Goal: Communication & Community: Answer question/provide support

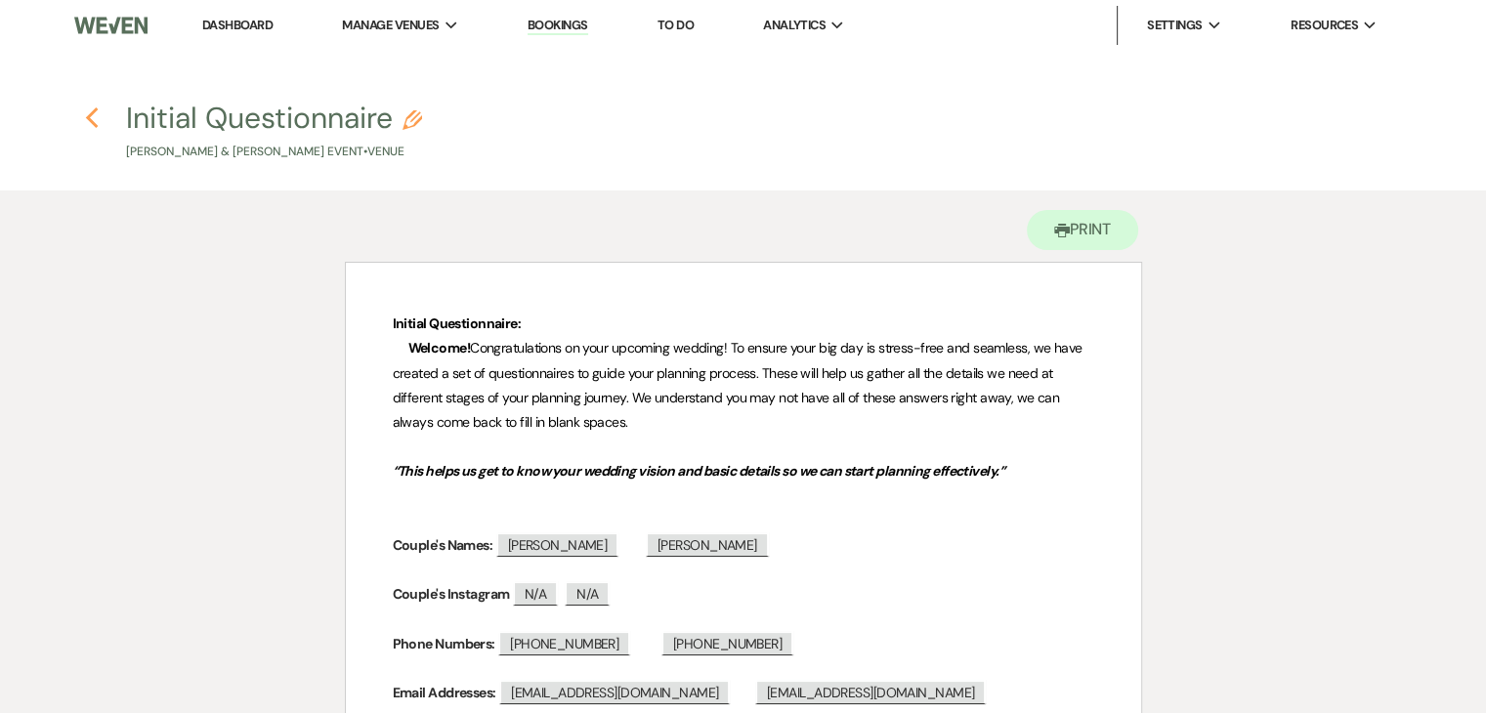
click at [92, 118] on icon "Previous" at bounding box center [92, 118] width 15 height 23
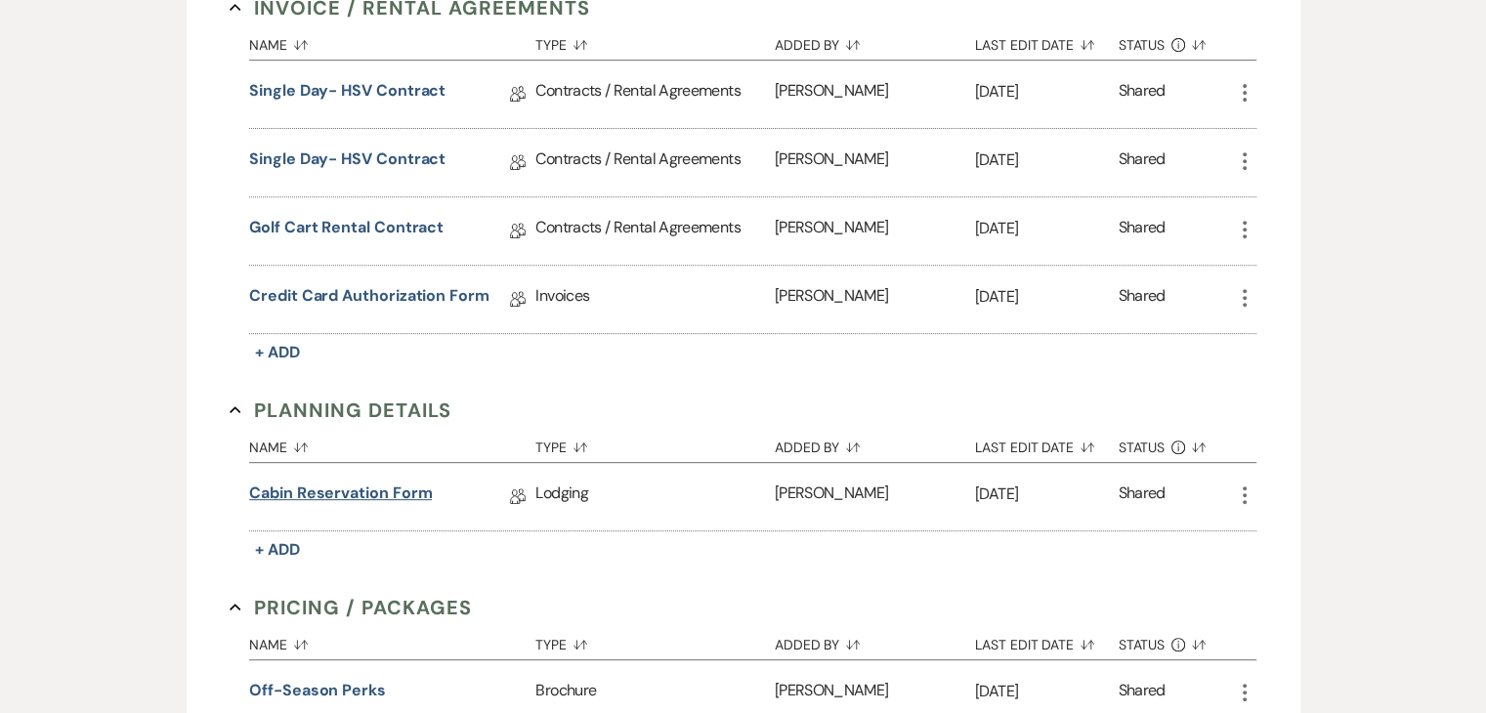
scroll to position [795, 0]
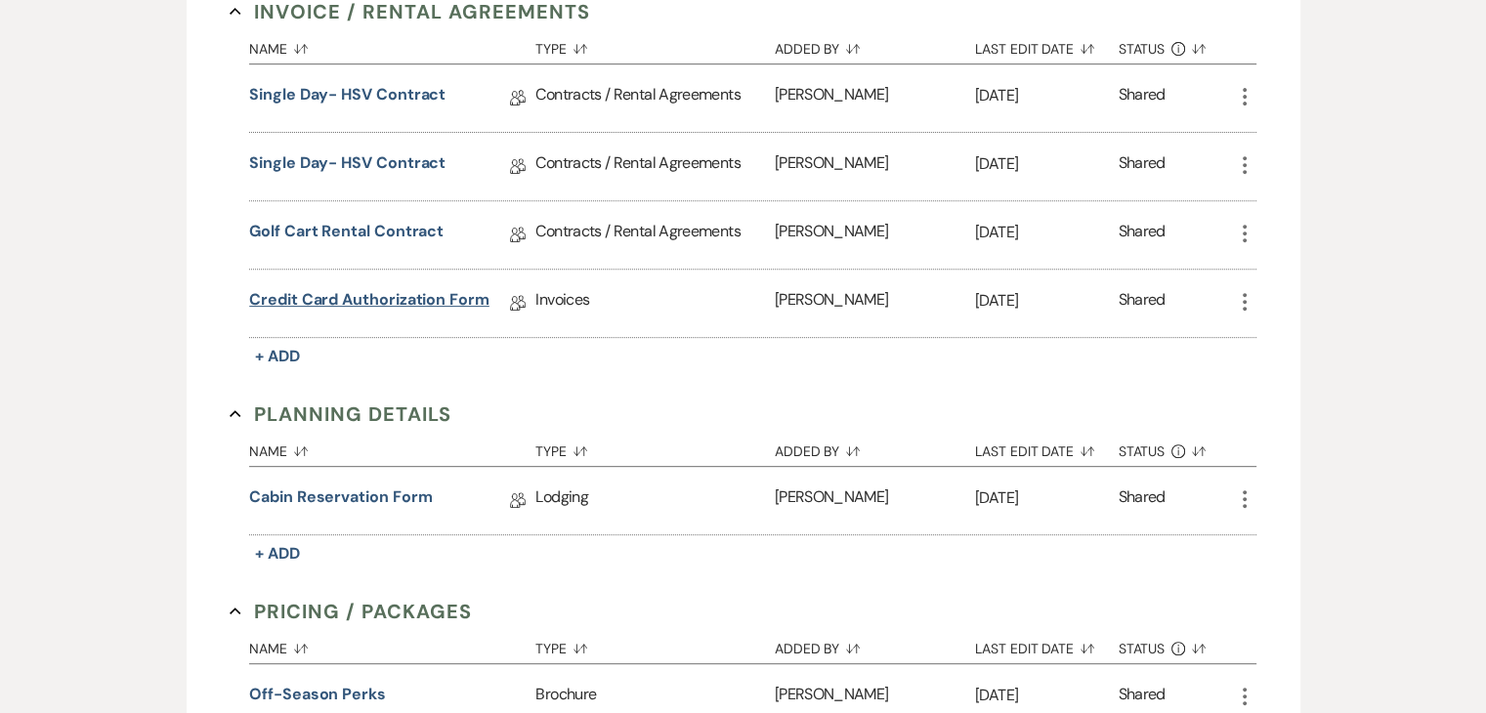
click at [371, 296] on link "Credit Card Authorization Form" at bounding box center [369, 303] width 240 height 30
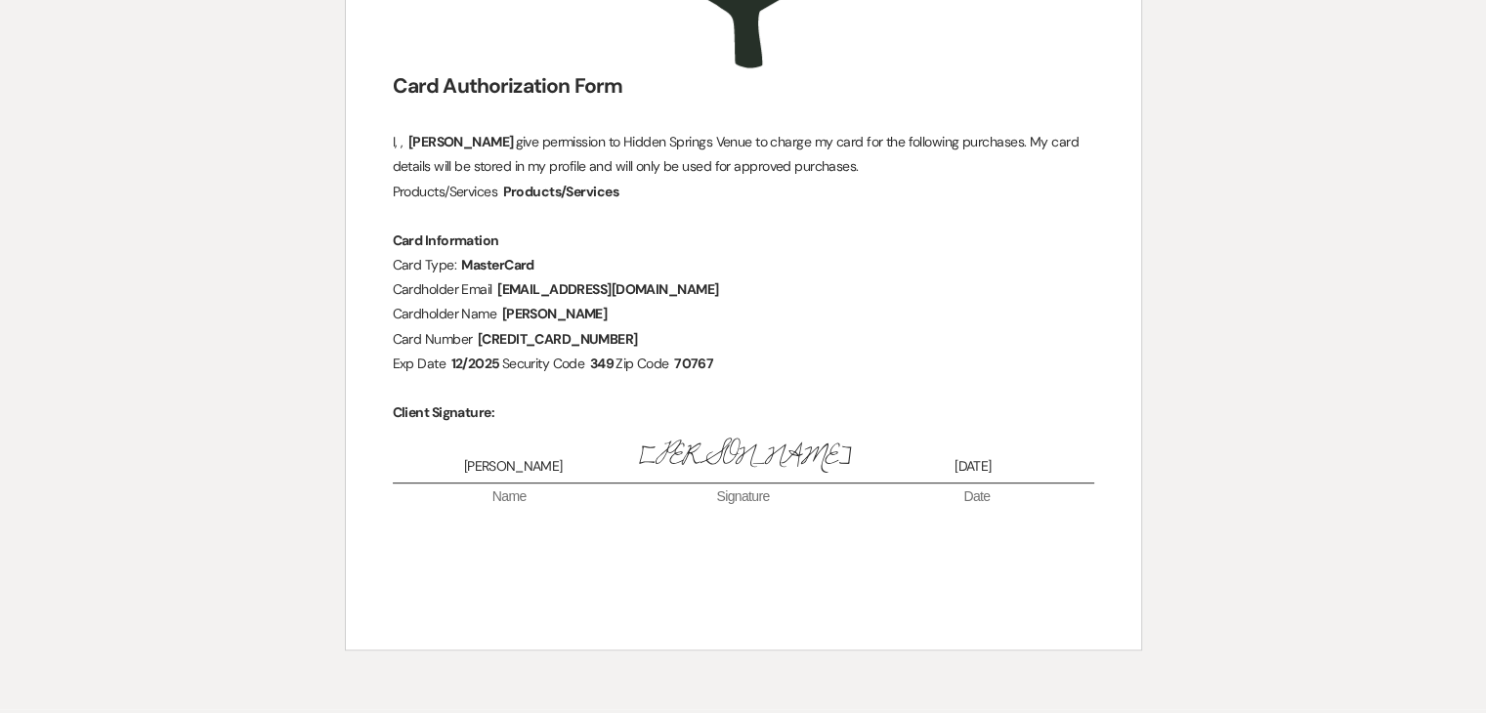
scroll to position [726, 0]
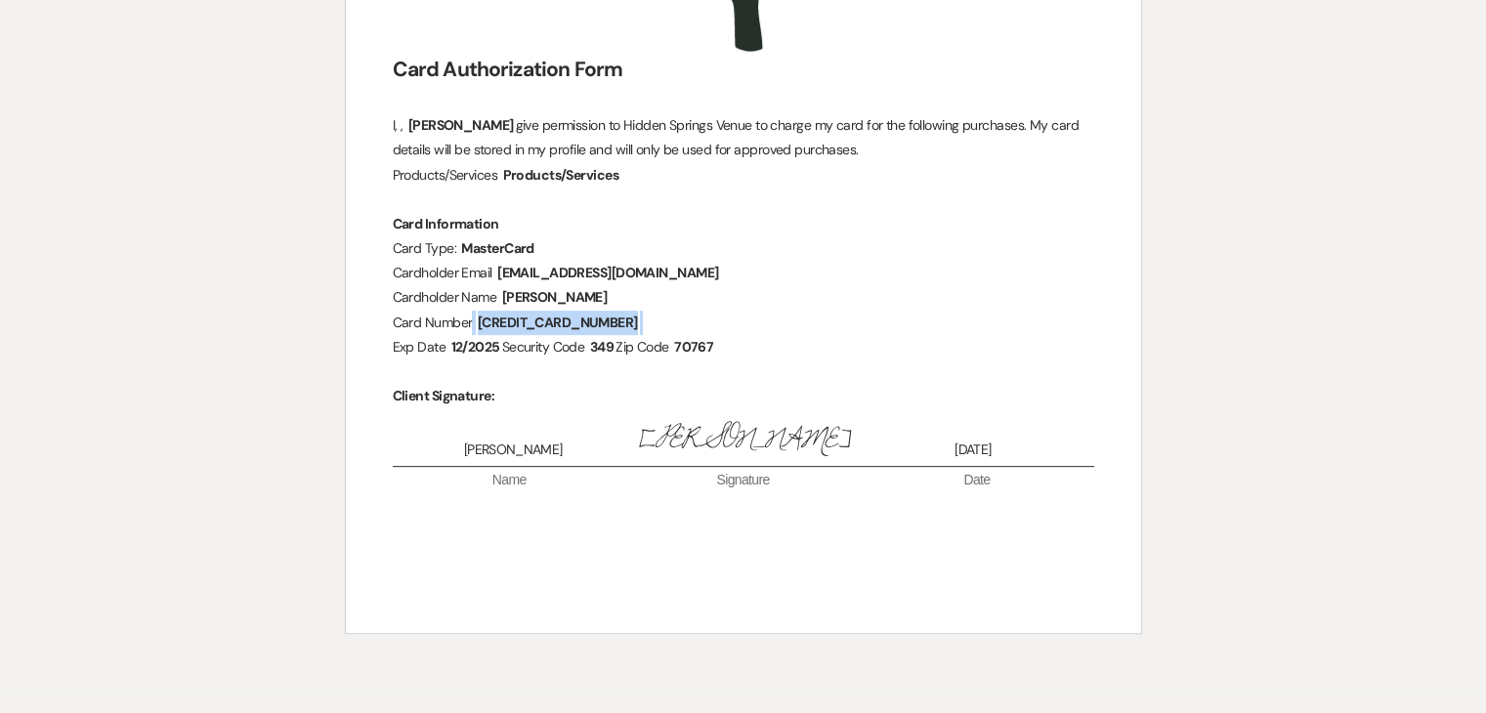
drag, startPoint x: 608, startPoint y: 322, endPoint x: 480, endPoint y: 325, distance: 128.0
click at [480, 325] on p "Card Number ﻿ [CREDIT_CARD_NUMBER] ﻿" at bounding box center [744, 323] width 702 height 24
drag, startPoint x: 610, startPoint y: 321, endPoint x: 485, endPoint y: 322, distance: 125.1
click at [485, 322] on p "Card Number ﻿ [CREDIT_CARD_NUMBER] ﻿" at bounding box center [744, 323] width 702 height 24
click at [539, 320] on span "[CREDIT_CARD_NUMBER]" at bounding box center [558, 323] width 164 height 22
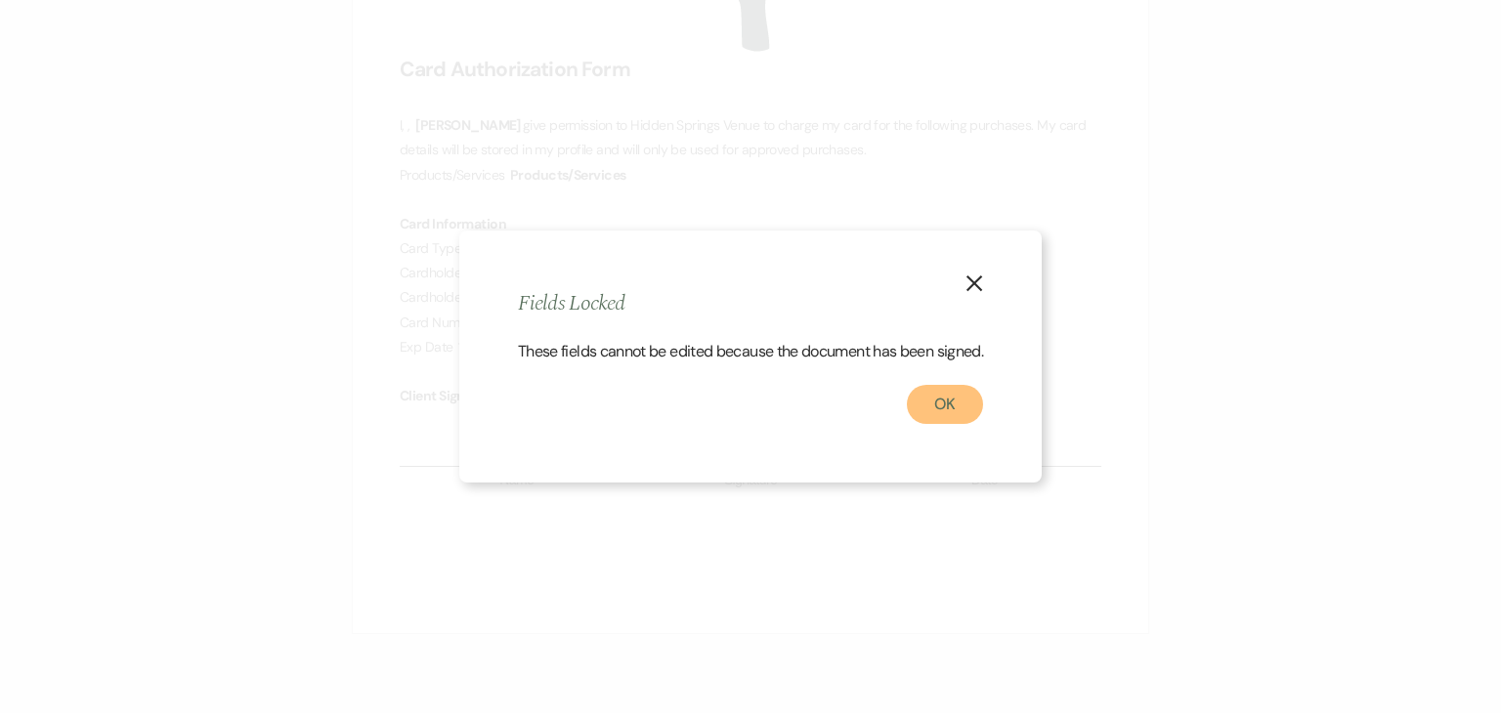
click at [918, 409] on button "OK" at bounding box center [945, 404] width 76 height 39
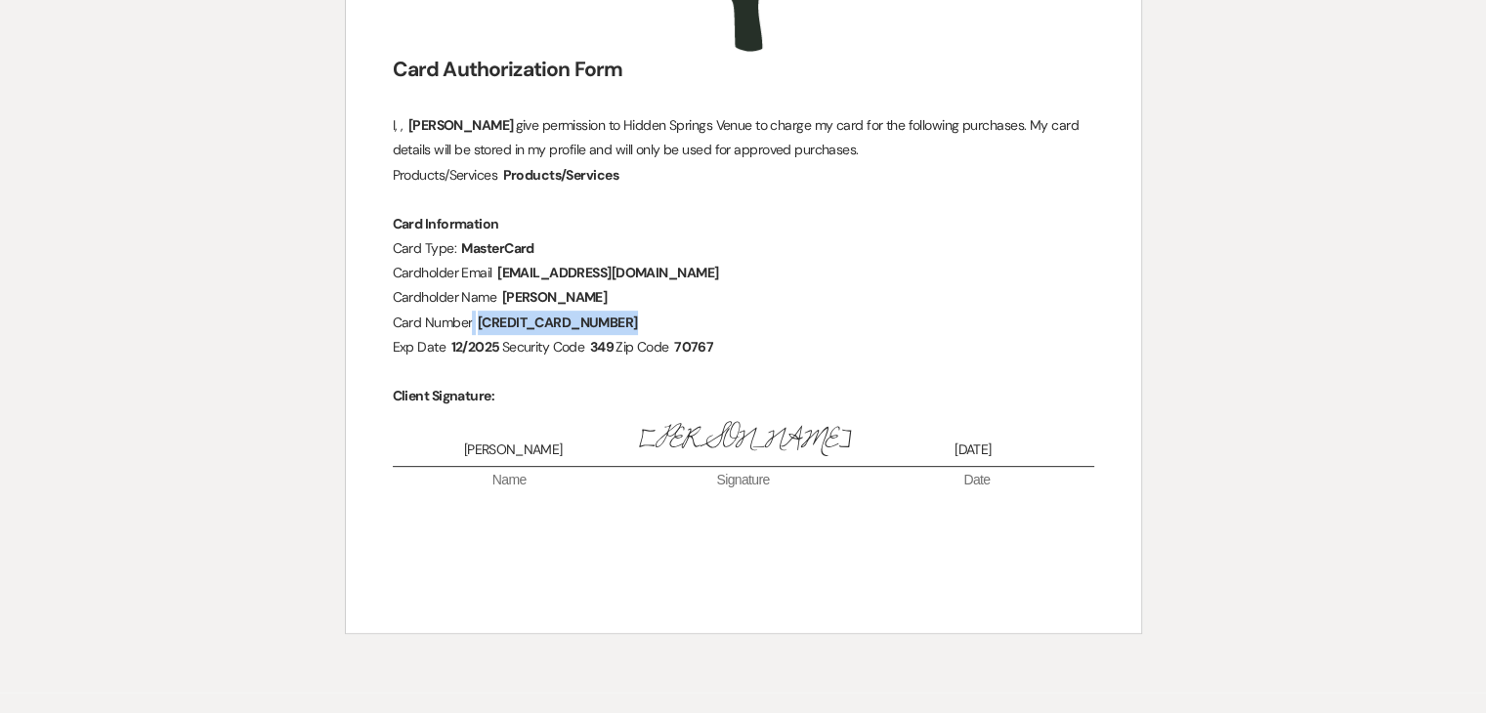
copy p
click at [800, 165] on p "Products/Services ﻿ Products/Services ﻿" at bounding box center [744, 175] width 702 height 24
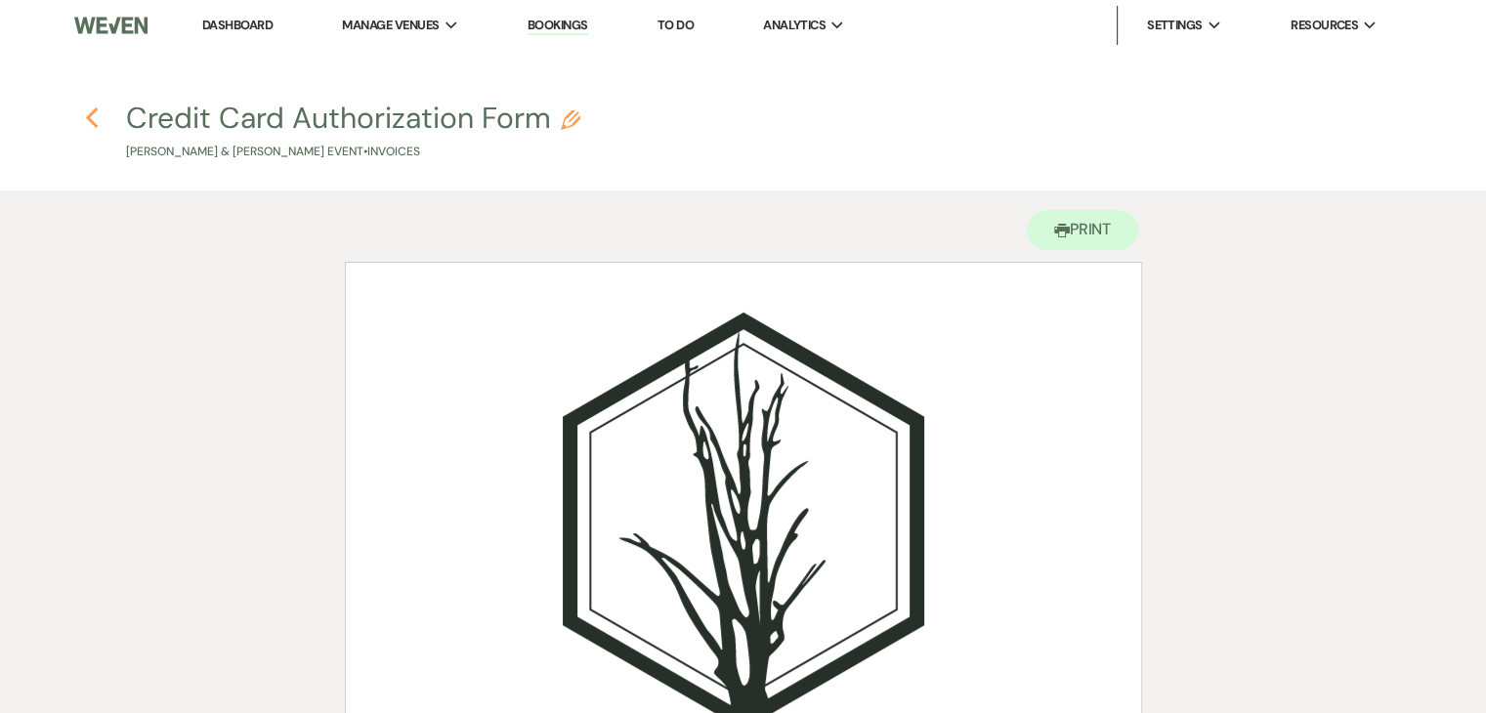
click at [92, 115] on icon "Previous" at bounding box center [92, 118] width 15 height 23
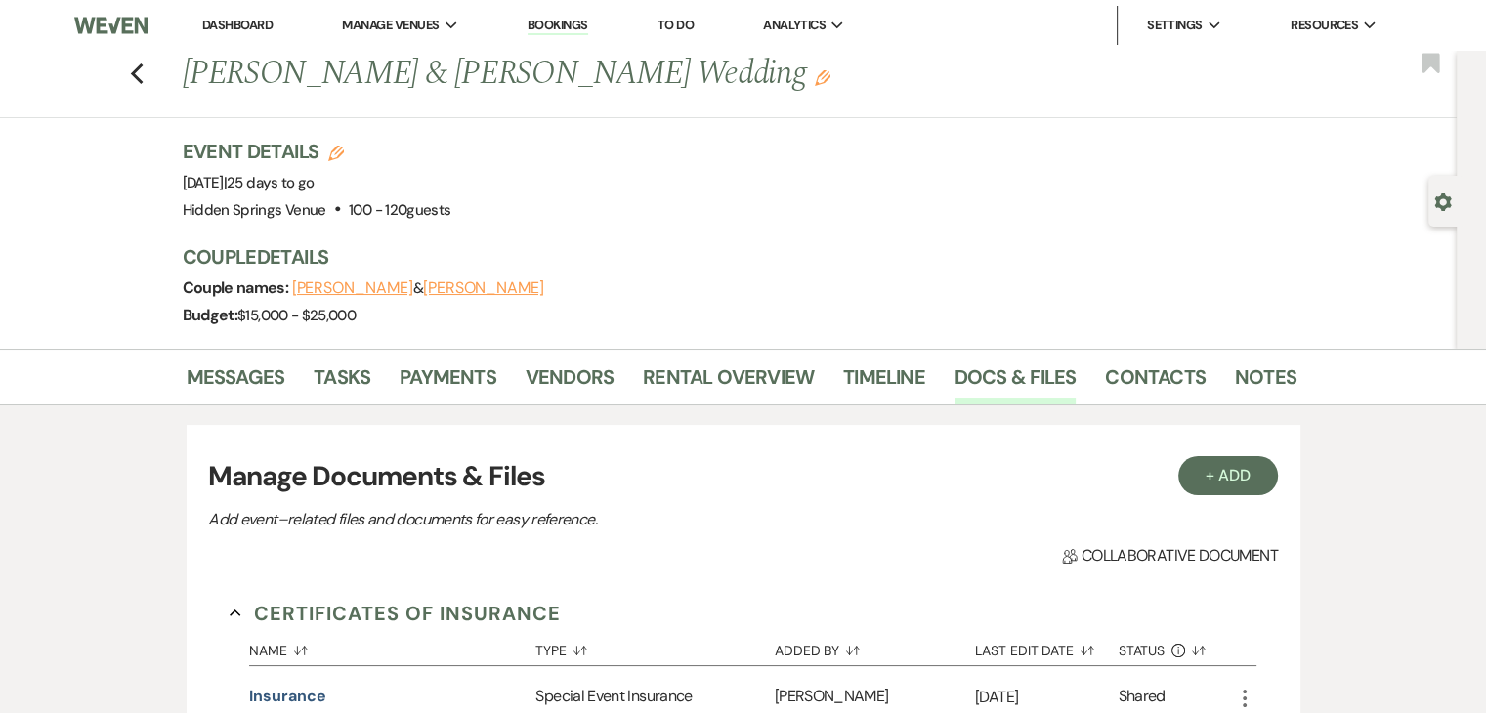
click at [145, 87] on div "Previous [PERSON_NAME] & [PERSON_NAME] Wedding Edit Bookmark" at bounding box center [723, 84] width 1467 height 67
click at [265, 375] on link "Messages" at bounding box center [236, 383] width 99 height 43
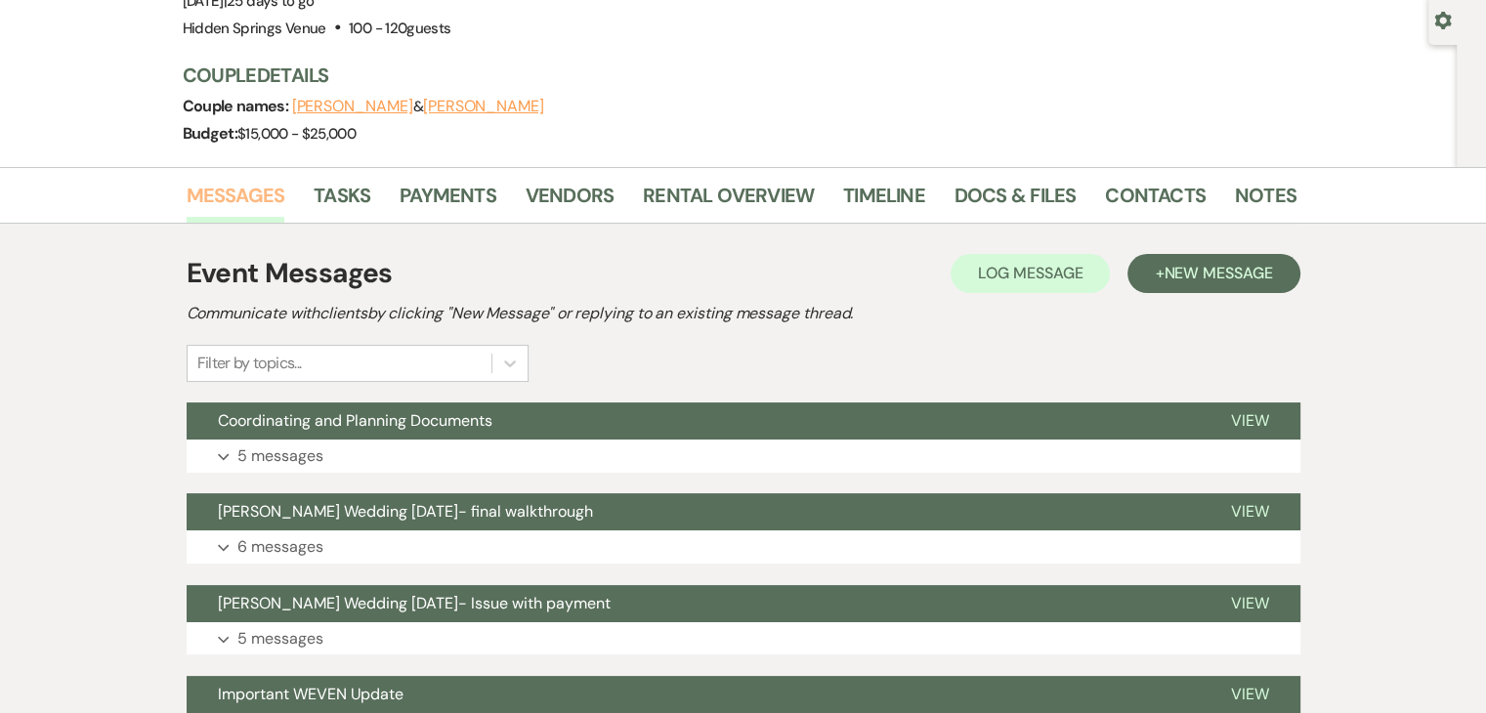
scroll to position [199, 0]
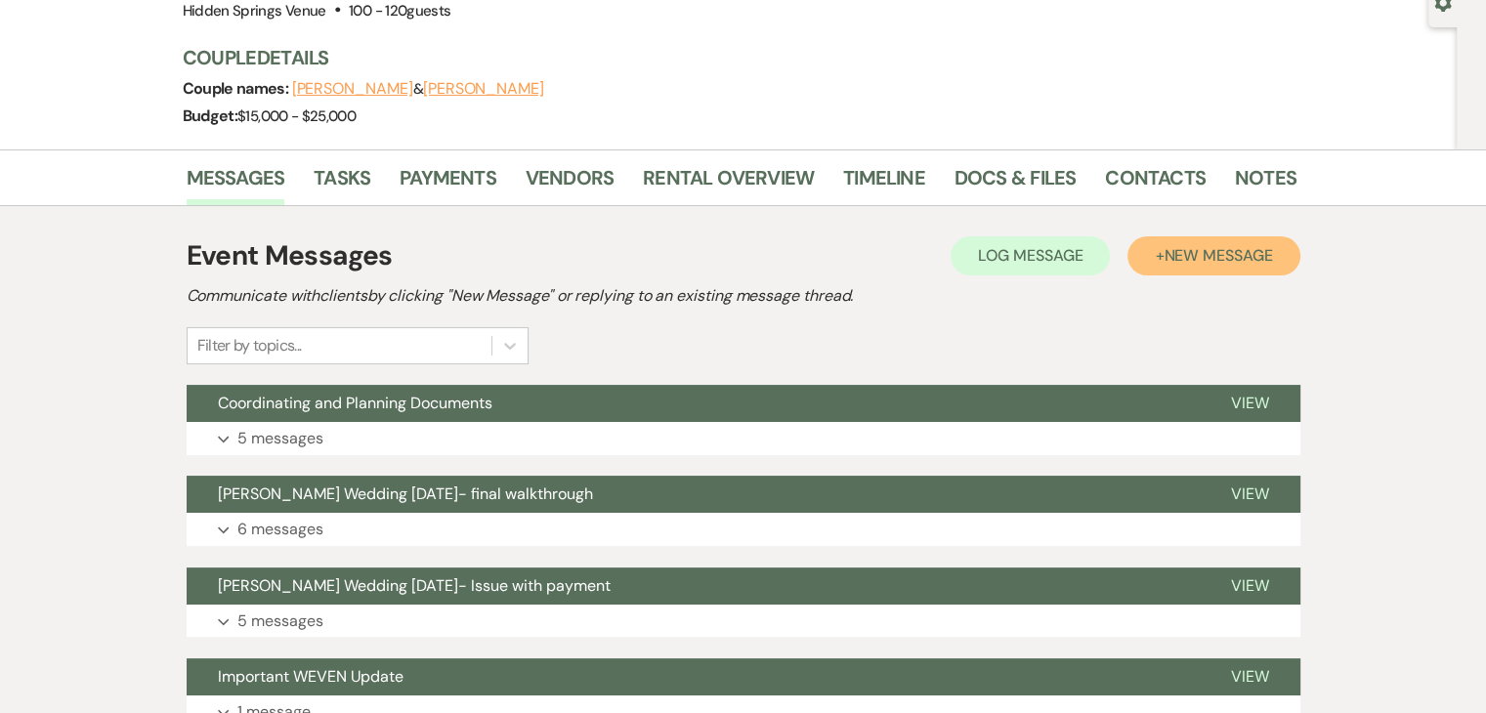
click at [1251, 255] on span "New Message" at bounding box center [1218, 255] width 108 height 21
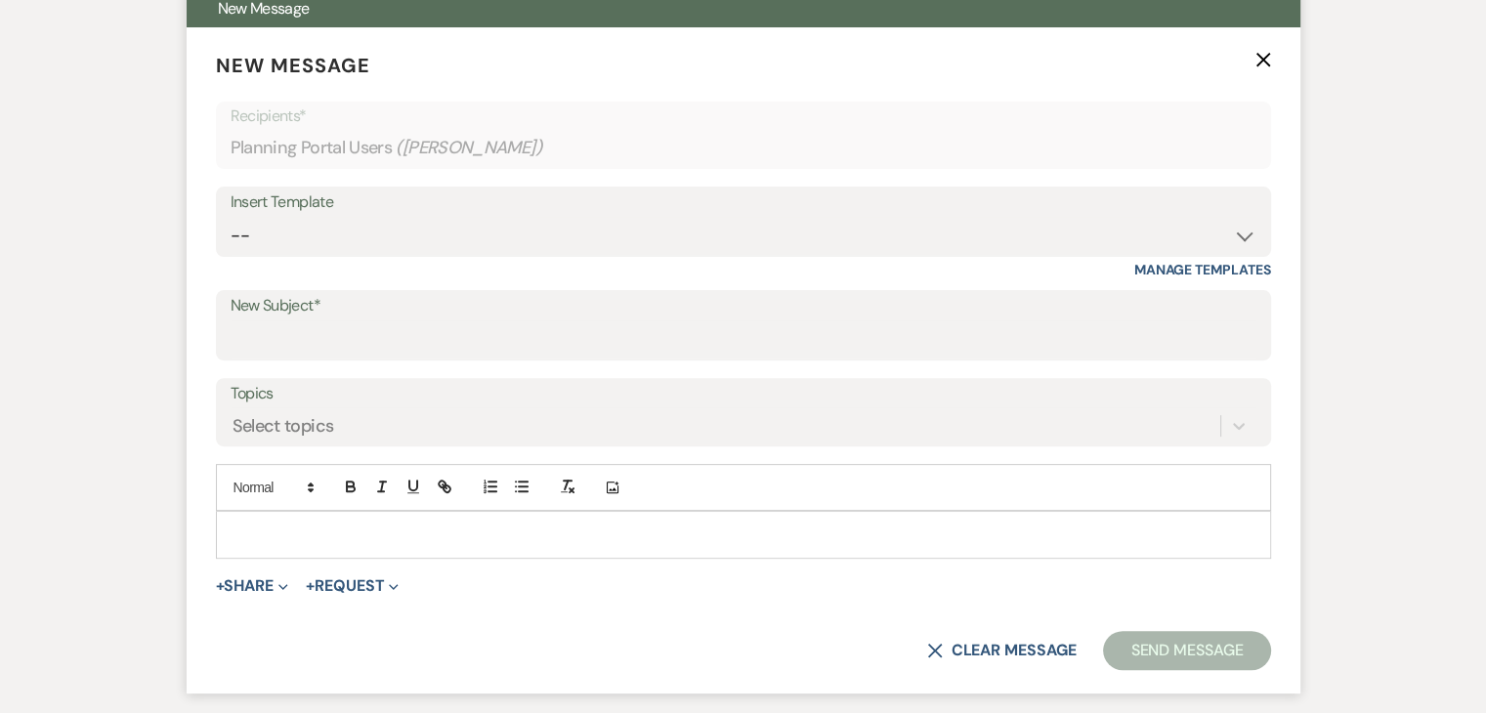
scroll to position [596, 0]
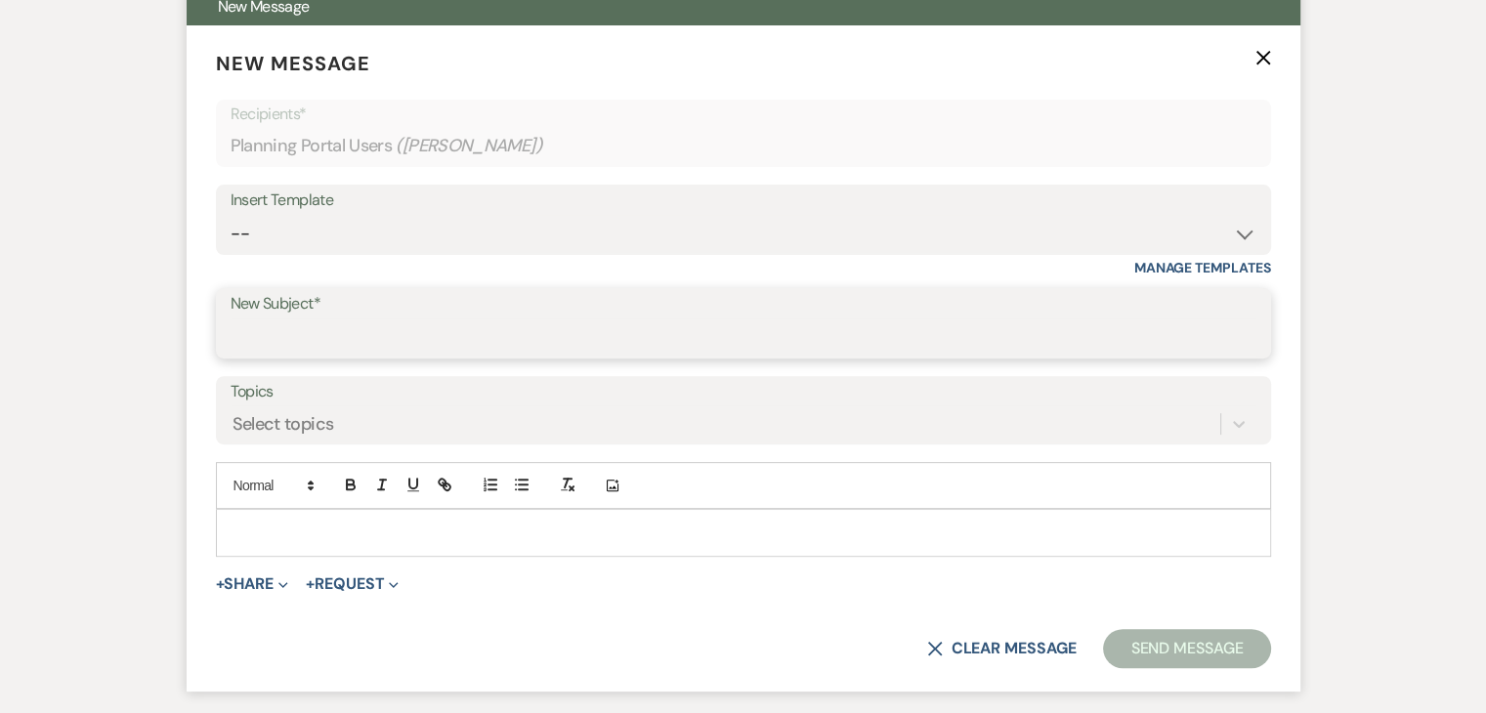
click at [317, 336] on input "New Subject*" at bounding box center [744, 338] width 1026 height 38
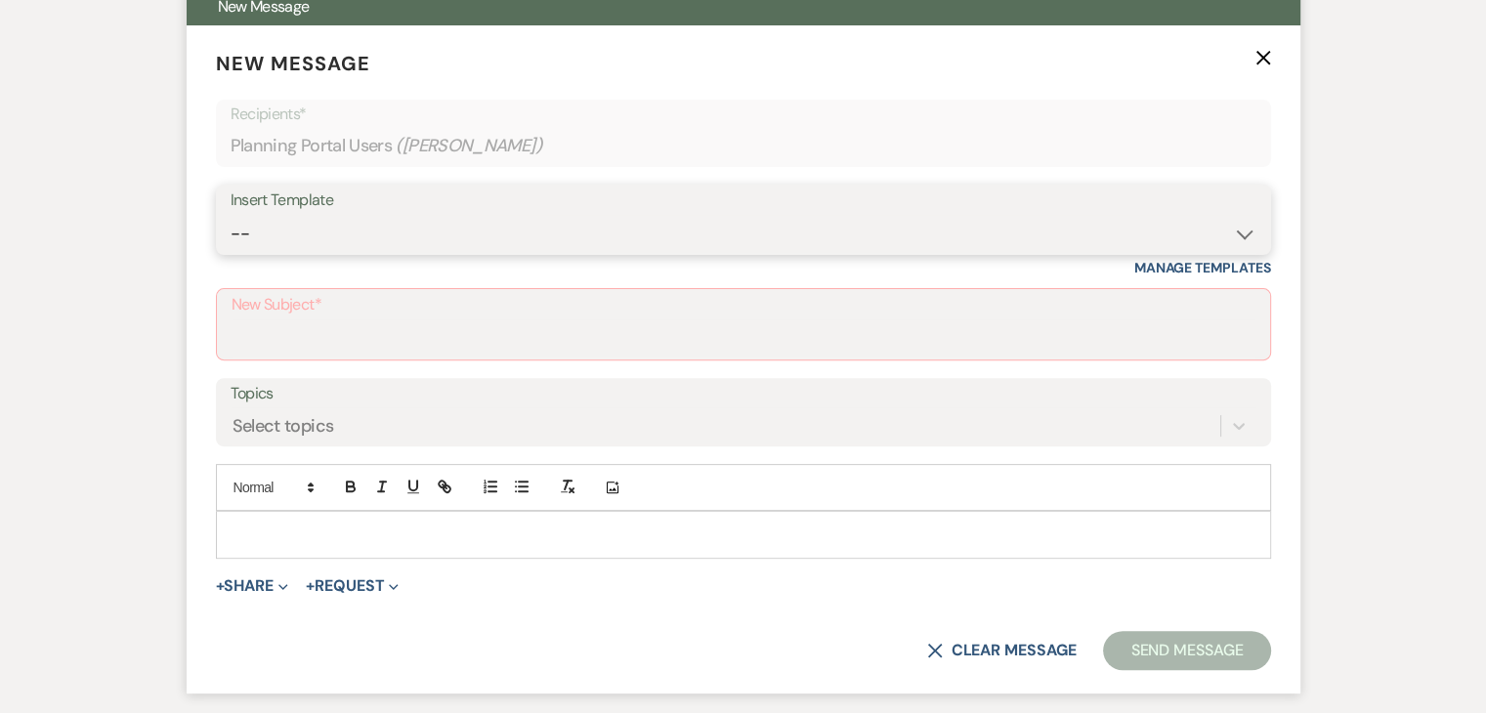
click at [308, 223] on select "-- Initial Inquiry Response Tour Request Response Follow Up Review Email Check-…" at bounding box center [744, 234] width 1026 height 38
click at [231, 215] on select "-- Initial Inquiry Response Tour Request Response Follow Up Review Email Check-…" at bounding box center [744, 234] width 1026 height 38
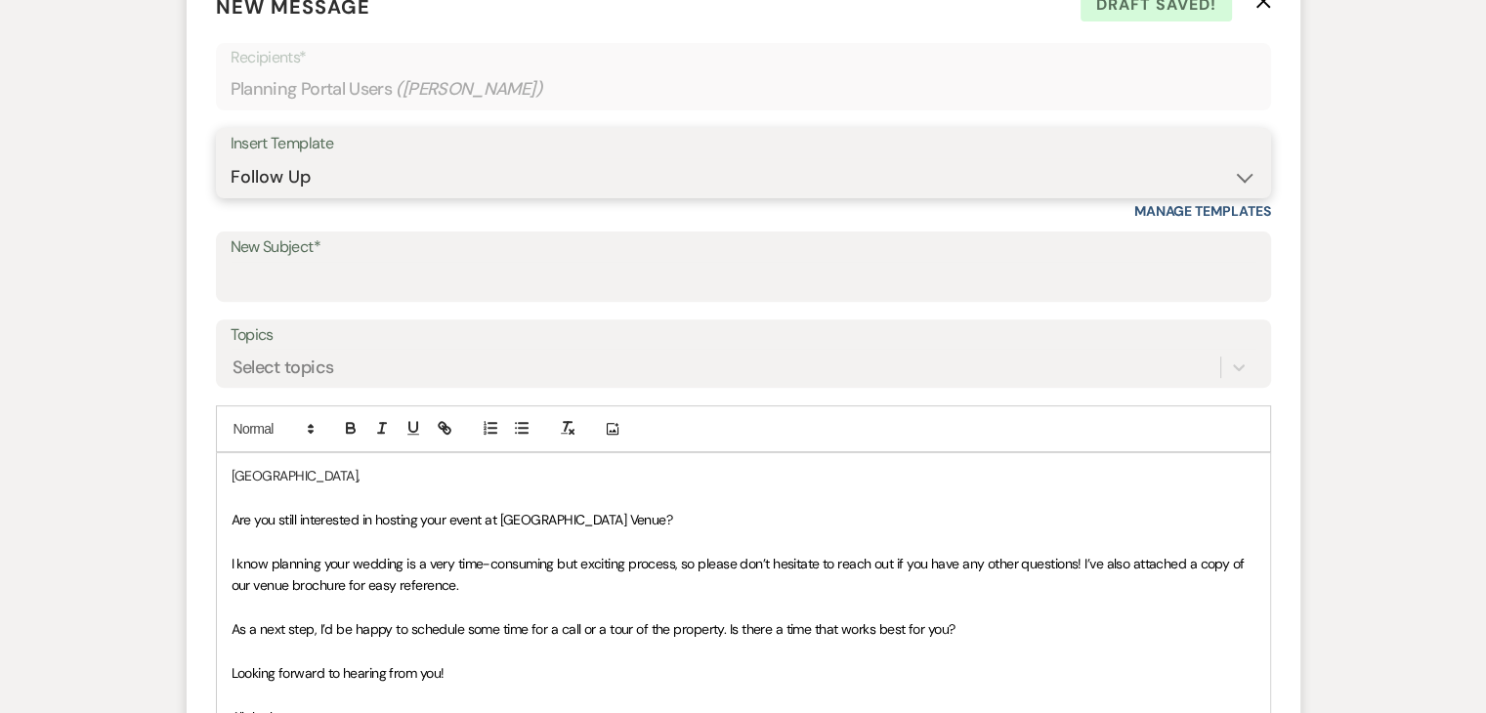
scroll to position [641, 0]
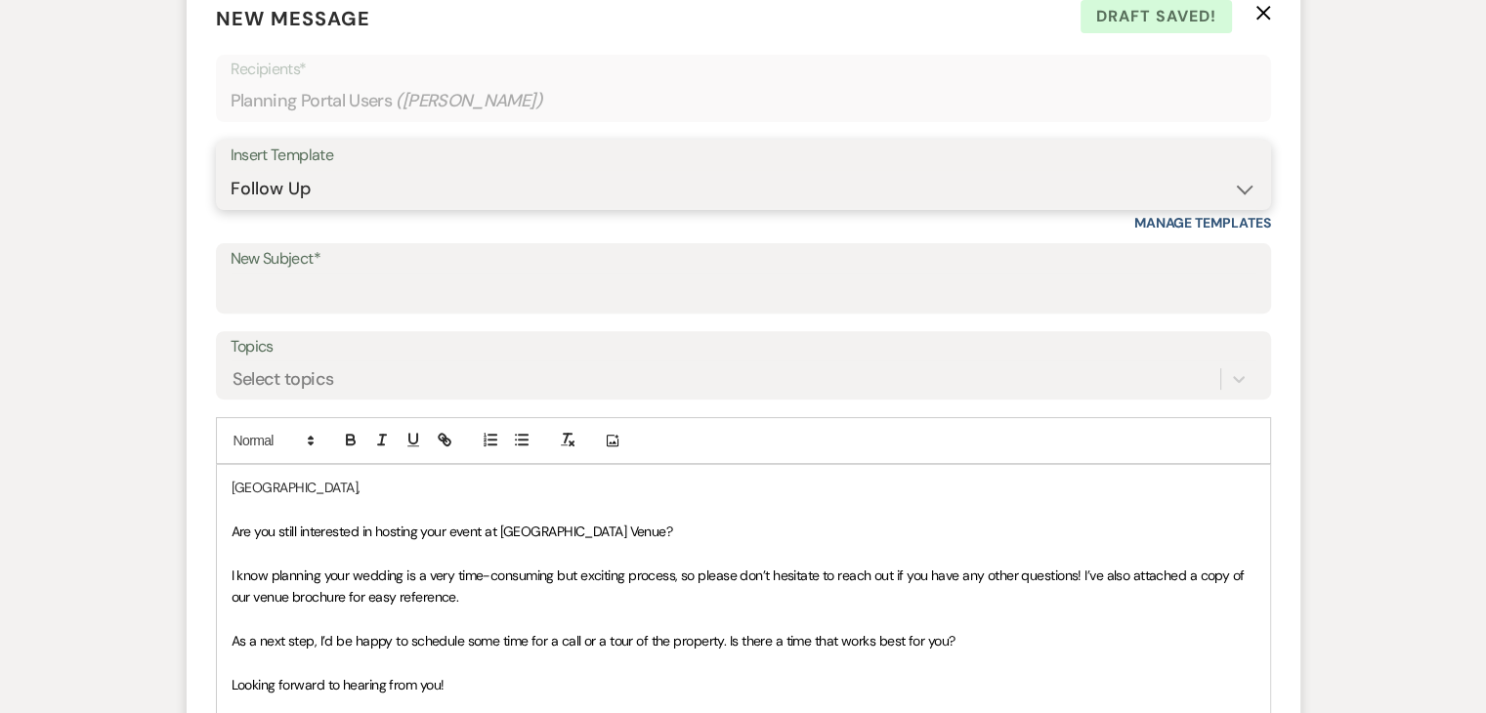
click at [333, 186] on select "-- Initial Inquiry Response Tour Request Response Follow Up Review Email Check-…" at bounding box center [744, 189] width 1026 height 38
select select "6126"
click at [231, 170] on select "-- Initial Inquiry Response Tour Request Response Follow Up Review Email Check-…" at bounding box center [744, 189] width 1026 height 38
type input "Final Walkthrough"
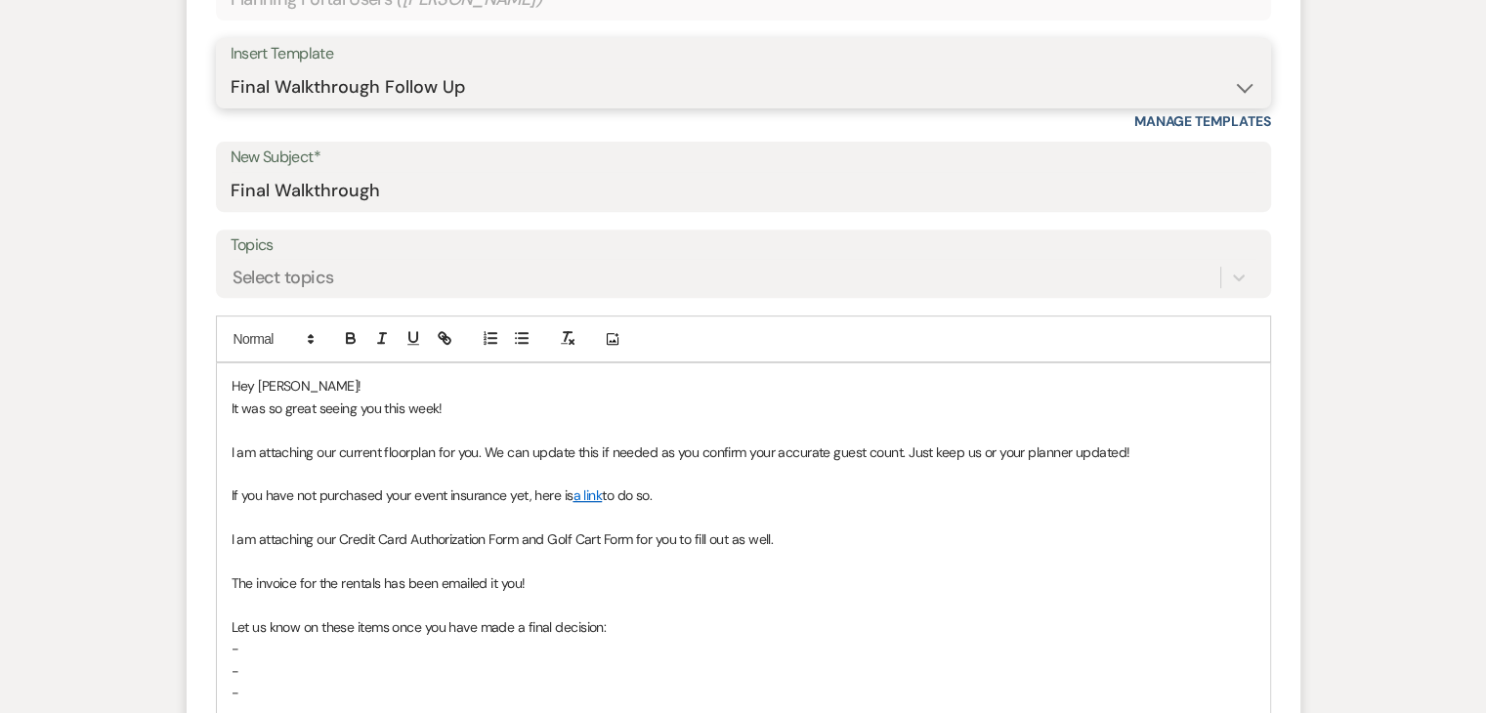
scroll to position [746, 0]
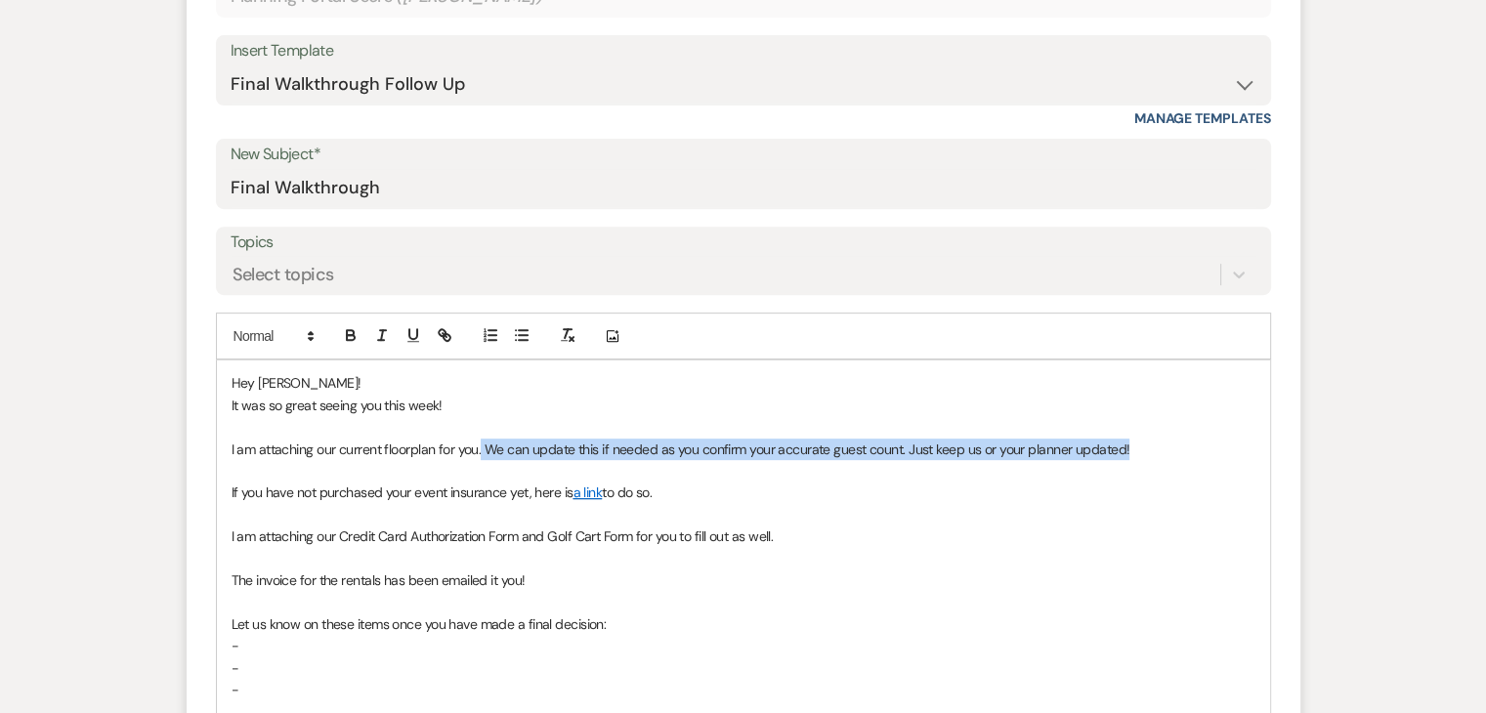
drag, startPoint x: 1137, startPoint y: 443, endPoint x: 481, endPoint y: 457, distance: 656.8
click at [481, 457] on p "I am attaching our current floorplan for you. We can update this if needed as y…" at bounding box center [744, 449] width 1024 height 21
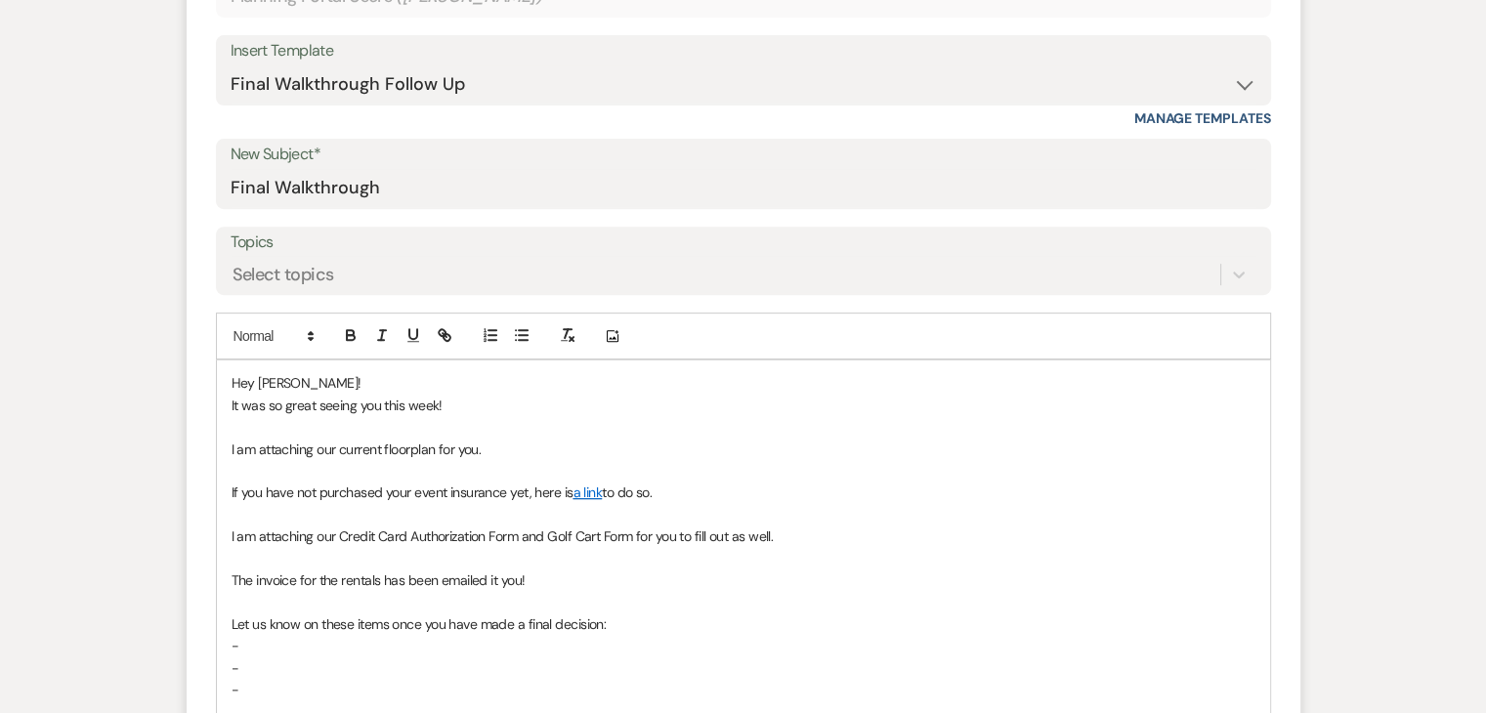
drag, startPoint x: 680, startPoint y: 490, endPoint x: 224, endPoint y: 500, distance: 456.4
click at [224, 500] on div "Hey [PERSON_NAME]! It was so great seeing you this week! I am attaching our cur…" at bounding box center [743, 559] width 1053 height 396
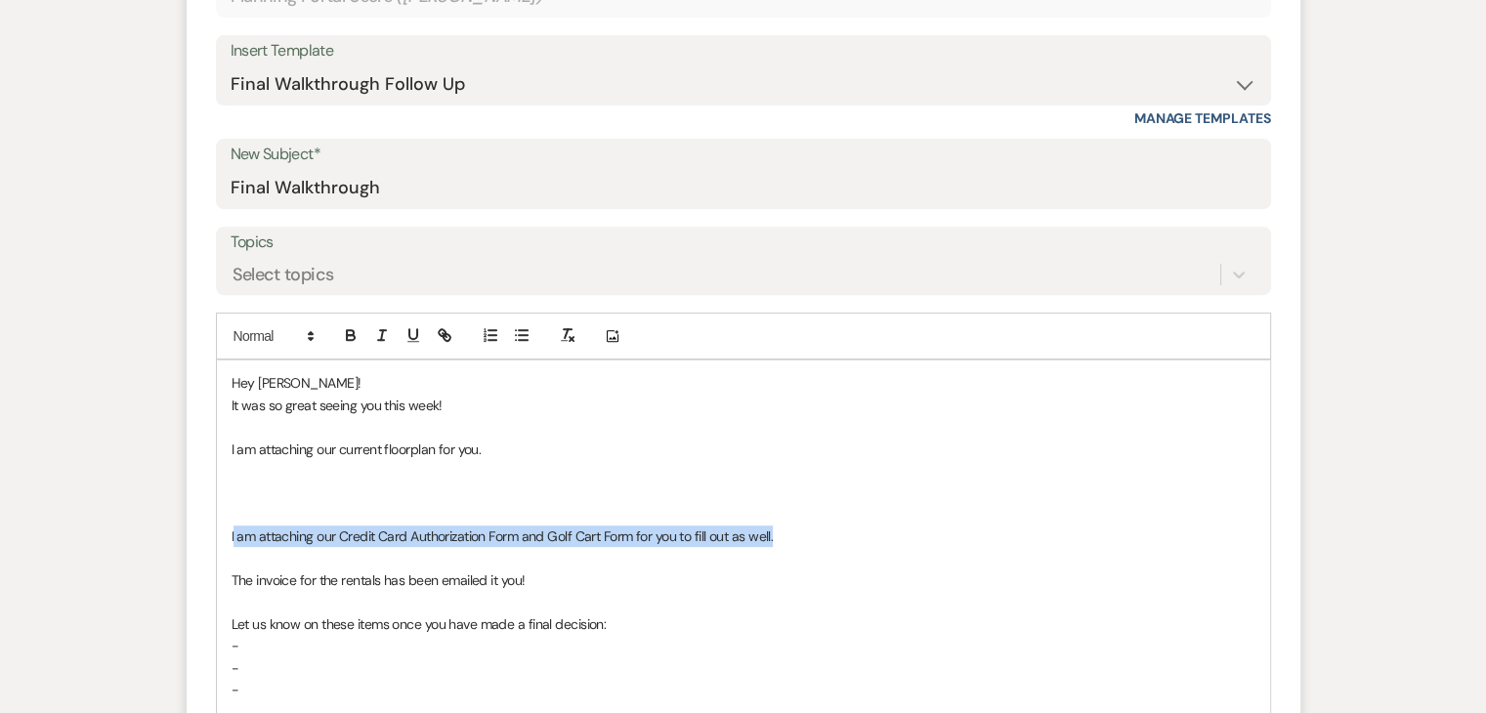
drag, startPoint x: 798, startPoint y: 533, endPoint x: 232, endPoint y: 533, distance: 566.7
click at [232, 533] on p "I am attaching our Credit Card Authorization Form and Golf Cart Form for you to…" at bounding box center [744, 536] width 1024 height 21
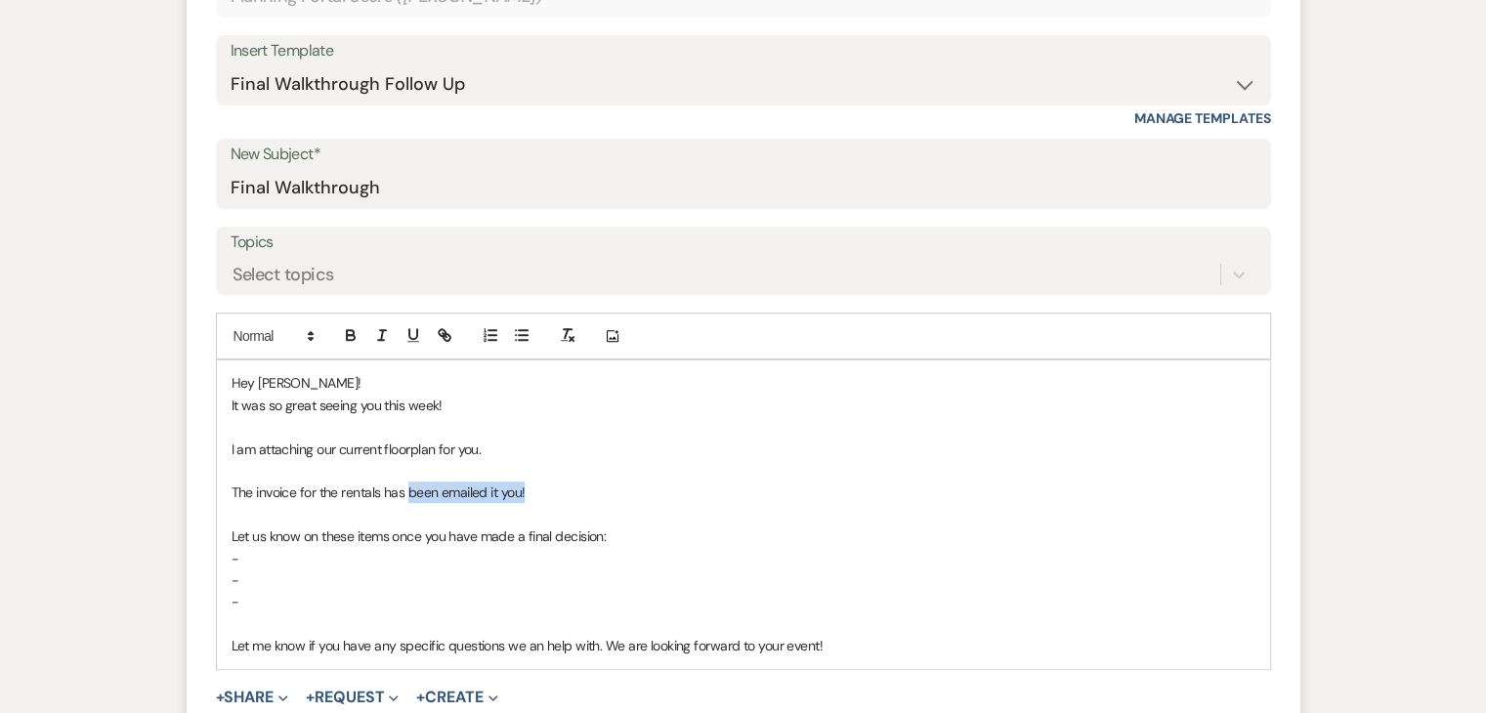
drag, startPoint x: 534, startPoint y: 492, endPoint x: 410, endPoint y: 489, distance: 124.1
click at [410, 489] on p "The invoice for the rentals has been emailed it you!" at bounding box center [744, 492] width 1024 height 21
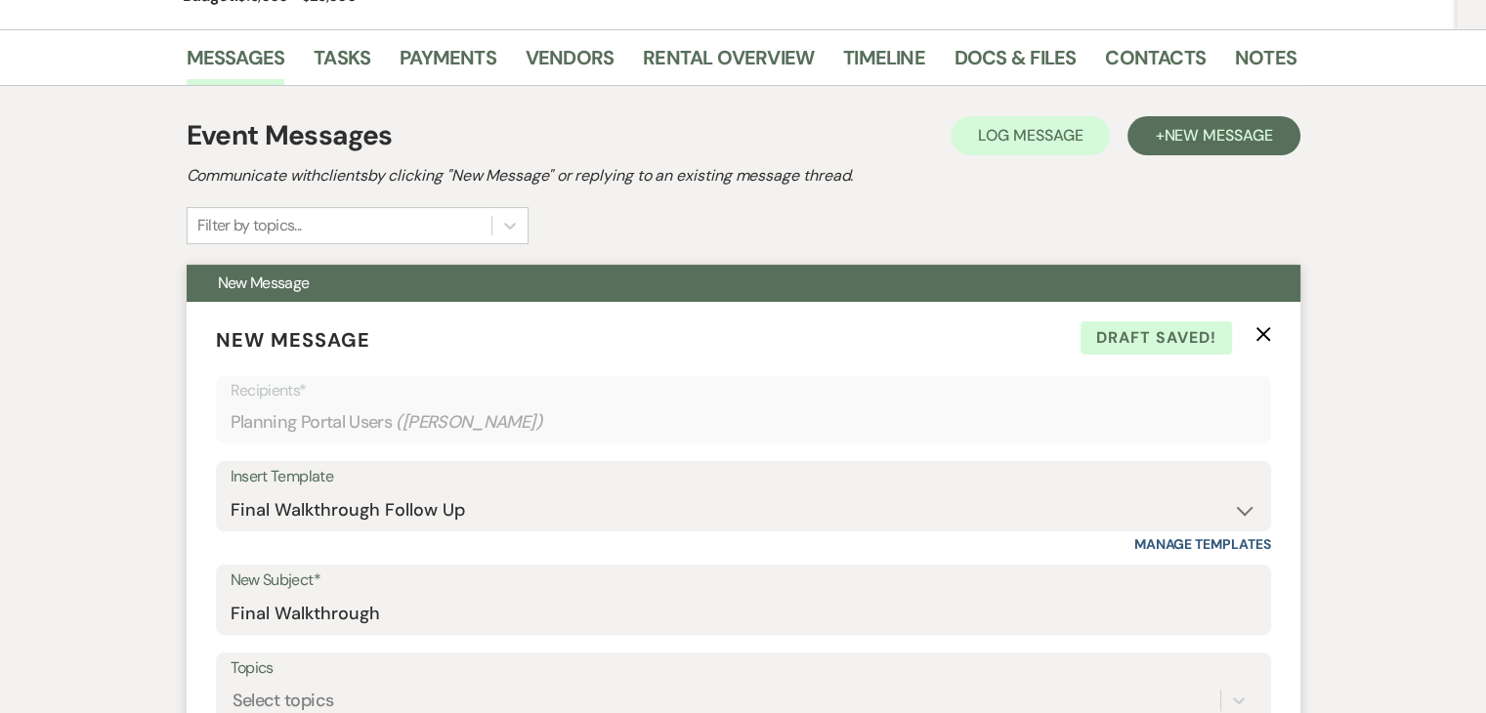
scroll to position [0, 0]
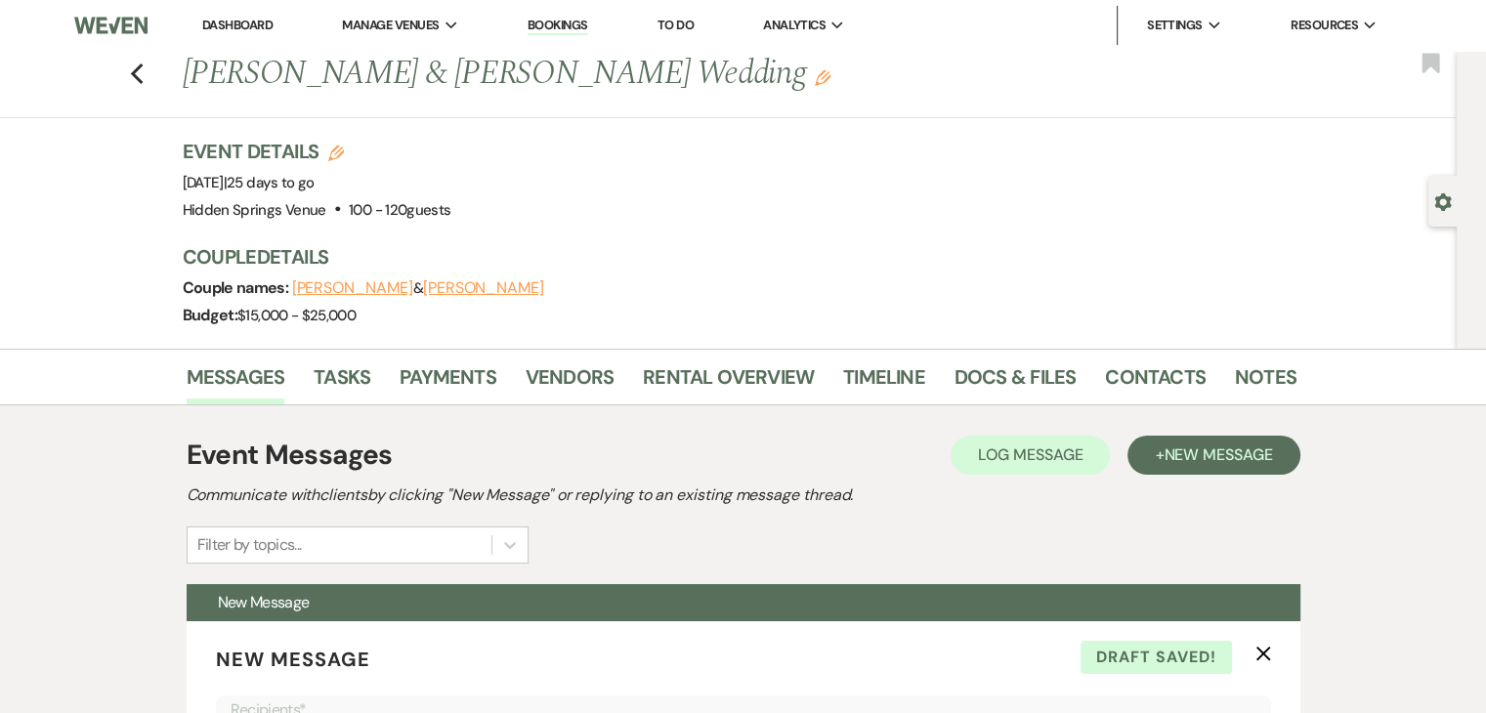
click at [243, 23] on link "Dashboard" at bounding box center [237, 25] width 70 height 17
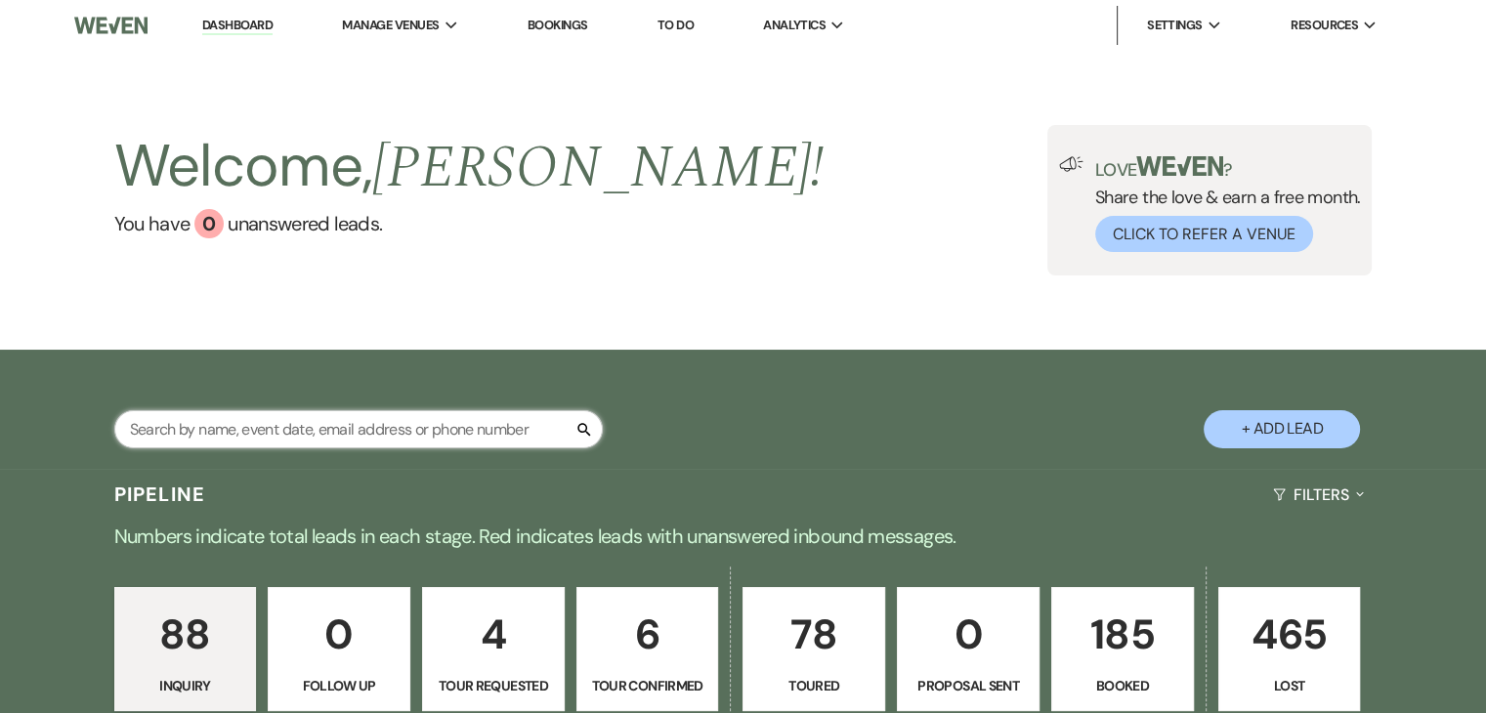
click at [346, 429] on input "text" at bounding box center [358, 429] width 489 height 38
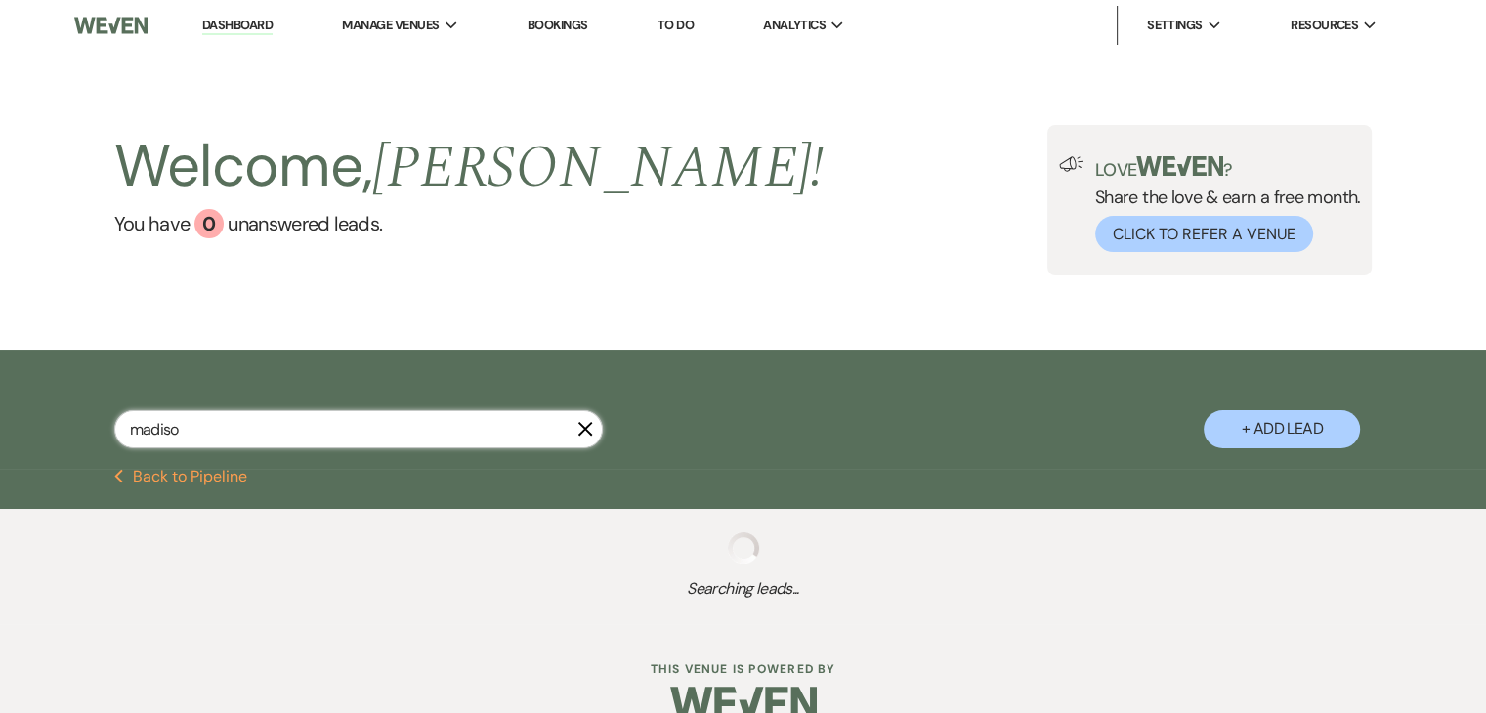
type input "madison"
select select "8"
select select "5"
select select "8"
select select "5"
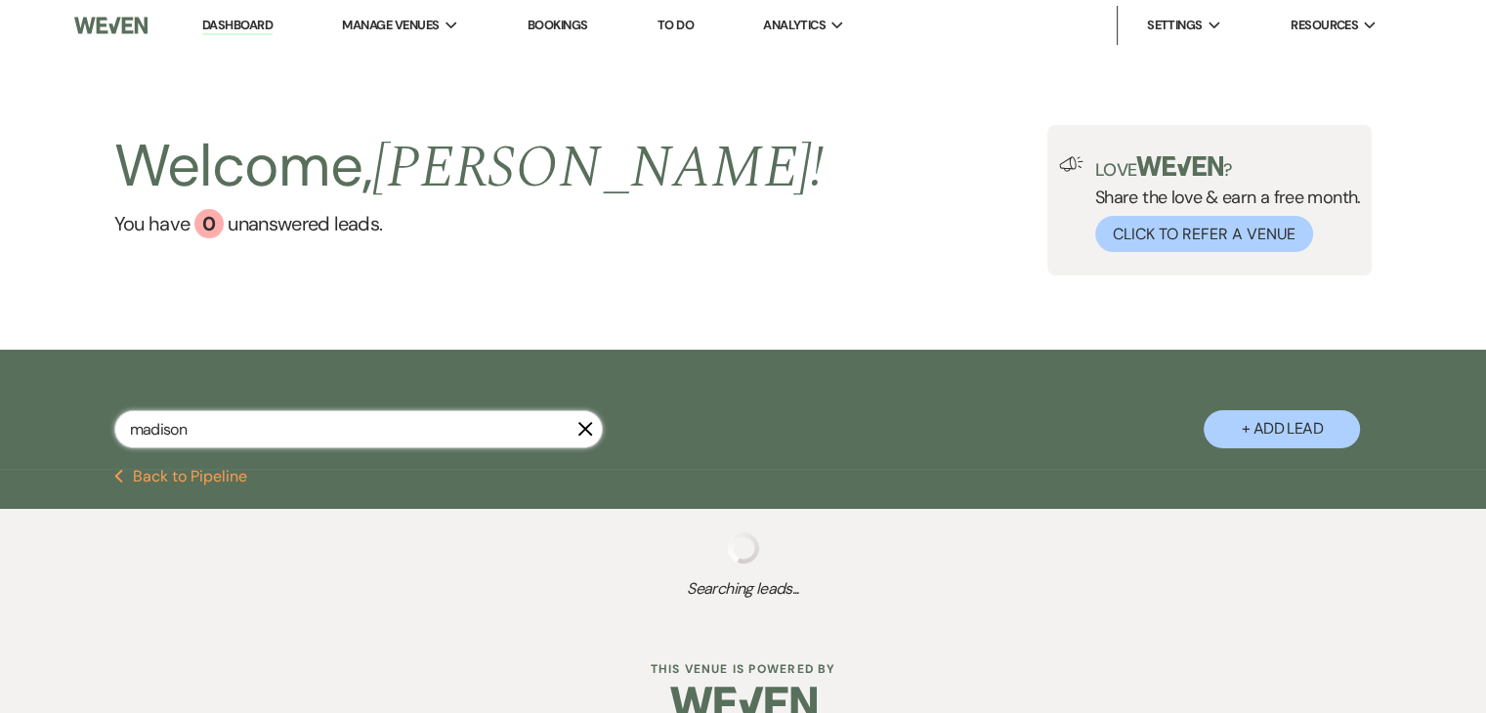
select select "8"
select select "5"
select select "8"
select select "5"
select select "8"
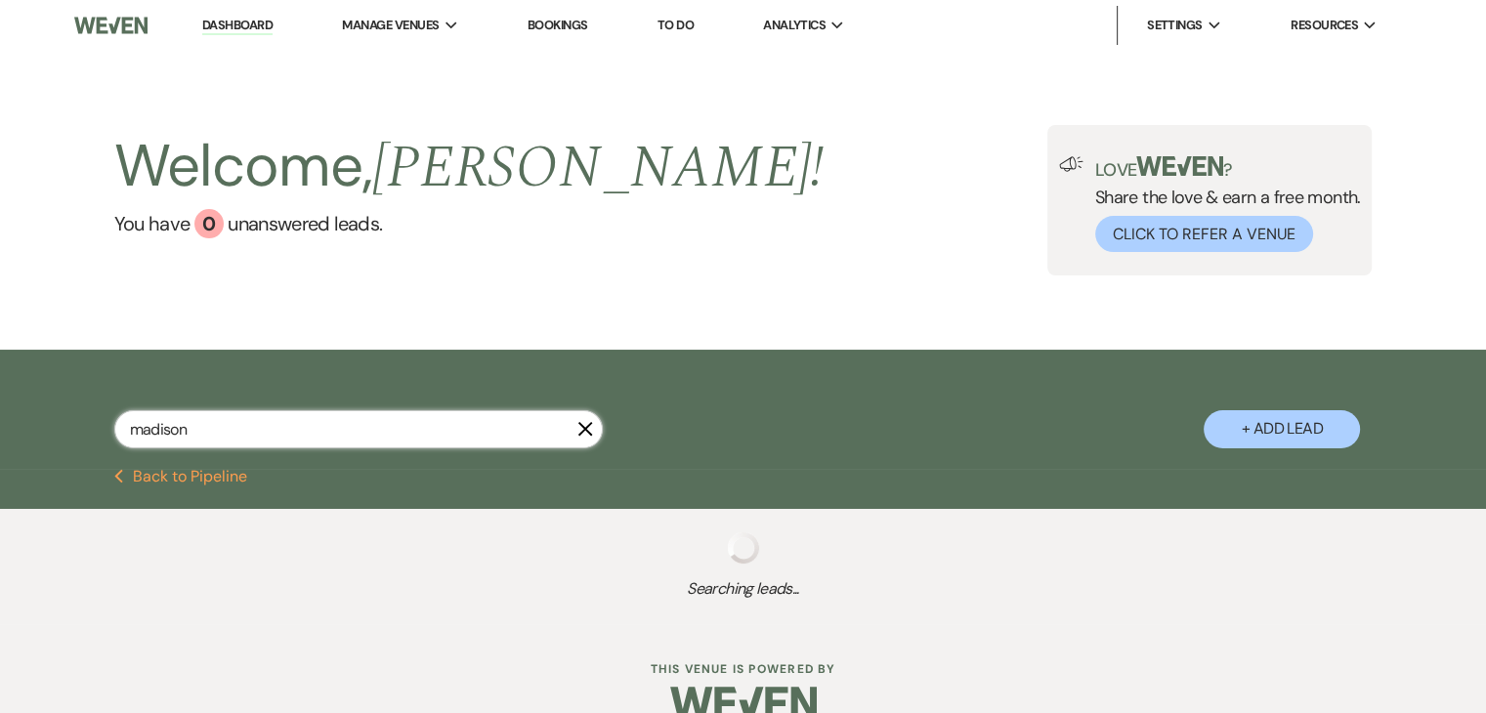
select select "5"
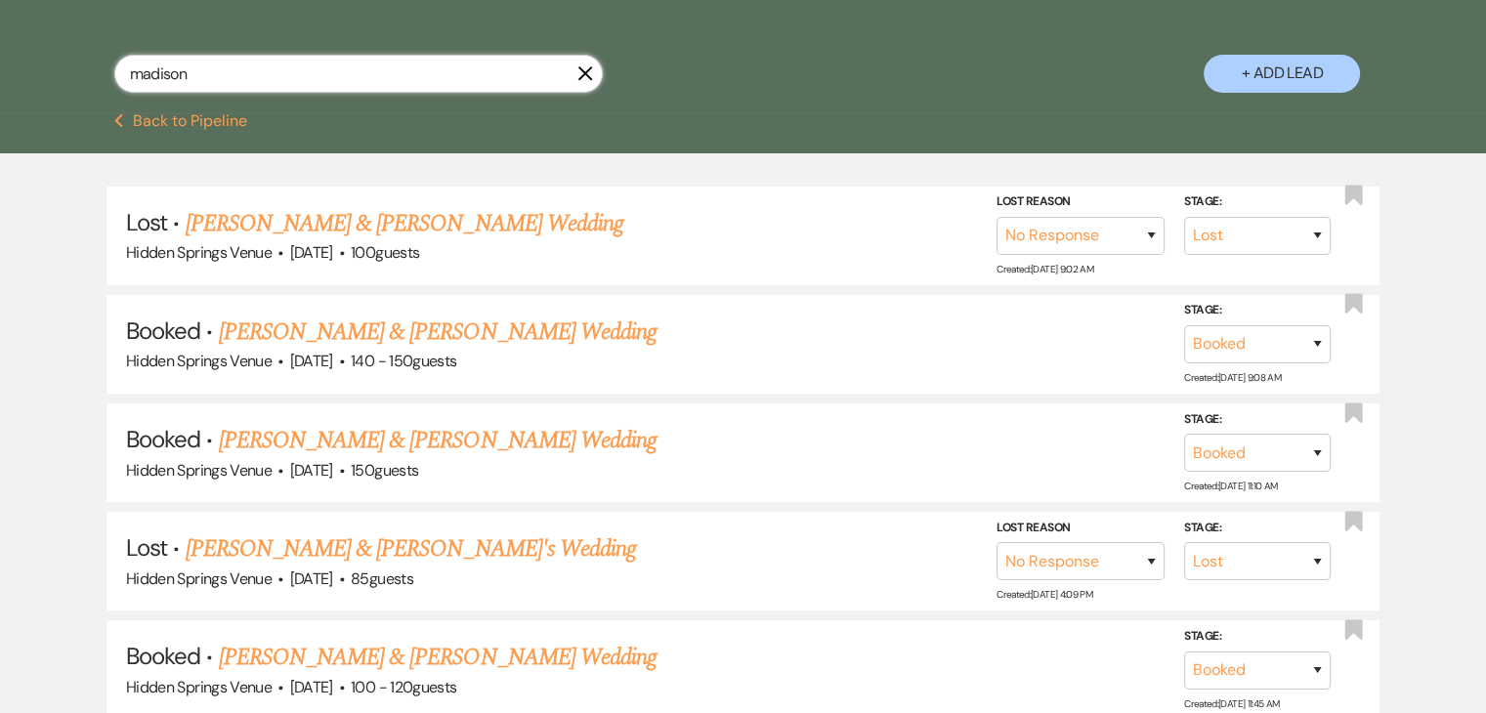
scroll to position [377, 0]
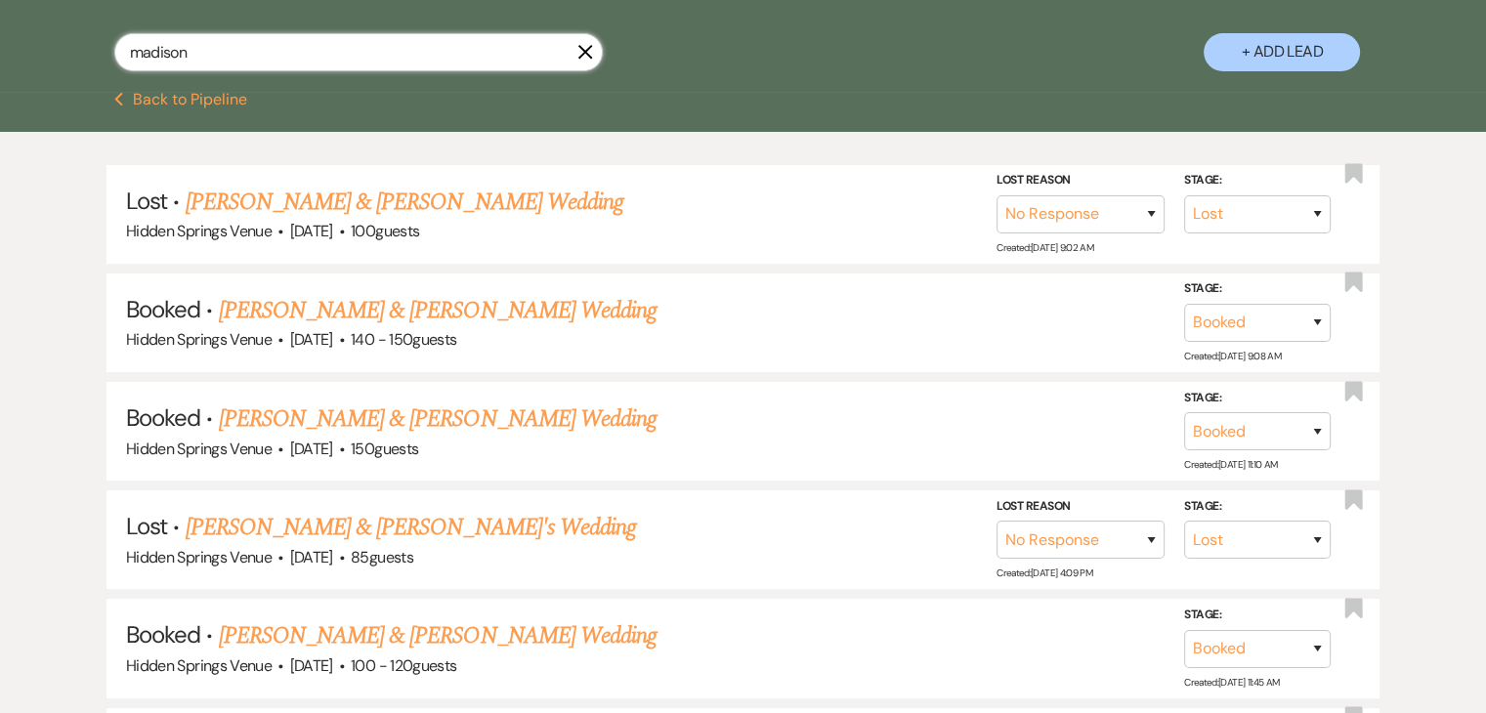
type input "madison"
click at [346, 429] on link "[PERSON_NAME] & [PERSON_NAME] Wedding" at bounding box center [438, 419] width 438 height 35
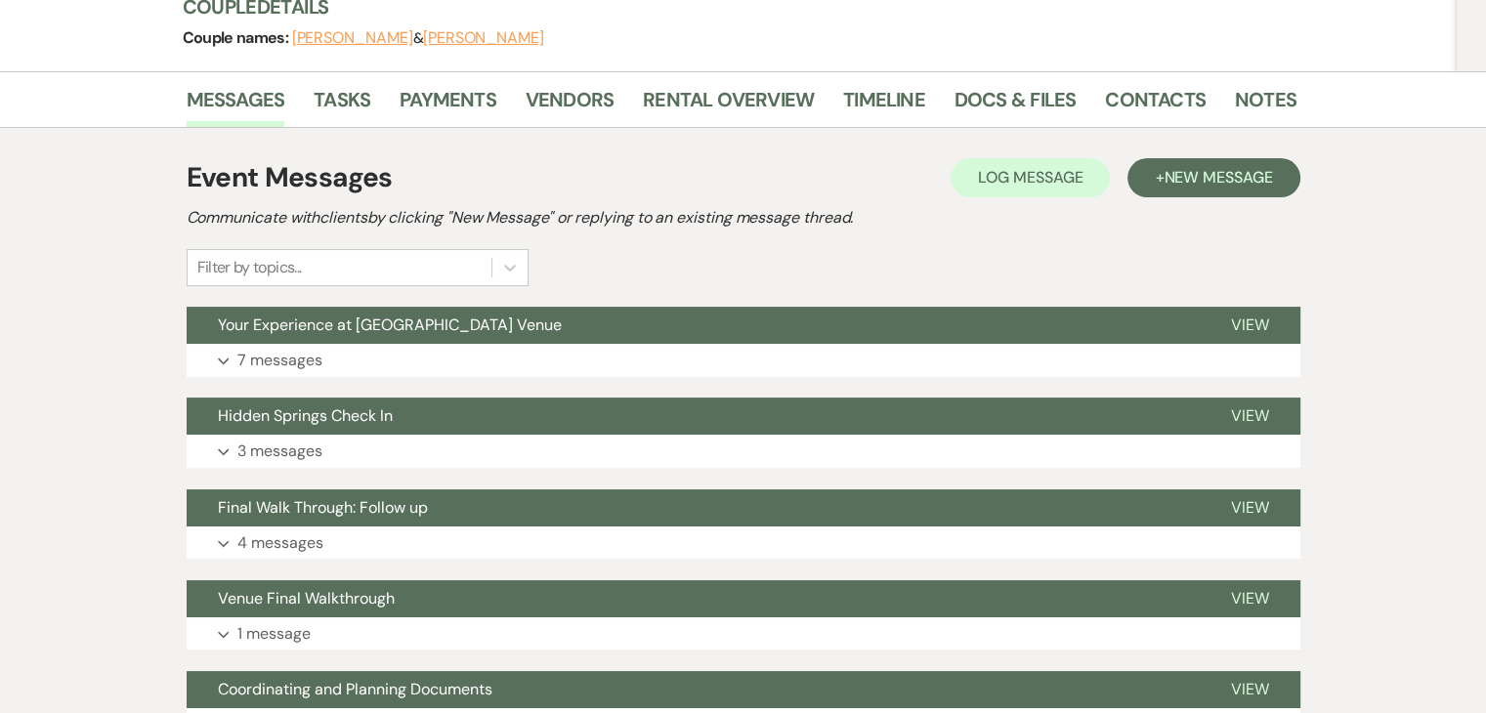
scroll to position [317, 0]
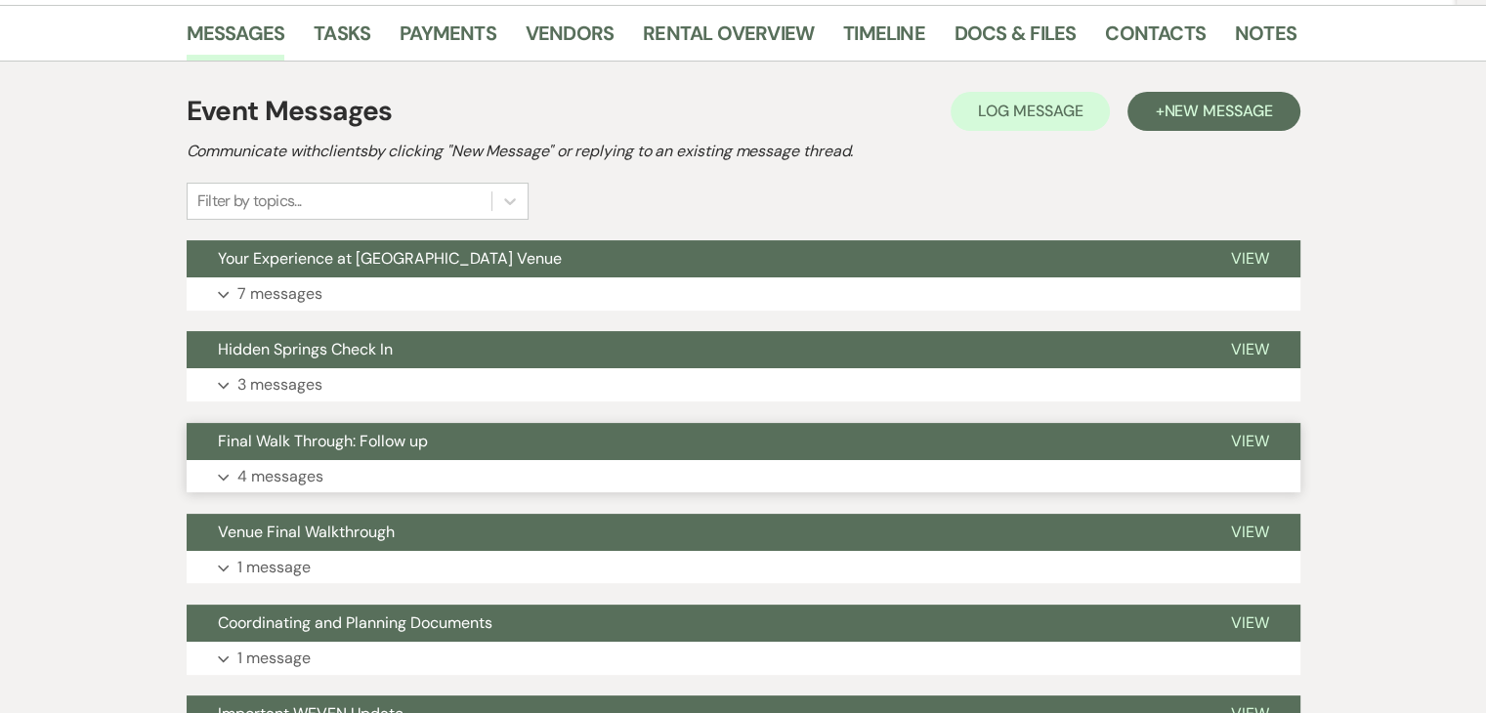
click at [367, 435] on span "Final Walk Through: Follow up" at bounding box center [323, 441] width 210 height 21
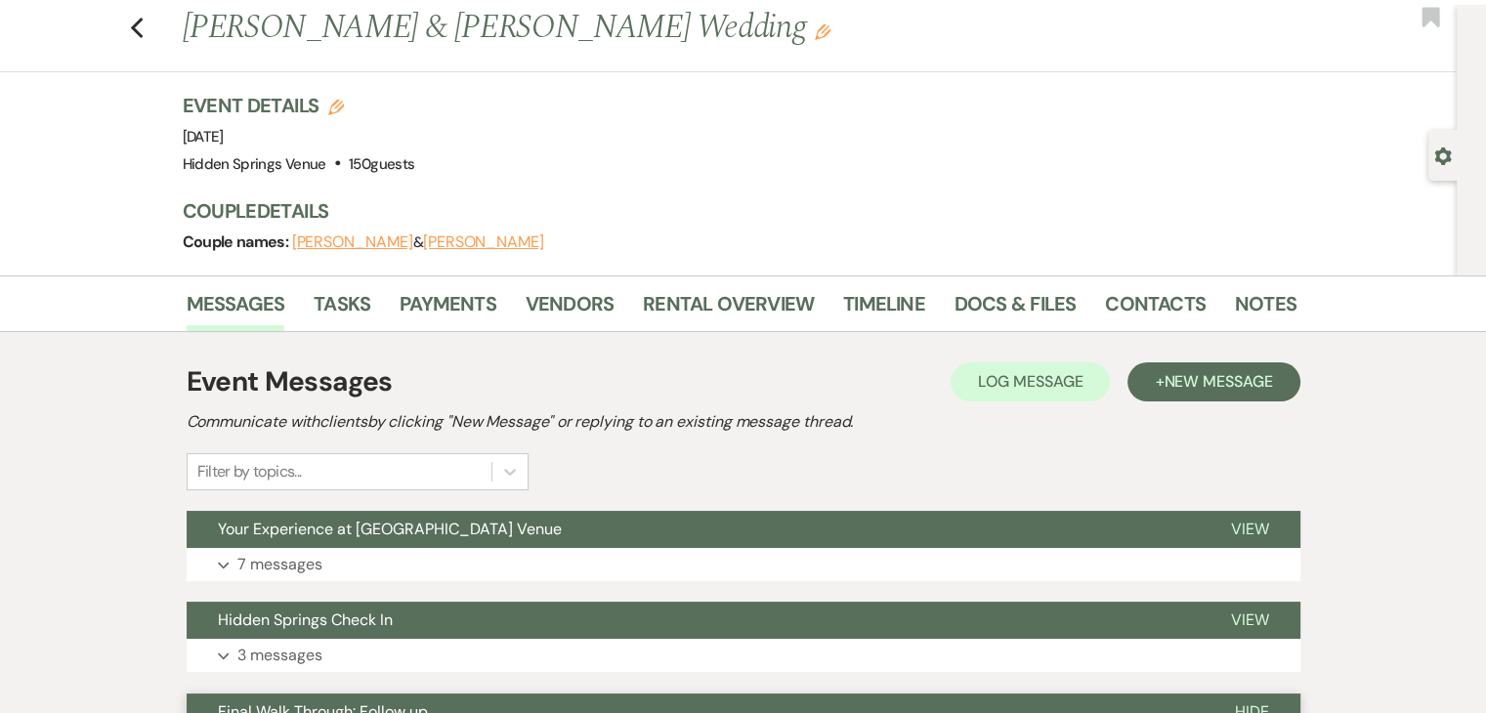
scroll to position [0, 0]
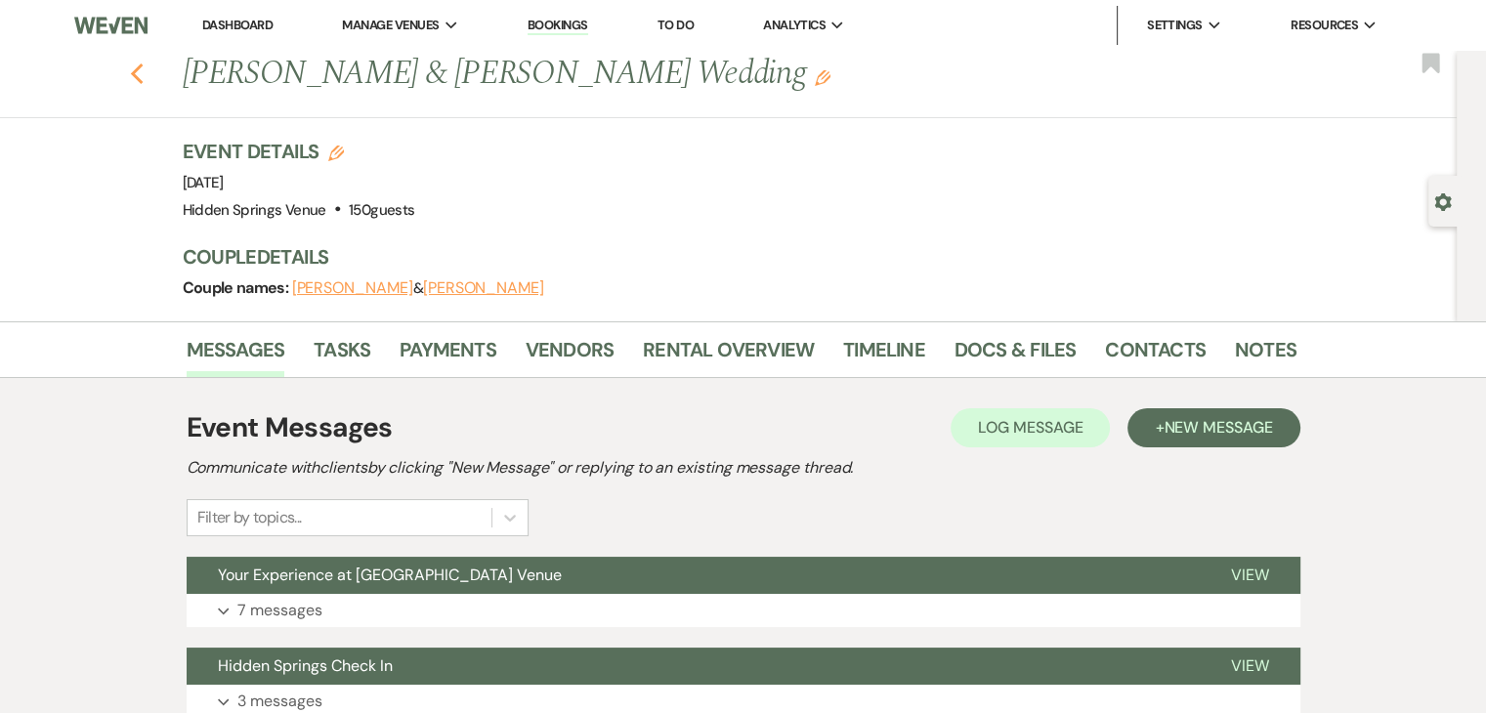
click at [143, 76] on use "button" at bounding box center [136, 74] width 13 height 21
select select "8"
select select "5"
select select "8"
select select "5"
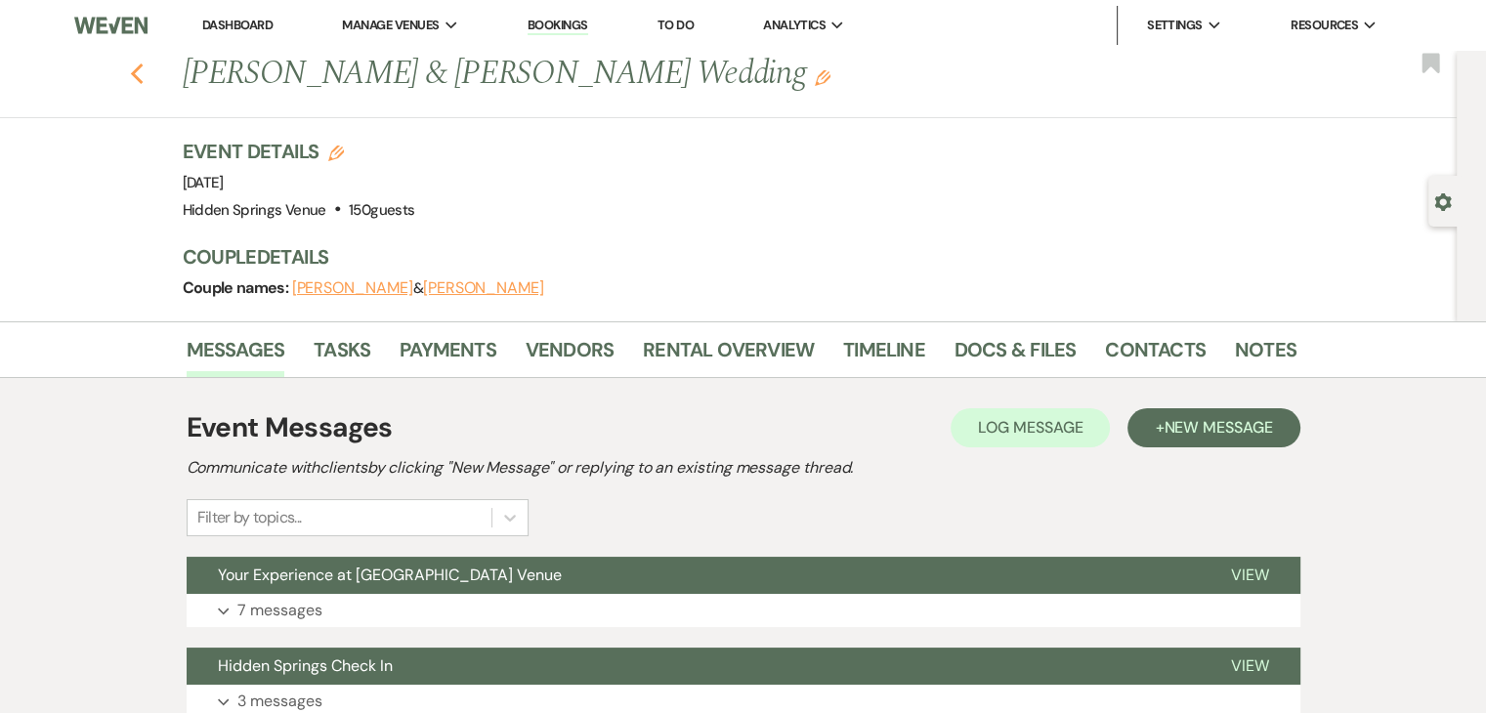
select select "8"
select select "5"
select select "8"
select select "5"
select select "8"
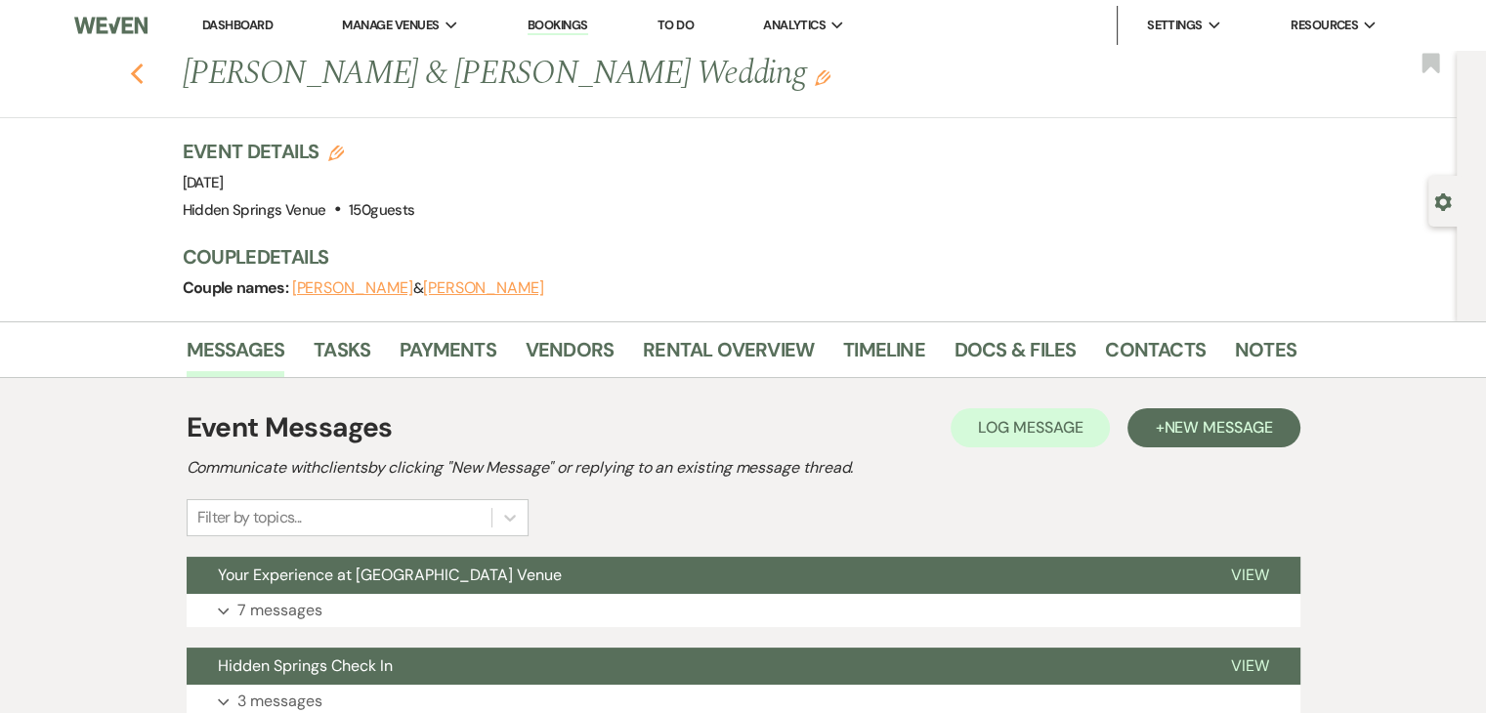
select select "5"
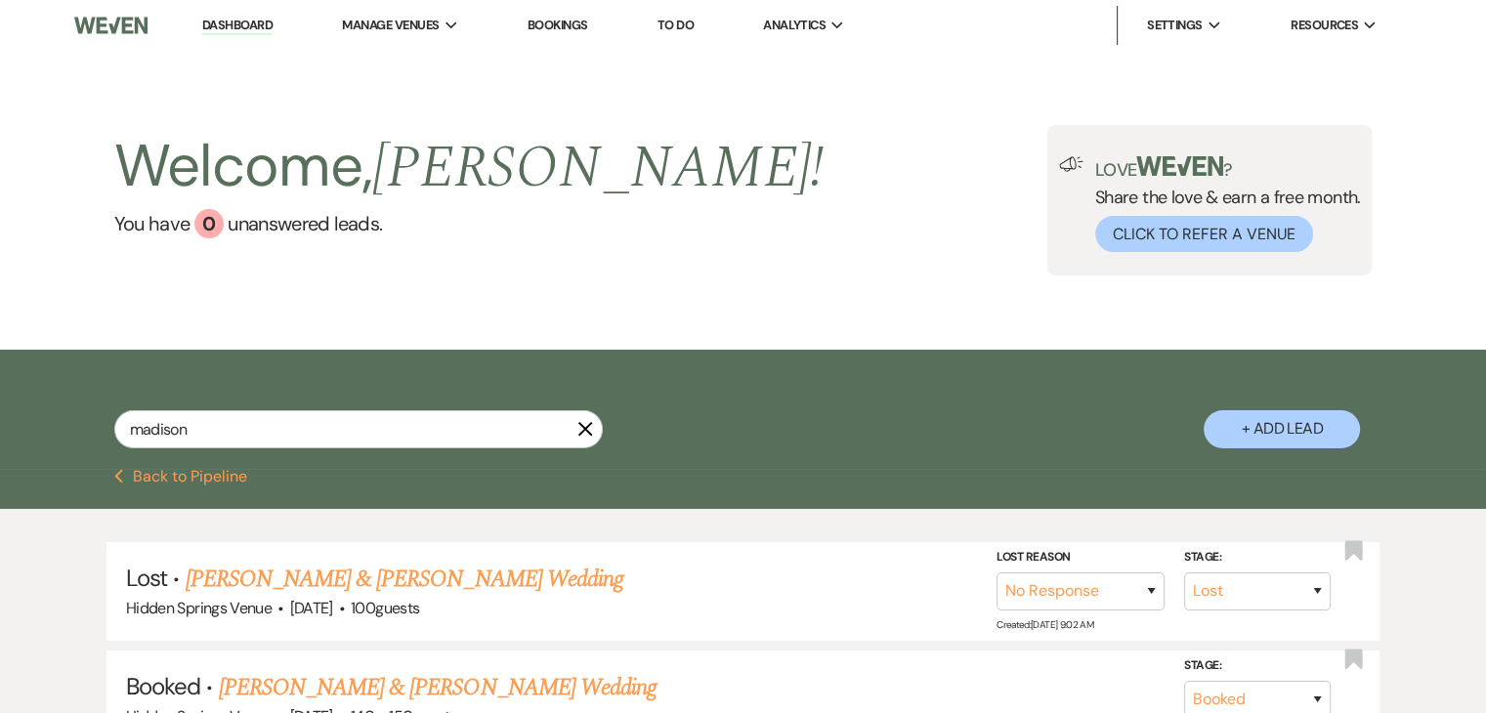
click at [591, 427] on icon "X" at bounding box center [585, 429] width 16 height 16
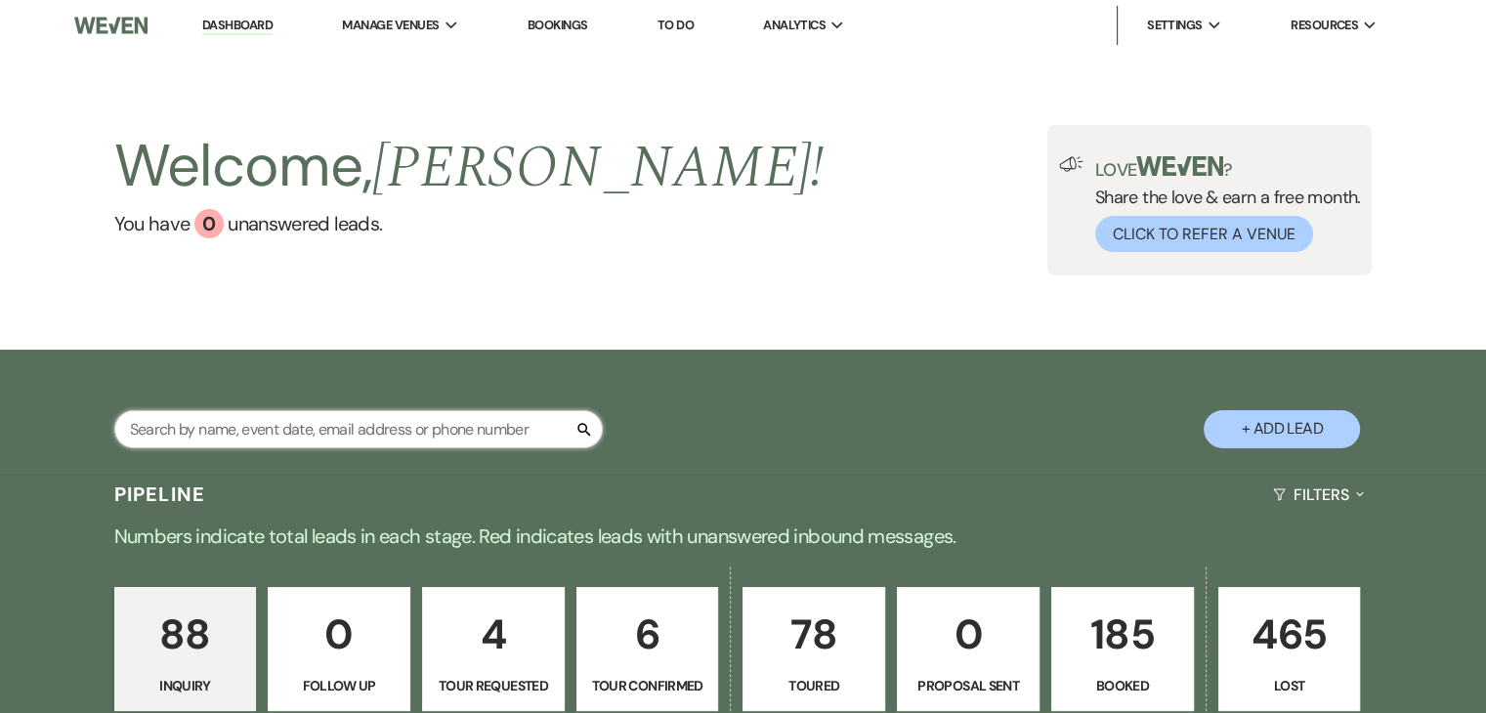
click at [280, 439] on input "text" at bounding box center [358, 429] width 489 height 38
type input "[PERSON_NAME]"
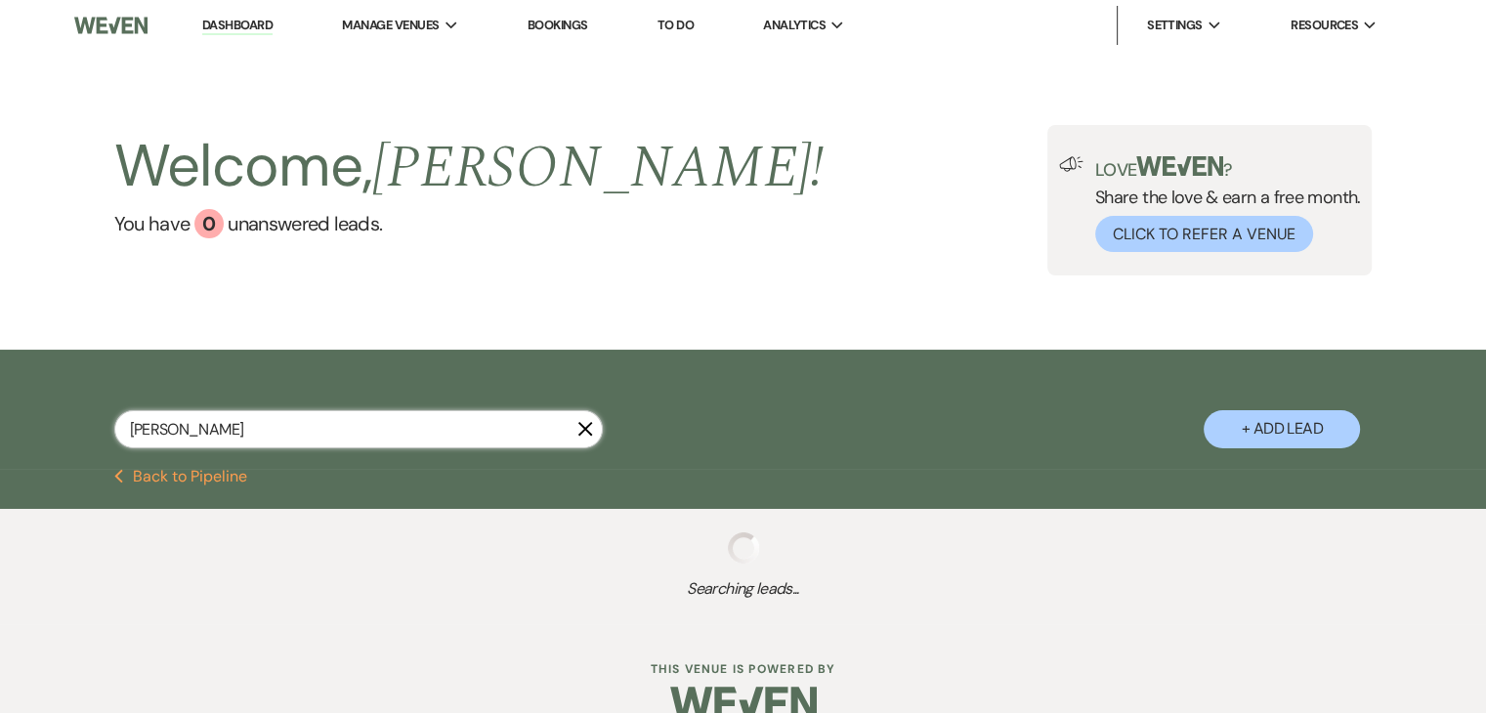
select select "5"
select select "8"
select select "6"
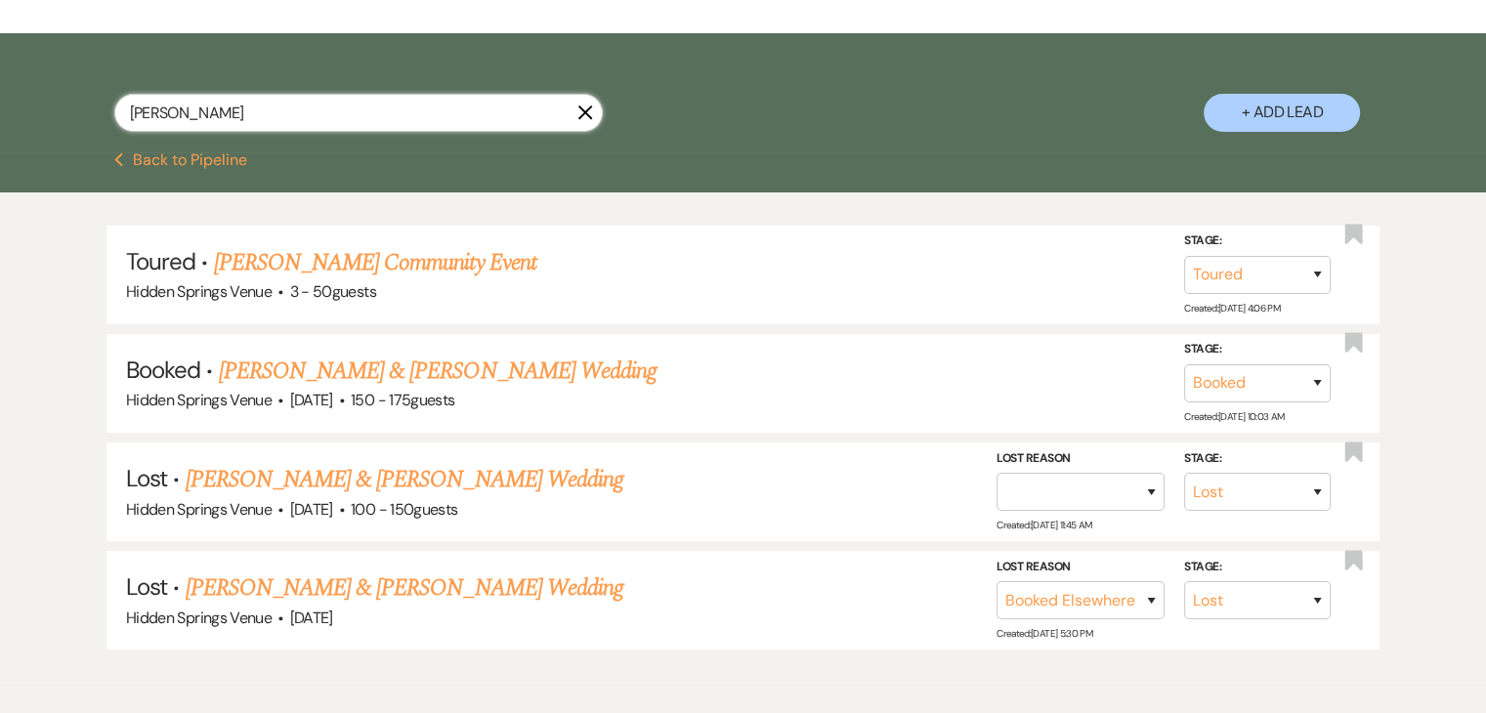
scroll to position [340, 0]
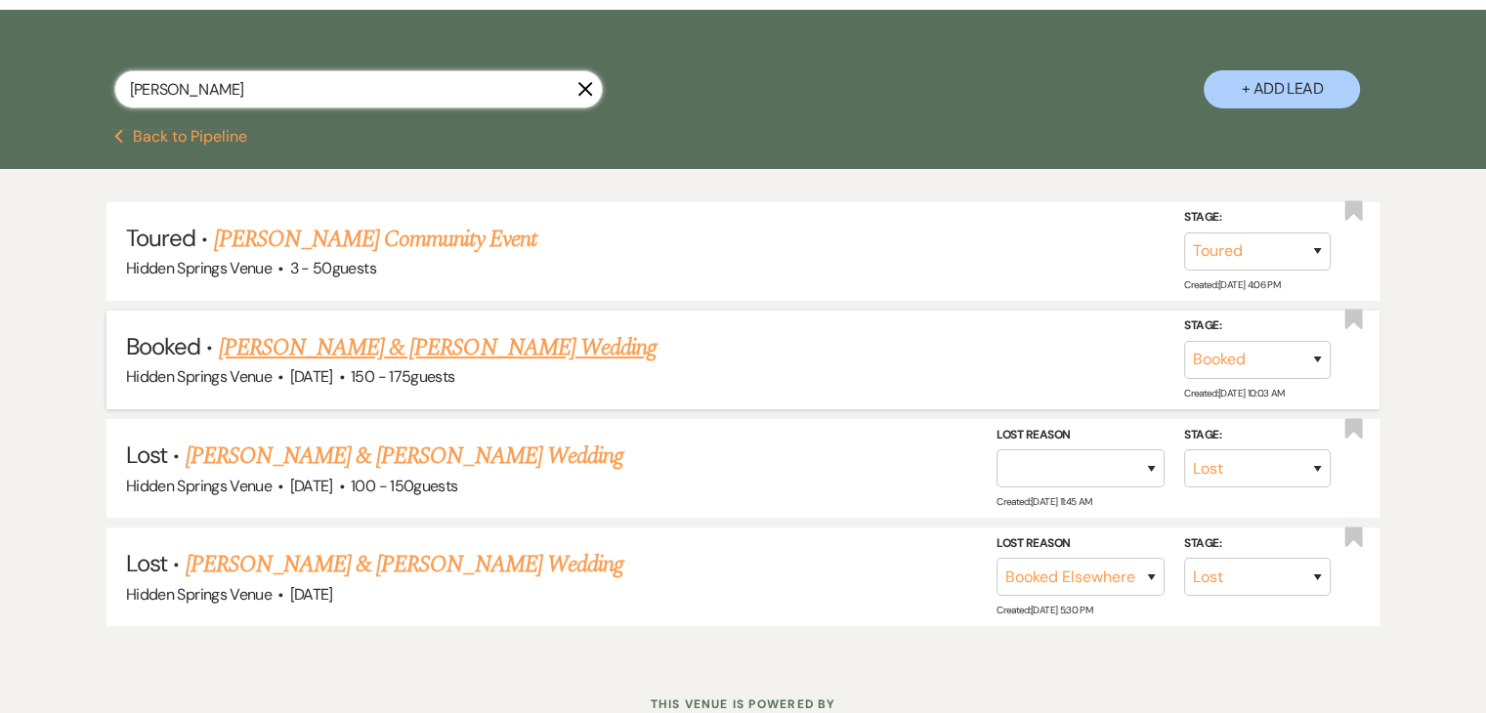
type input "[PERSON_NAME]"
click at [332, 345] on link "[PERSON_NAME] & [PERSON_NAME] Wedding" at bounding box center [438, 347] width 438 height 35
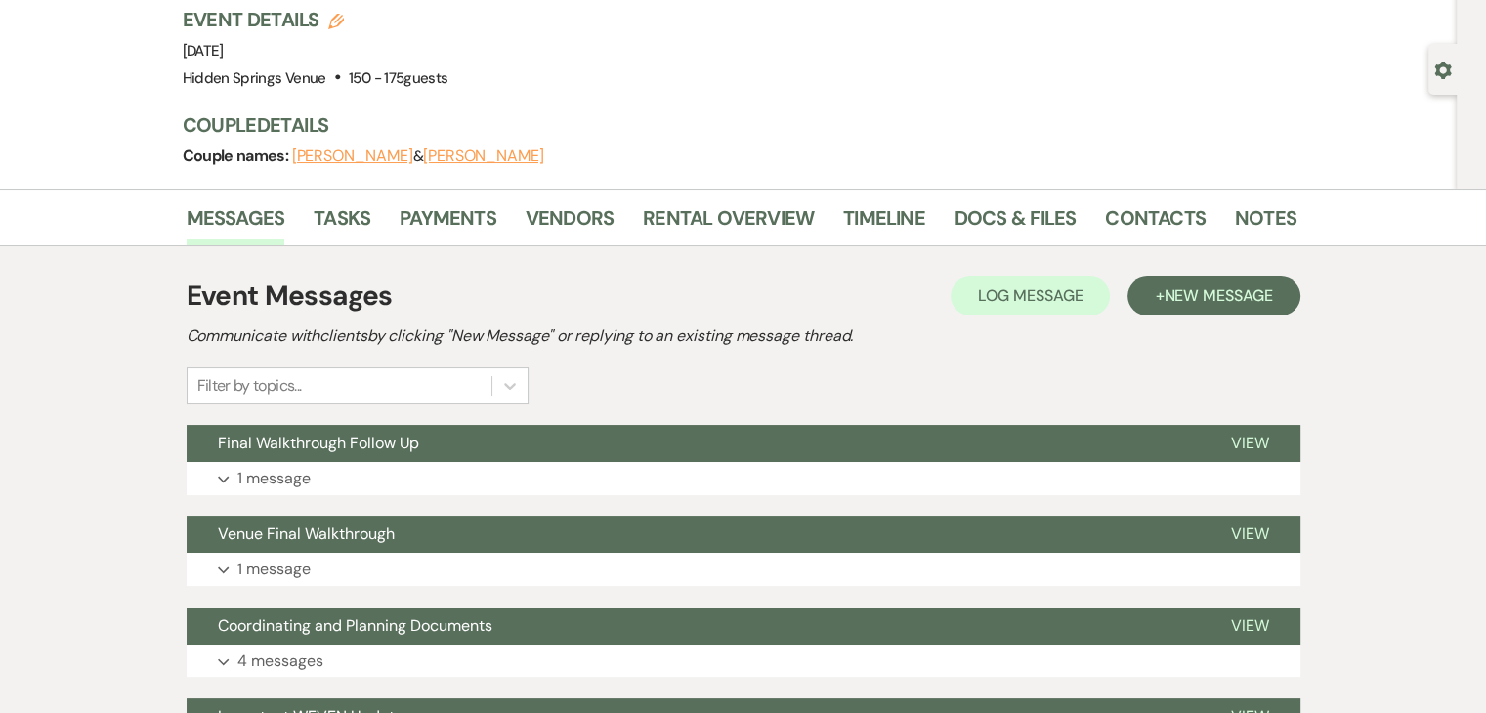
scroll to position [129, 0]
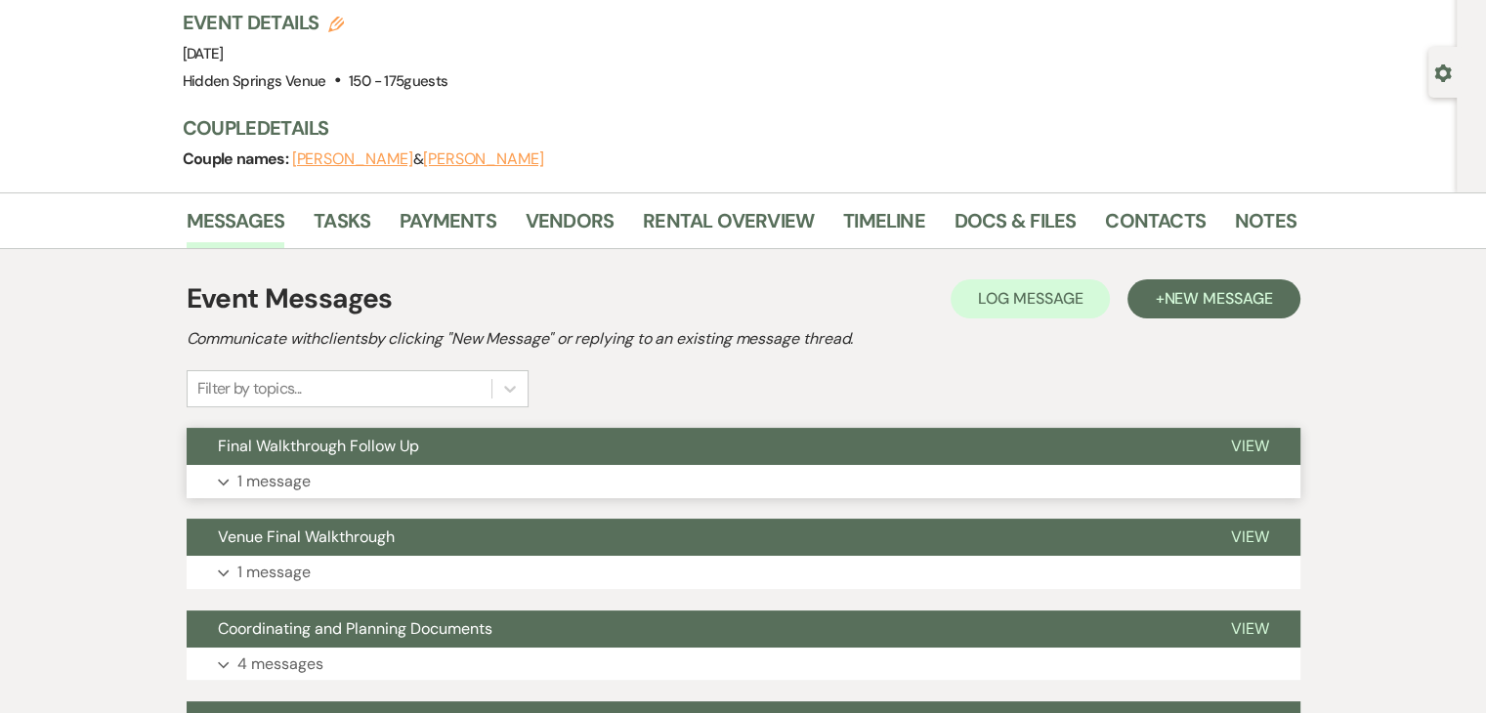
click at [371, 451] on span "Final Walkthrough Follow Up" at bounding box center [318, 446] width 201 height 21
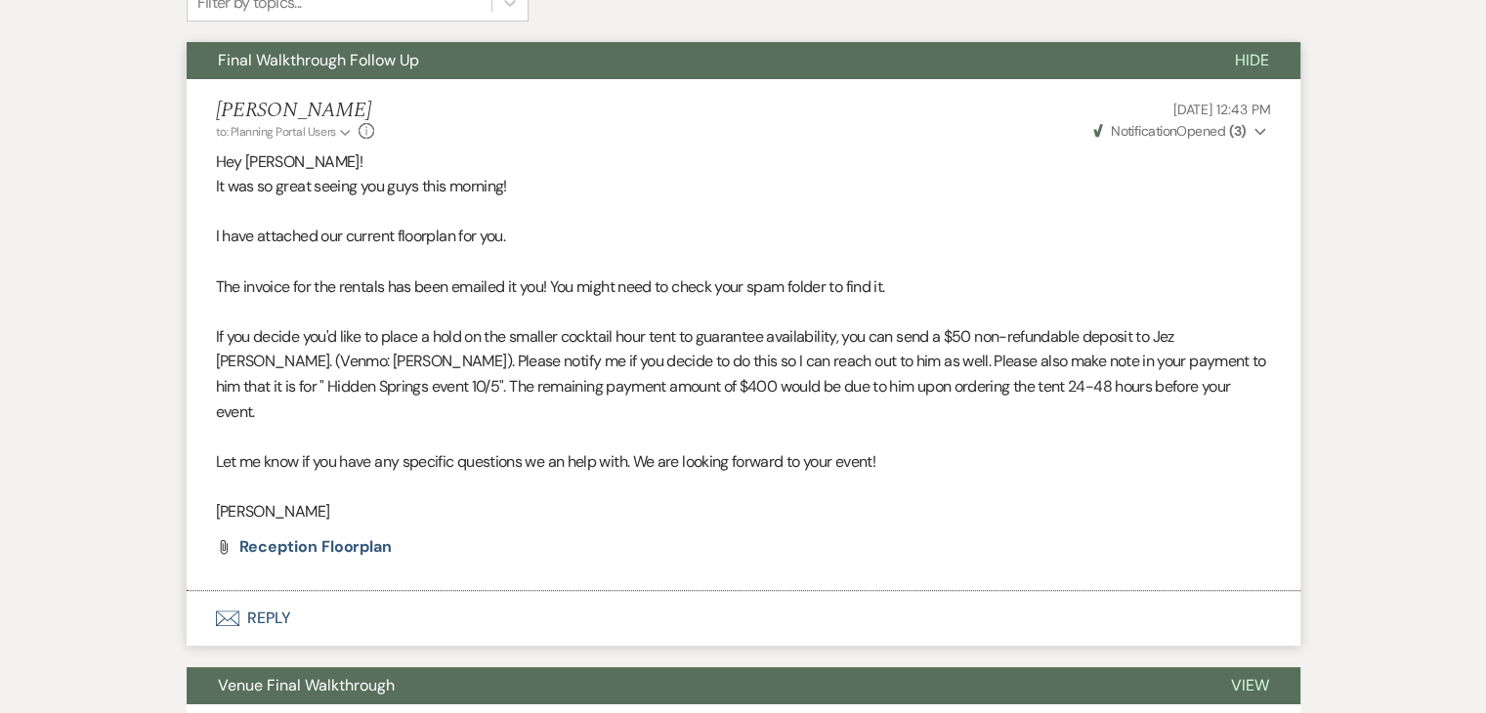
scroll to position [516, 0]
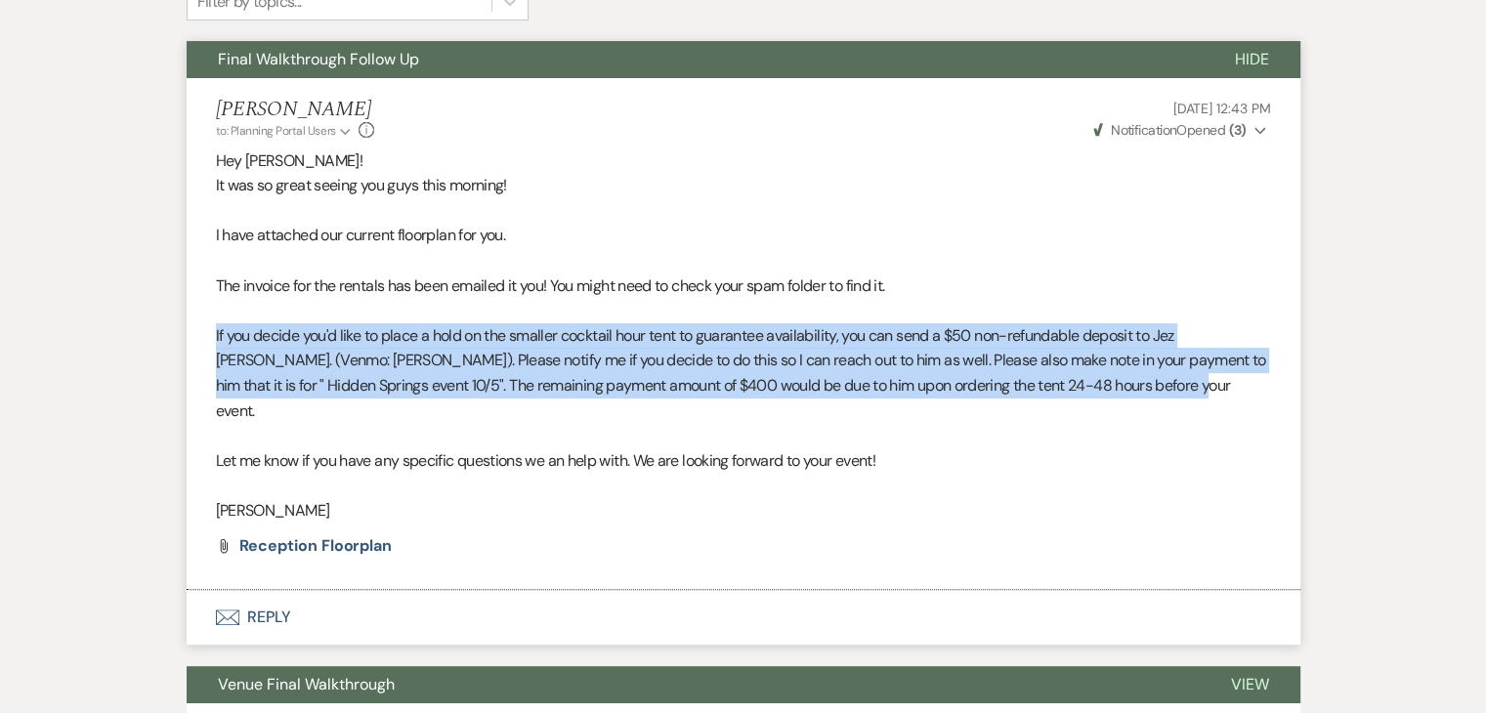
drag, startPoint x: 1177, startPoint y: 392, endPoint x: 215, endPoint y: 333, distance: 964.2
click at [216, 333] on p "If you decide you'd like to place a hold on the smaller cocktail hour tent to g…" at bounding box center [743, 373] width 1055 height 100
copy span "If you decide you'd like to place a hold on the smaller cocktail hour tent to g…"
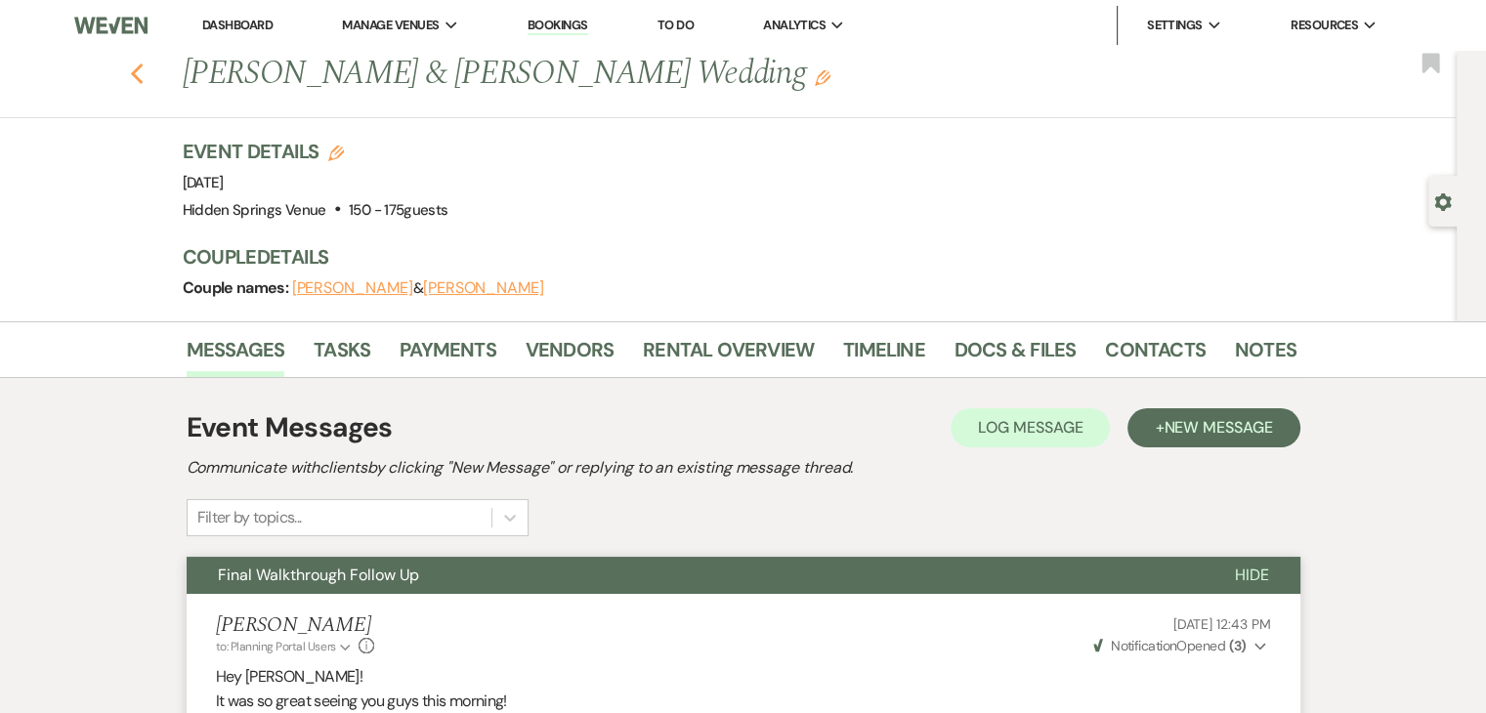
click at [145, 67] on icon "Previous" at bounding box center [137, 74] width 15 height 23
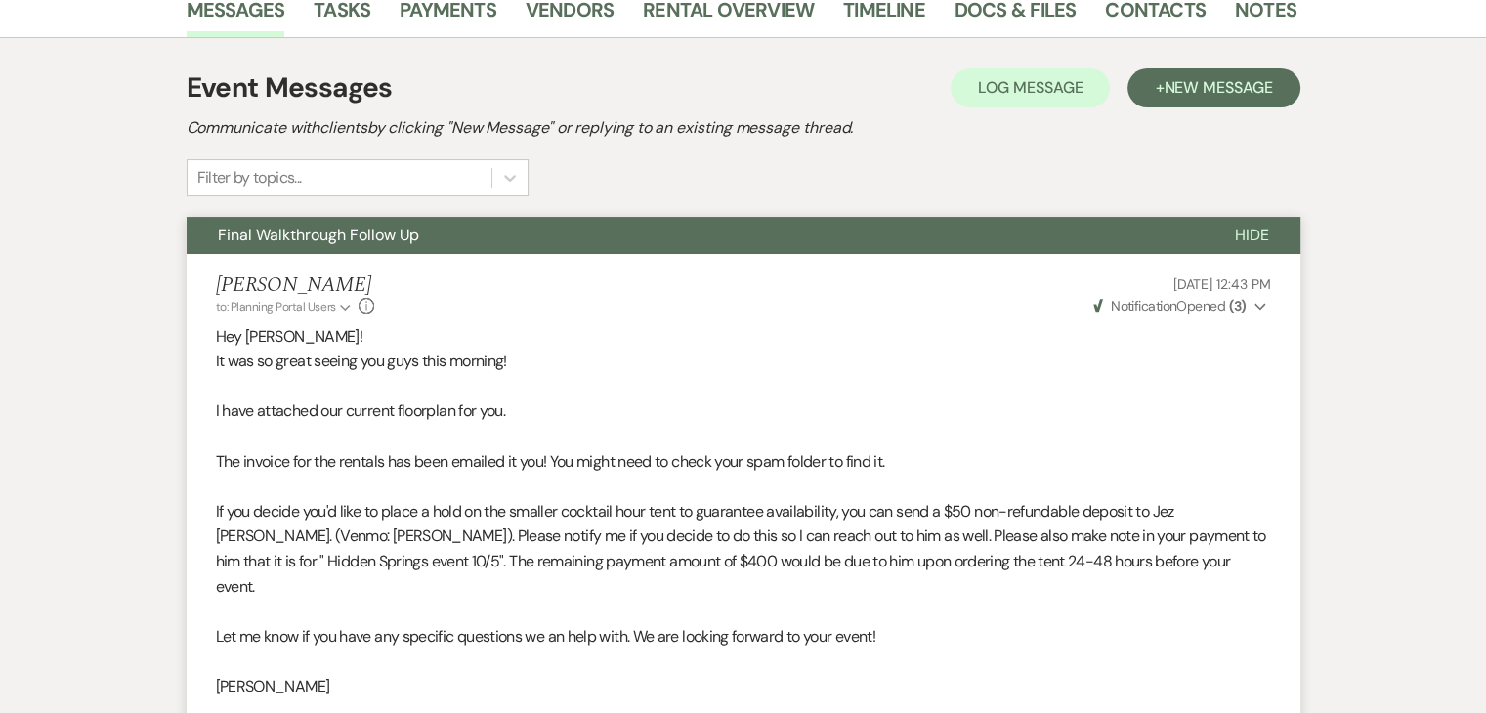
select select "5"
select select "8"
select select "6"
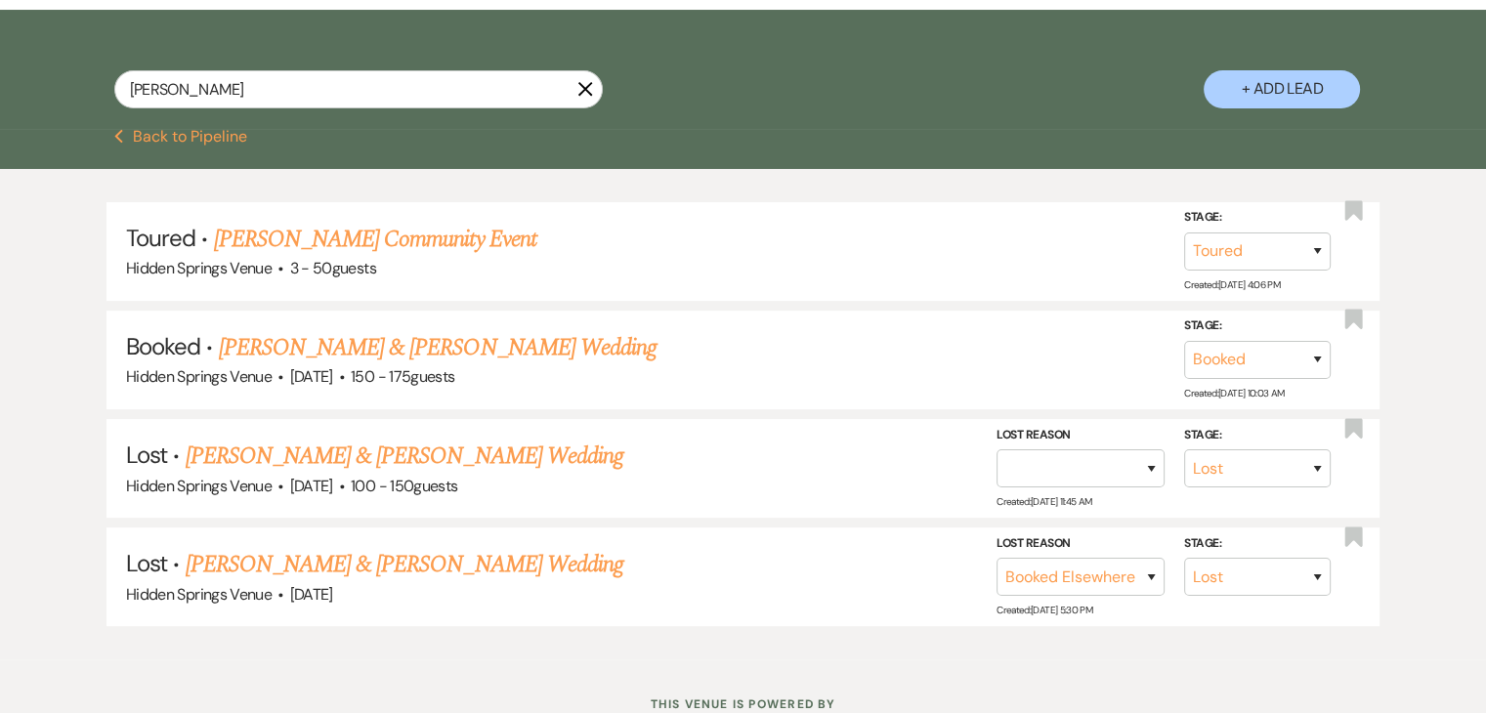
click at [588, 91] on icon "X" at bounding box center [585, 89] width 16 height 16
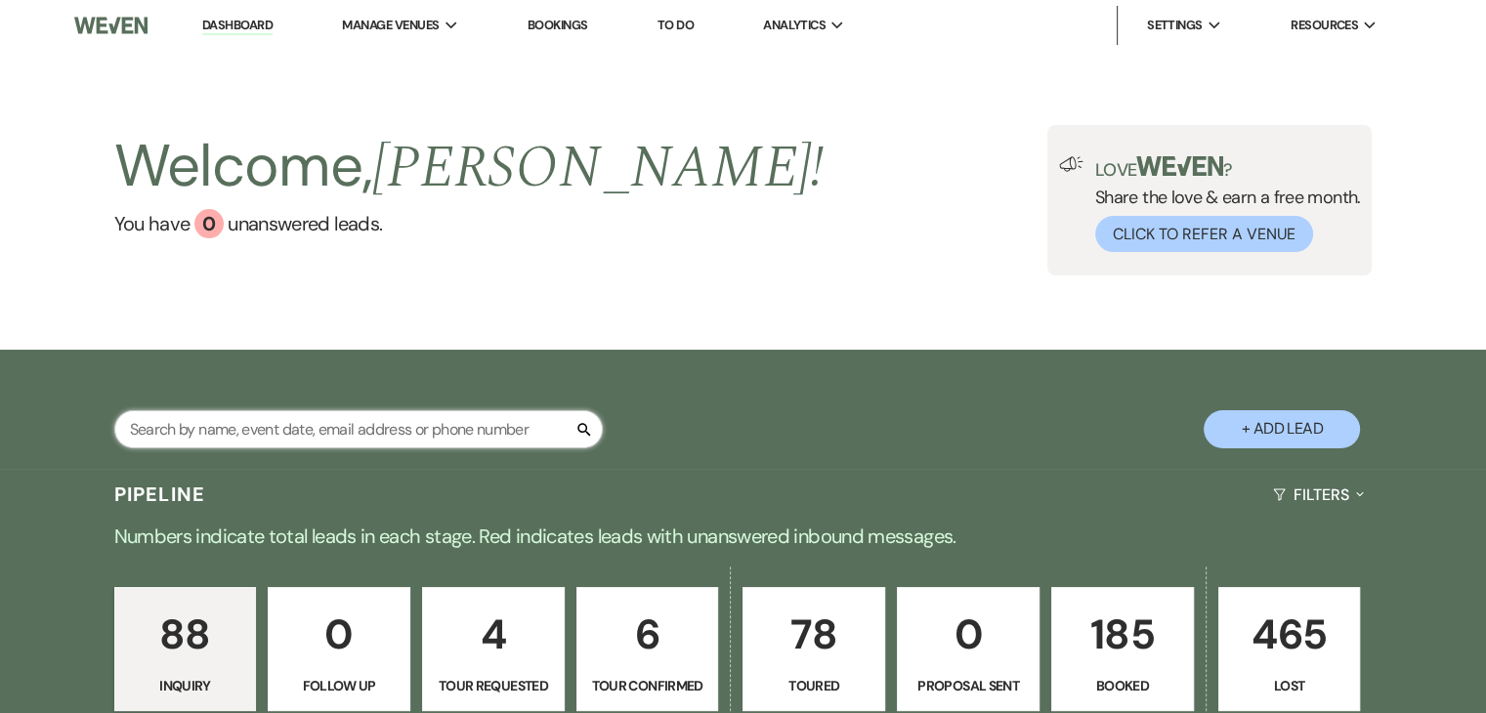
click at [418, 437] on input "text" at bounding box center [358, 429] width 489 height 38
type input "madison"
select select "8"
select select "5"
select select "8"
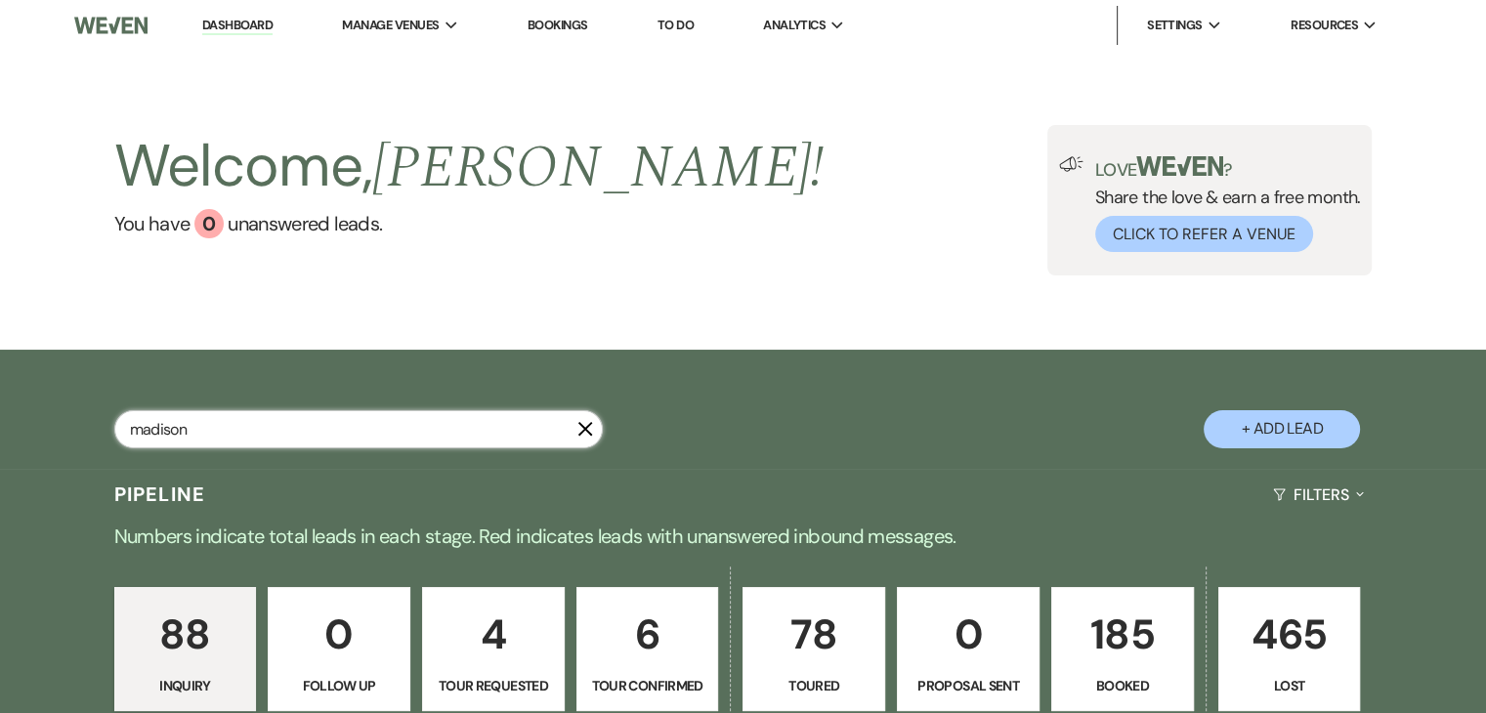
select select "5"
select select "8"
select select "5"
select select "8"
select select "5"
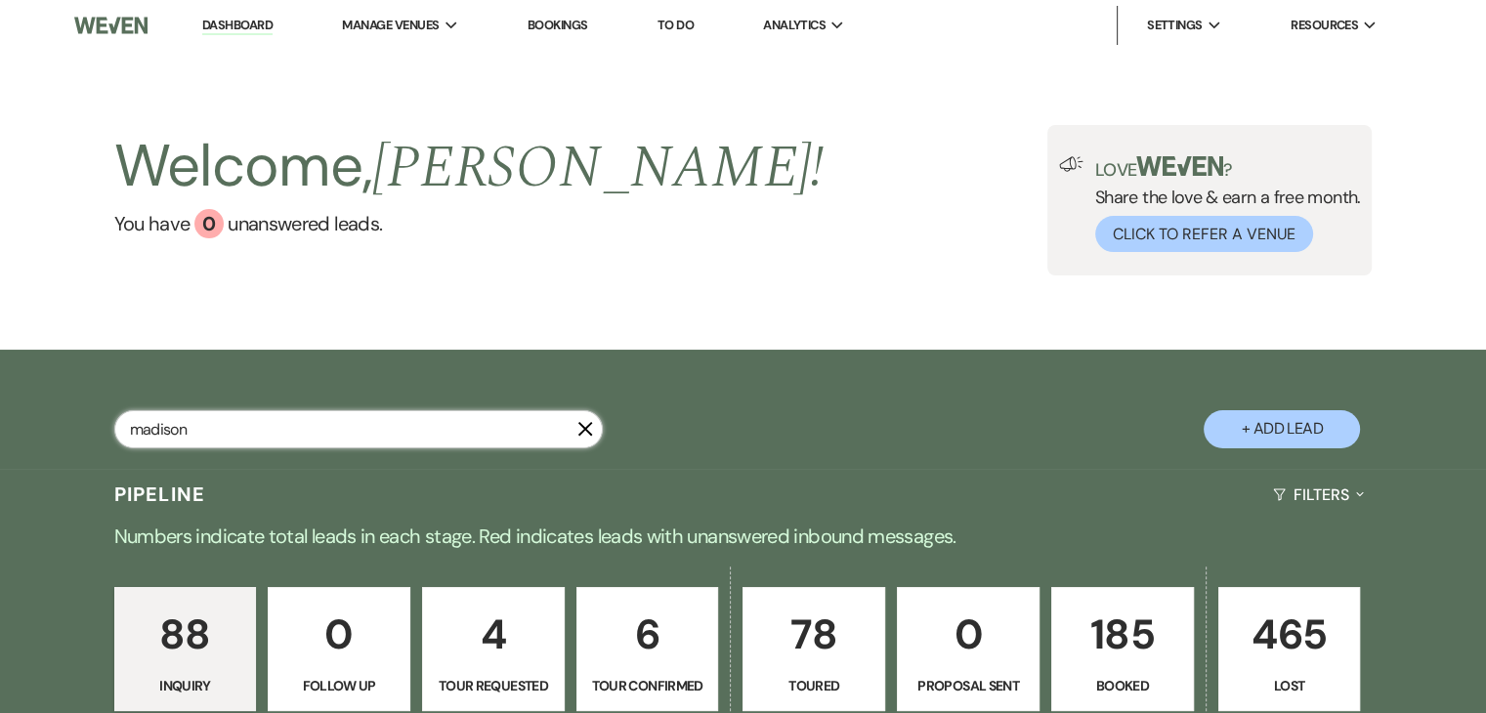
select select "8"
select select "5"
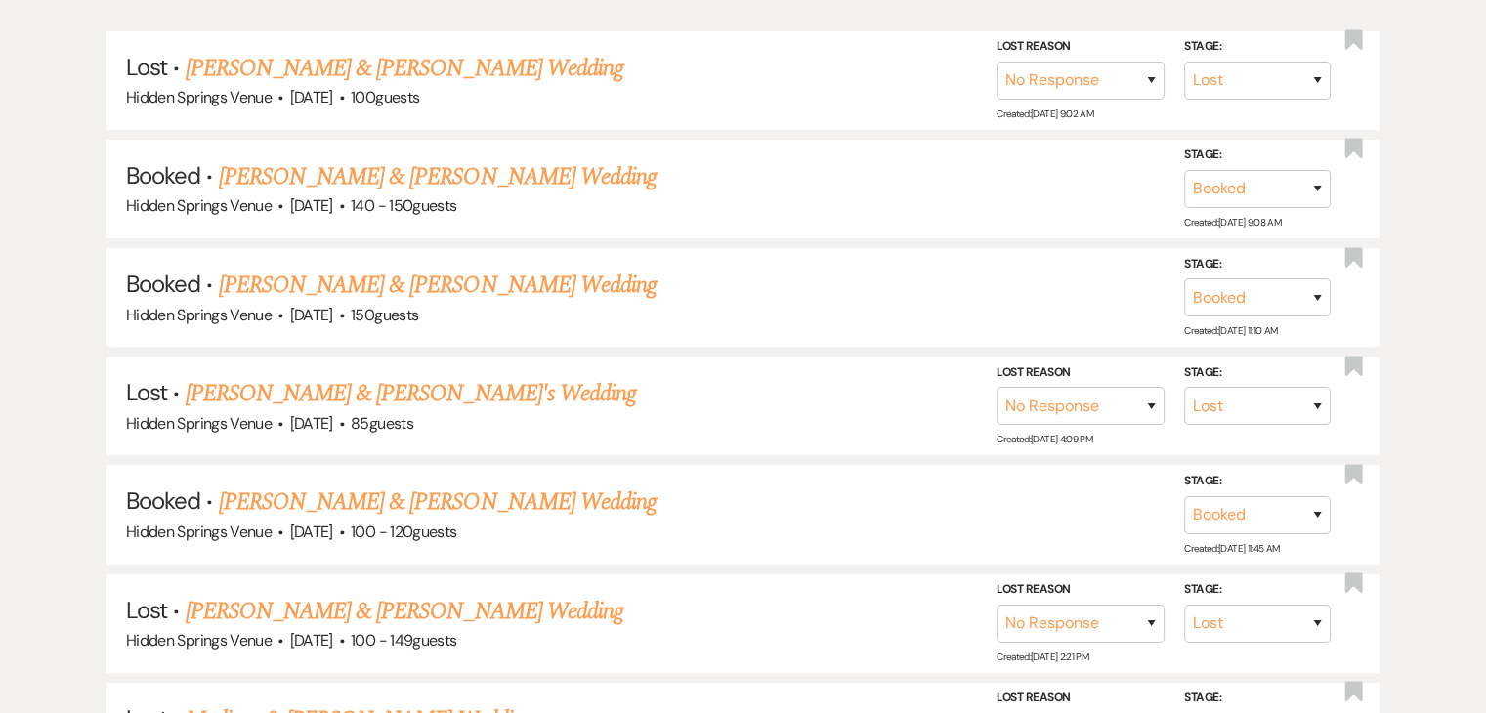
scroll to position [561, 0]
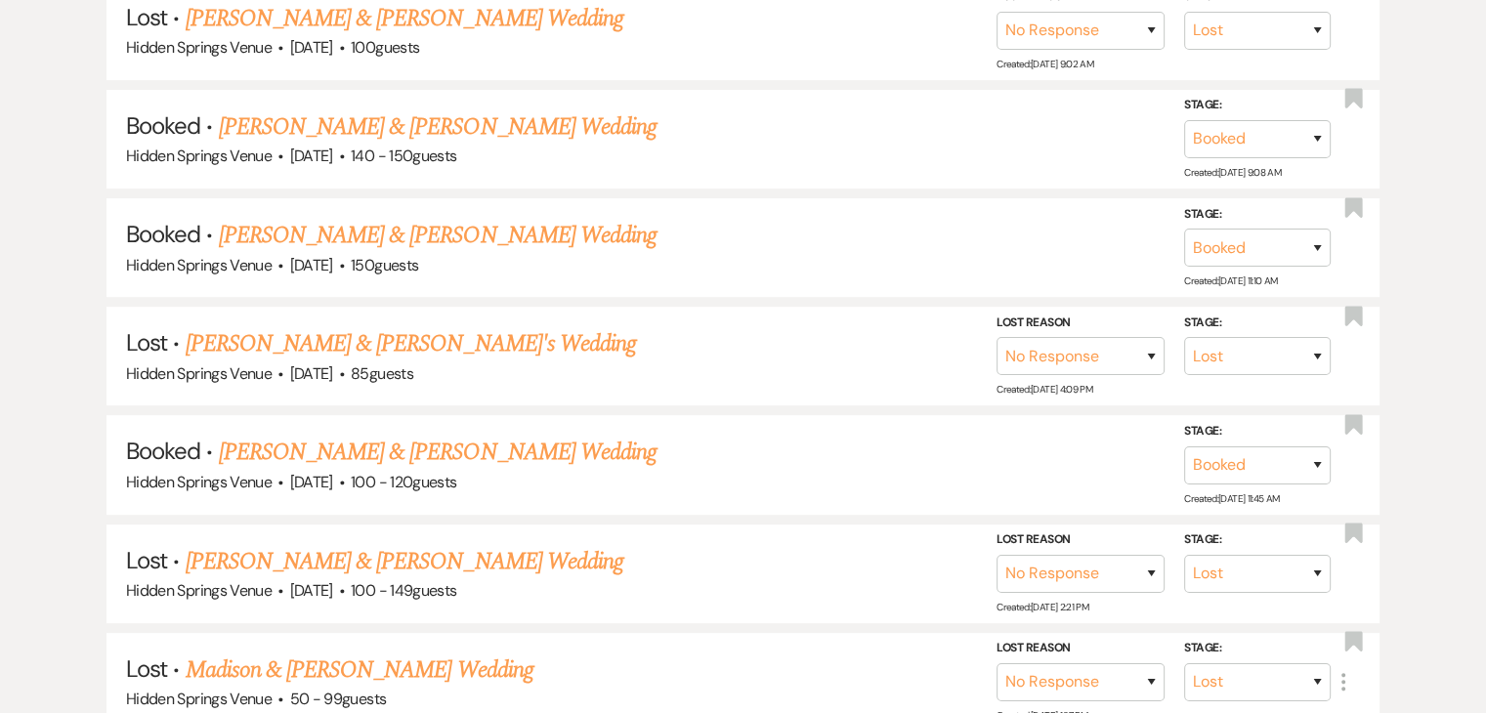
type input "madison"
click at [418, 437] on link "[PERSON_NAME] & [PERSON_NAME] Wedding" at bounding box center [438, 452] width 438 height 35
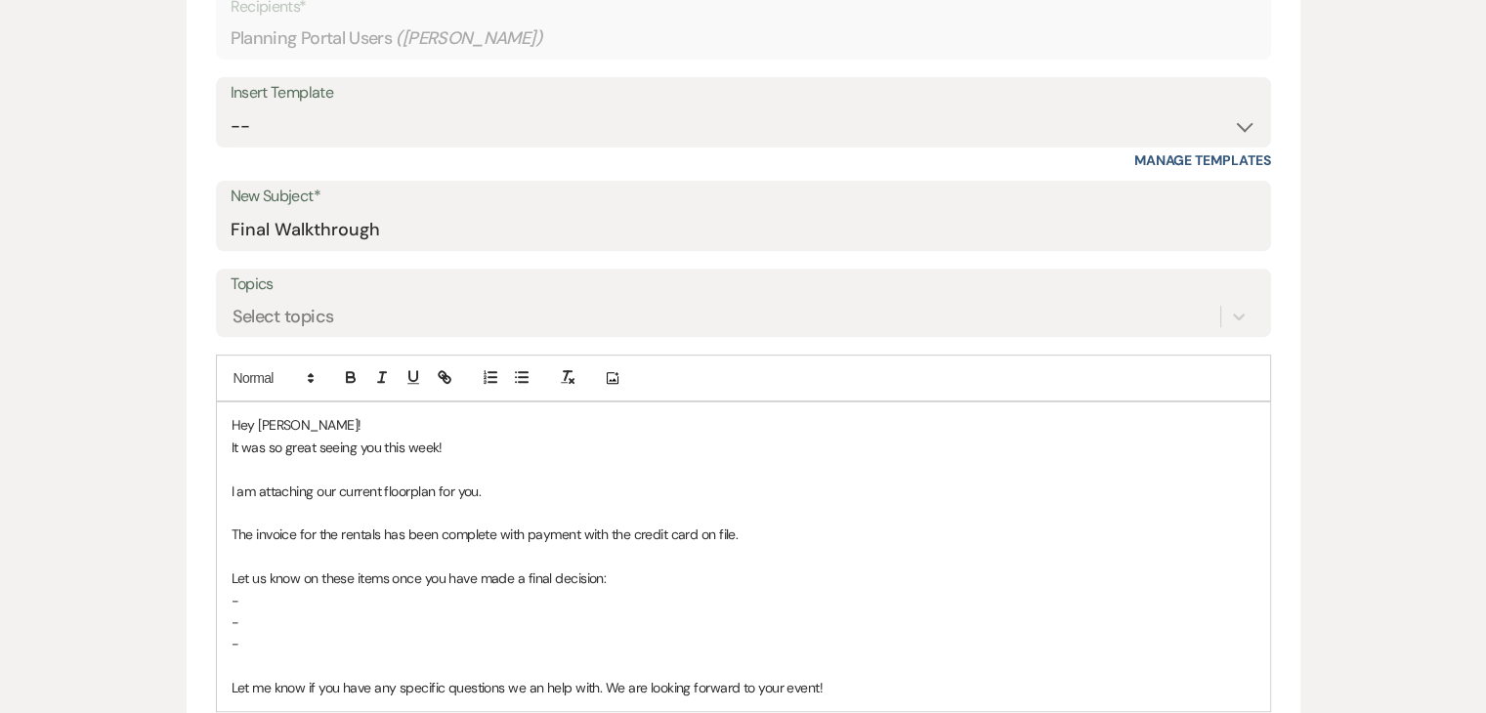
scroll to position [735, 0]
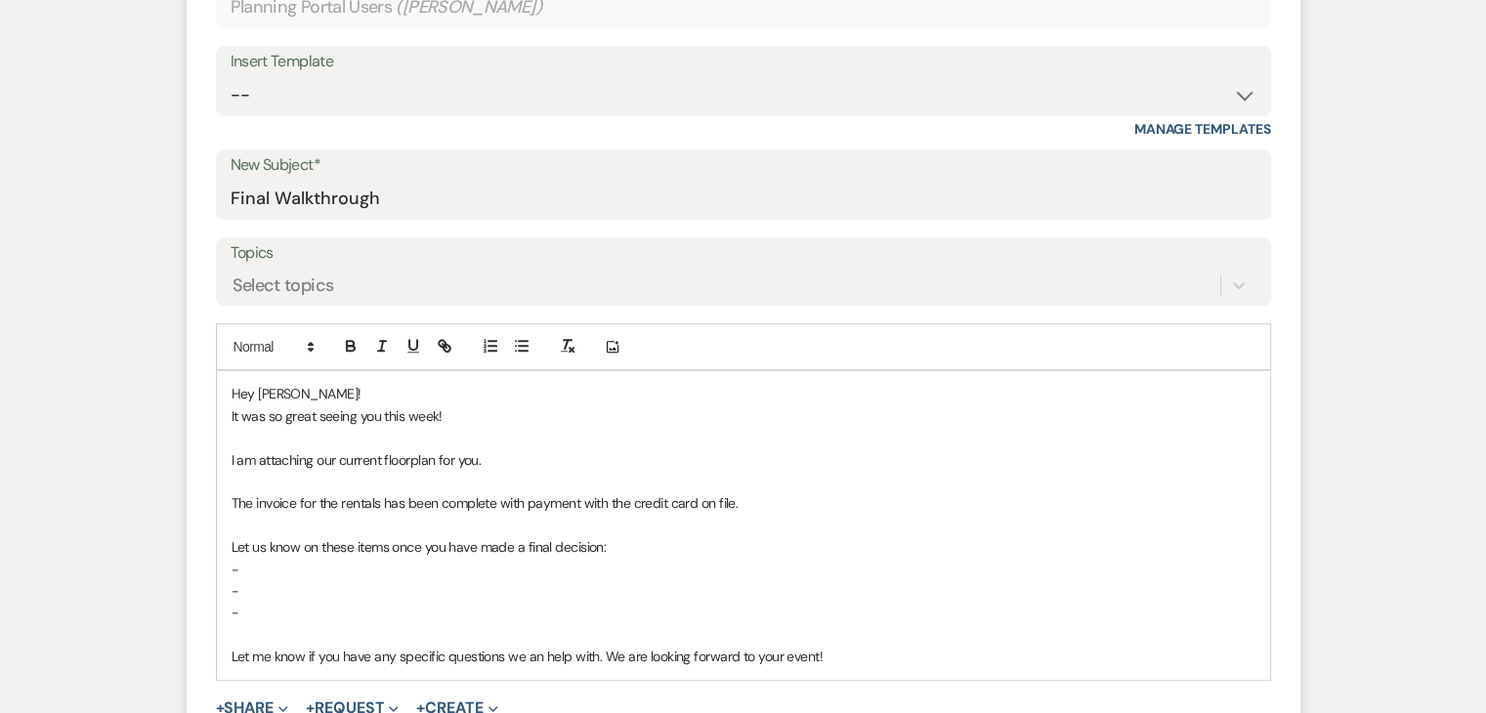
drag, startPoint x: 254, startPoint y: 618, endPoint x: 244, endPoint y: 615, distance: 10.2
click at [244, 615] on p "-" at bounding box center [744, 612] width 1024 height 21
click at [755, 501] on p "The invoice for the rentals has been complete with payment with the credit card…" at bounding box center [744, 502] width 1024 height 21
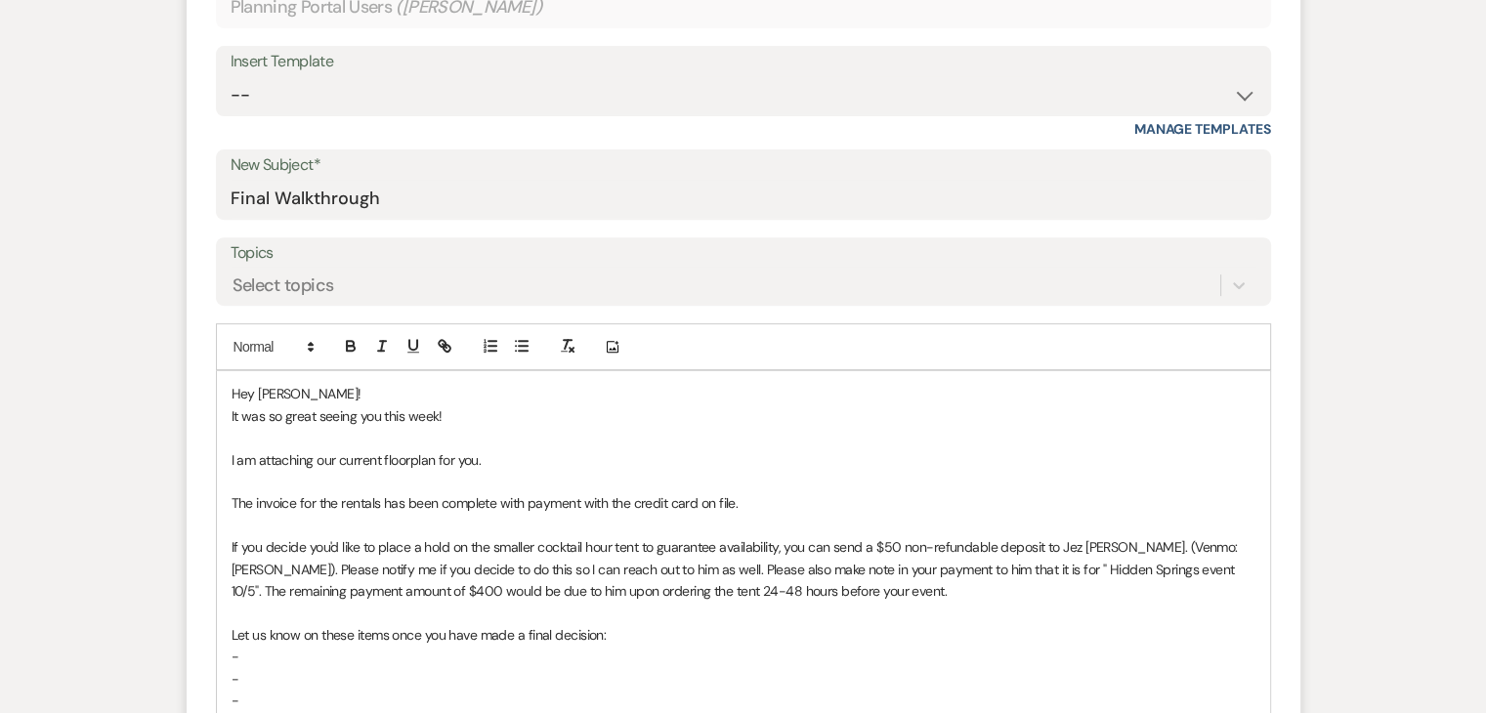
click at [1151, 567] on span "If you decide you'd like to place a hold on the smaller cocktail hour tent to g…" at bounding box center [737, 569] width 1010 height 62
click at [379, 596] on span "If you decide you'd like to place a hold on the smaller cocktail hour tent to g…" at bounding box center [737, 569] width 1010 height 62
click at [647, 653] on p "-" at bounding box center [744, 656] width 1024 height 21
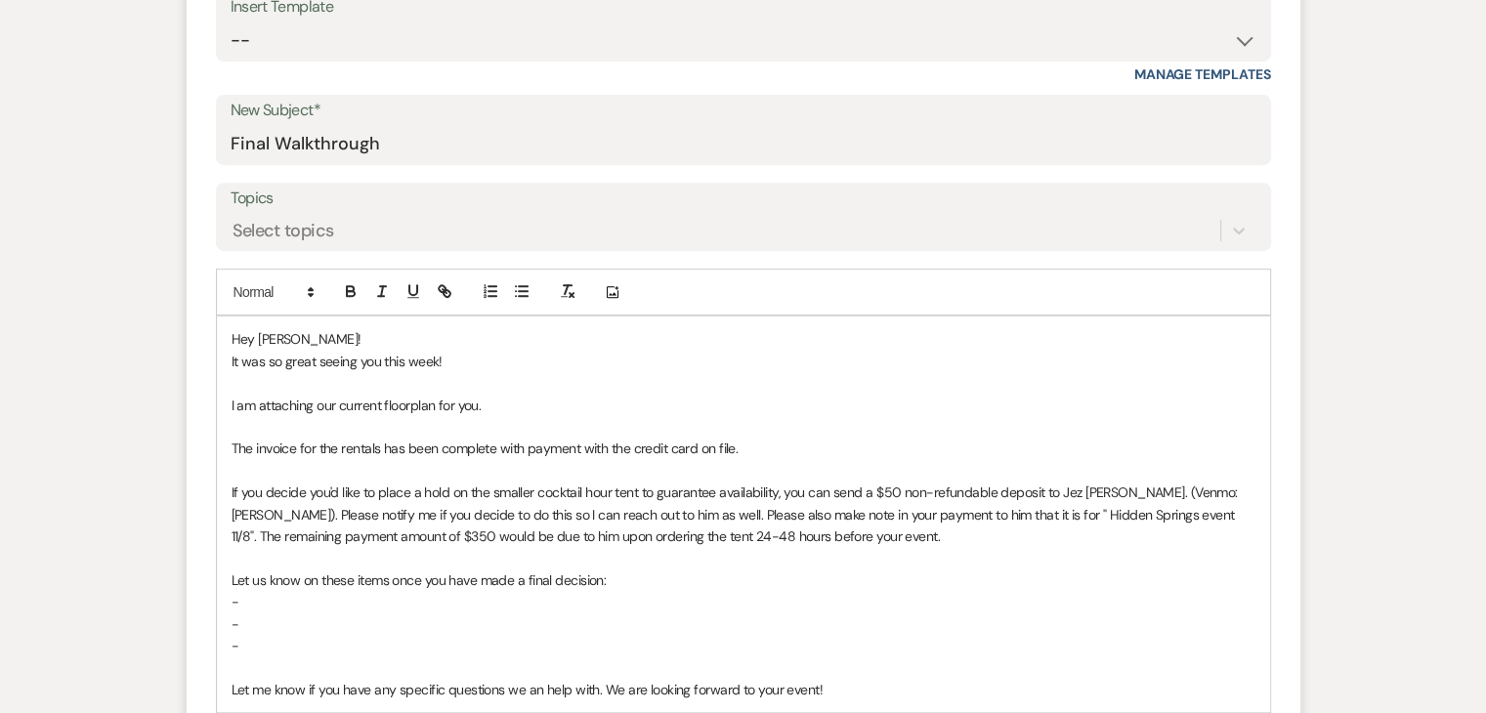
scroll to position [796, 0]
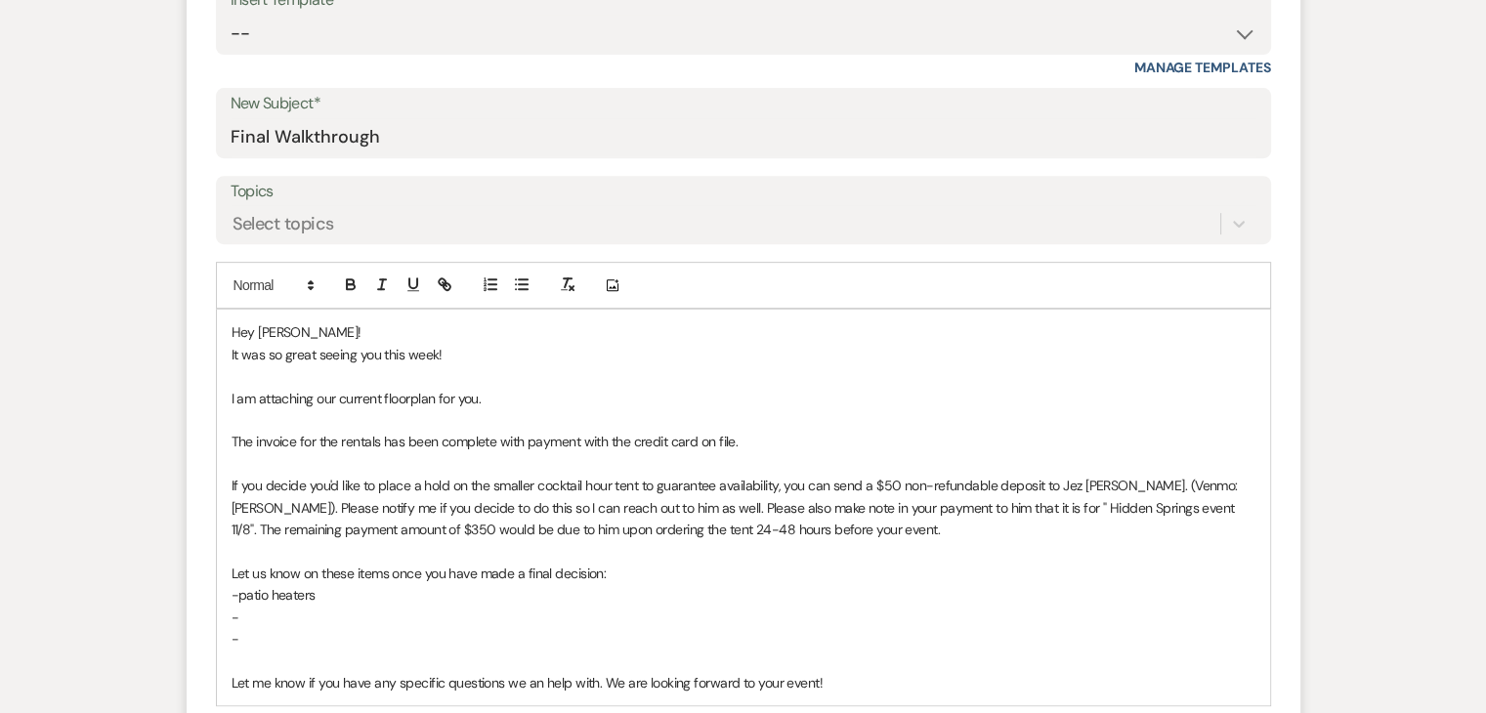
click at [262, 620] on p "-" at bounding box center [744, 617] width 1024 height 21
click at [514, 400] on p "I am attaching our current floorplan for you." at bounding box center [744, 398] width 1024 height 21
click at [497, 442] on p "The invoice for the rentals has been complete with payment with the credit card…" at bounding box center [744, 441] width 1024 height 21
click at [617, 439] on p "The invoice for the rentals has been completed with payment with the credit car…" at bounding box center [744, 441] width 1024 height 21
click at [766, 446] on p "The invoice for the rentals has been completed with payment from the credit car…" at bounding box center [744, 441] width 1024 height 21
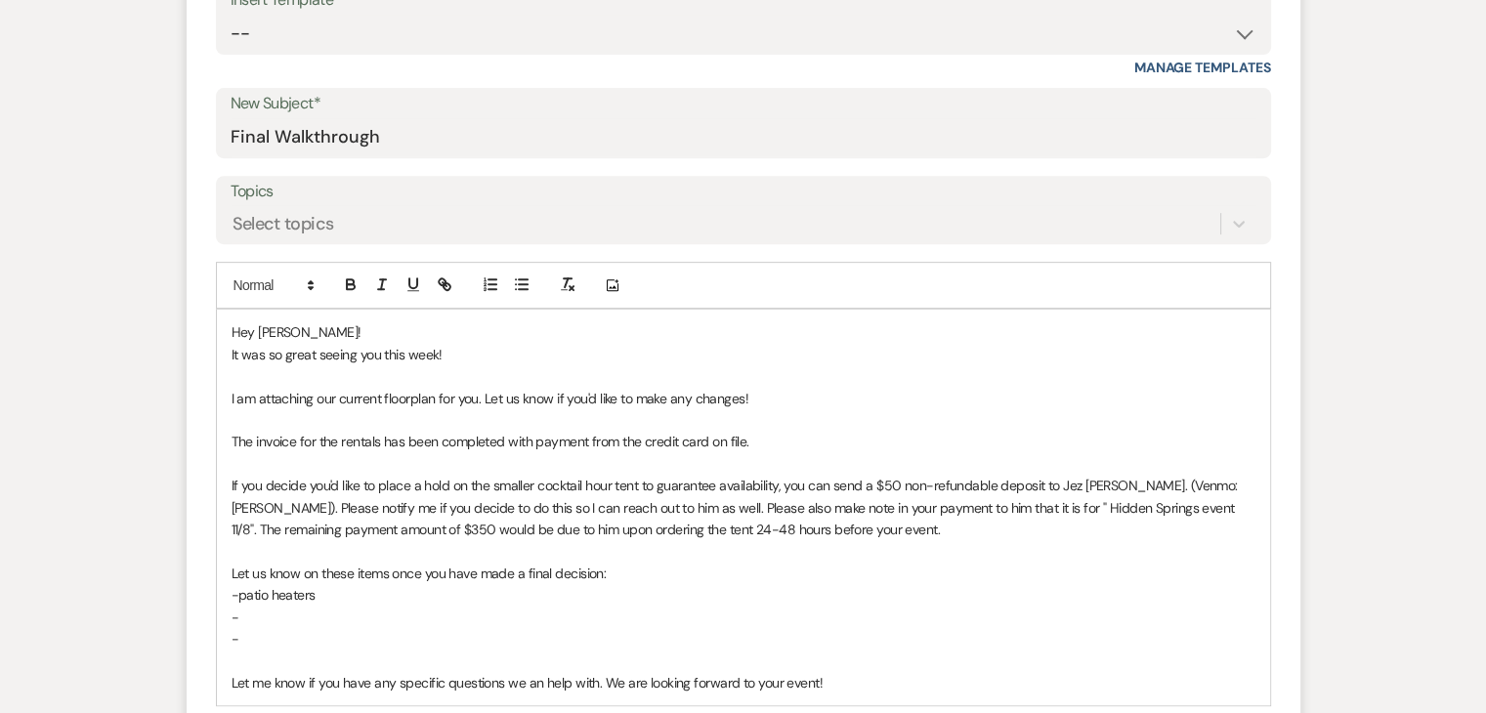
click at [468, 602] on p "-patio heaters" at bounding box center [744, 594] width 1024 height 21
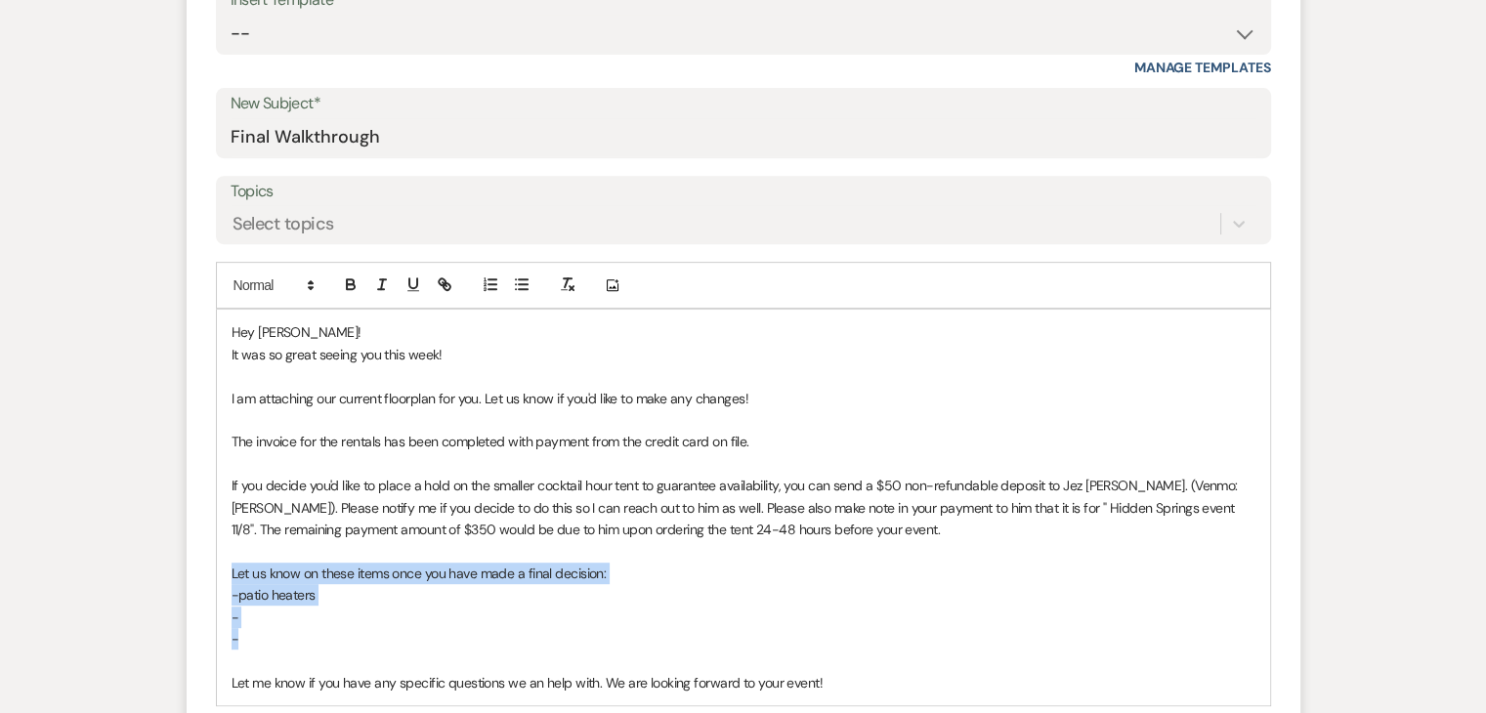
drag, startPoint x: 255, startPoint y: 636, endPoint x: 222, endPoint y: 569, distance: 75.2
click at [222, 569] on div "Hey [PERSON_NAME]! It was so great seeing you this week! I am attaching our cur…" at bounding box center [743, 508] width 1053 height 396
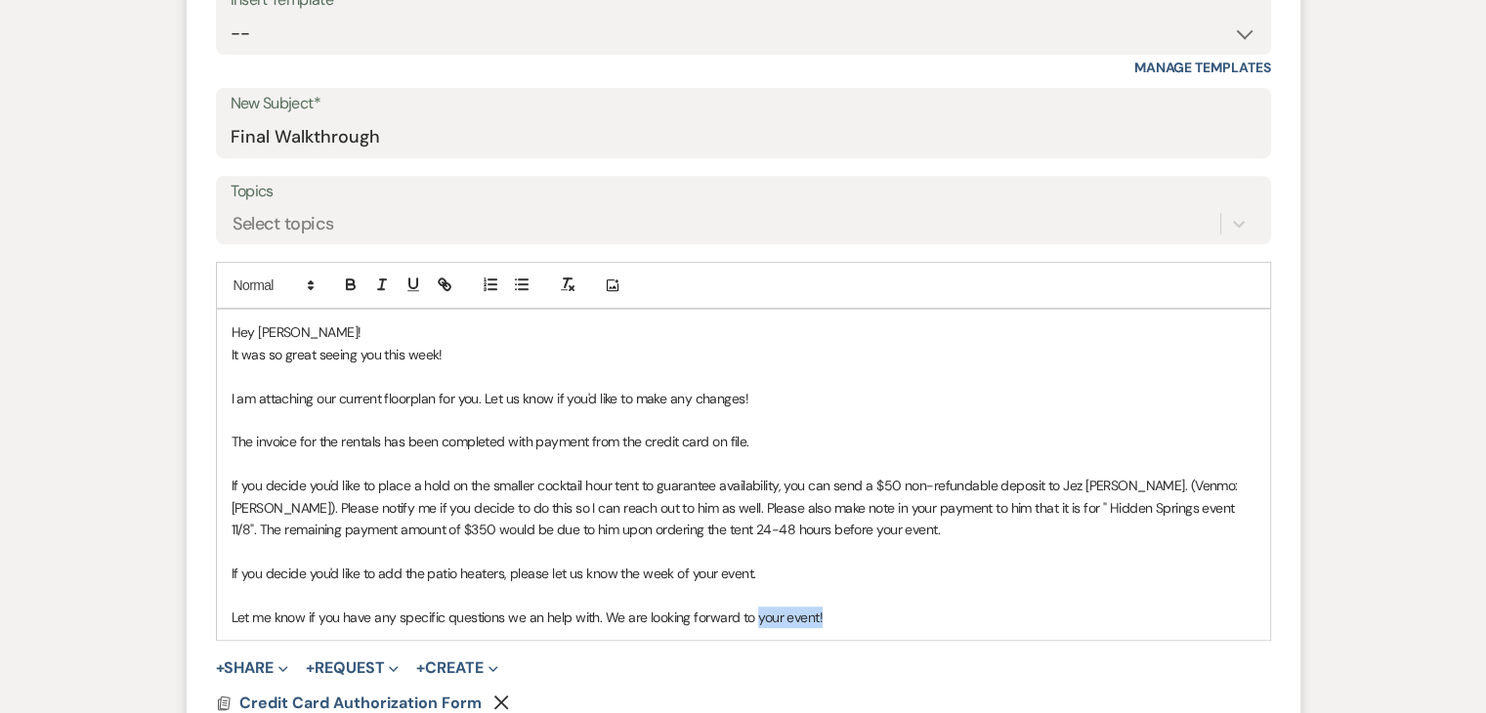
drag, startPoint x: 827, startPoint y: 612, endPoint x: 754, endPoint y: 607, distance: 72.5
click at [754, 607] on p "Let me know if you have any specific questions we an help with. We are looking …" at bounding box center [744, 617] width 1024 height 21
drag, startPoint x: 445, startPoint y: 349, endPoint x: 386, endPoint y: 359, distance: 59.4
click at [386, 359] on p "It was so great seeing you this week!" at bounding box center [744, 354] width 1024 height 21
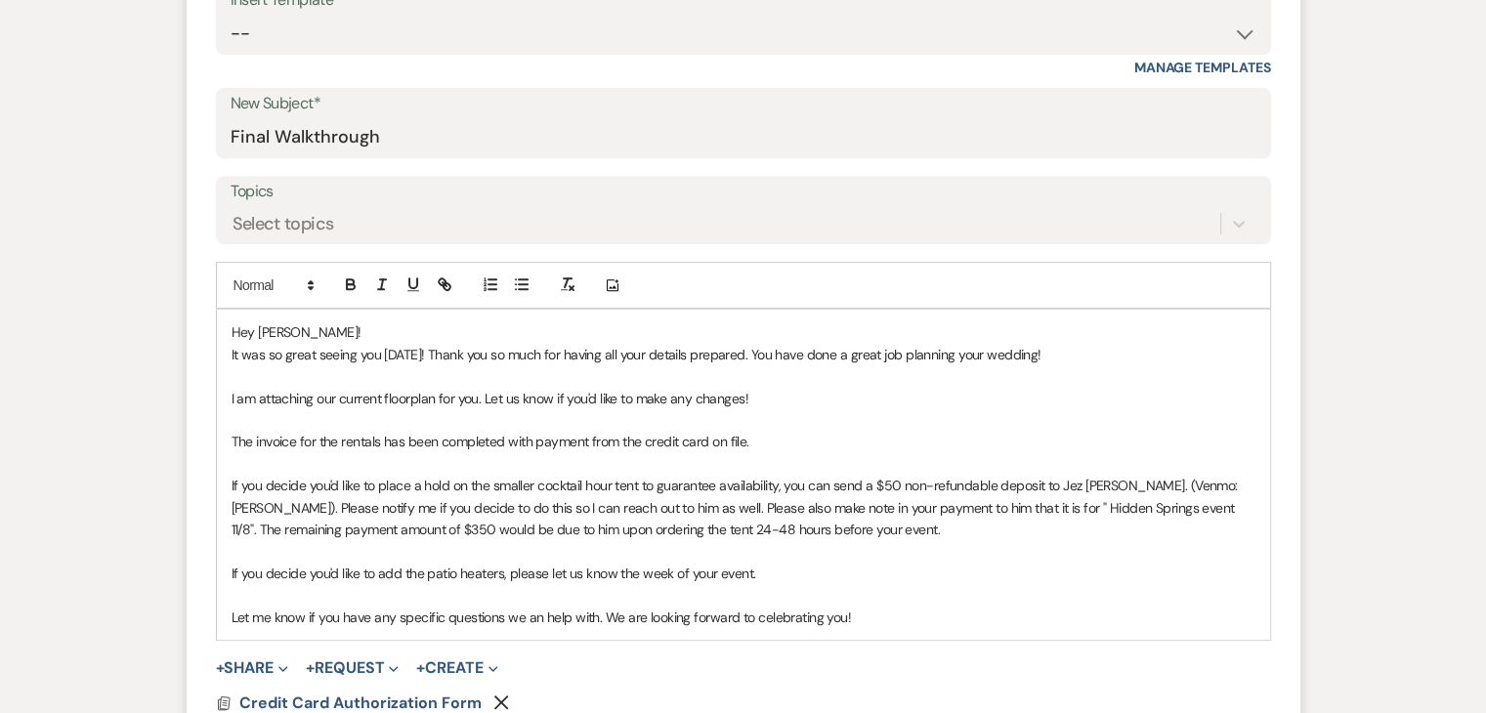
click at [754, 392] on p "I am attaching our current floorplan for you. Let us know if you'd like to make…" at bounding box center [744, 398] width 1024 height 21
click at [228, 396] on div "Hey [PERSON_NAME]! It was so great seeing you [DATE]! Thank you so much for hav…" at bounding box center [743, 474] width 1053 height 329
click at [234, 443] on p "The invoice for the rentals has been completed with payment from the credit car…" at bounding box center [744, 441] width 1024 height 21
click at [230, 483] on div "Hey [PERSON_NAME]! It was so great seeing you [DATE]! Thank you so much for hav…" at bounding box center [743, 474] width 1053 height 329
click at [230, 573] on div "Hey [PERSON_NAME]! It was so great seeing you [DATE]! Thank you so much for hav…" at bounding box center [743, 474] width 1053 height 329
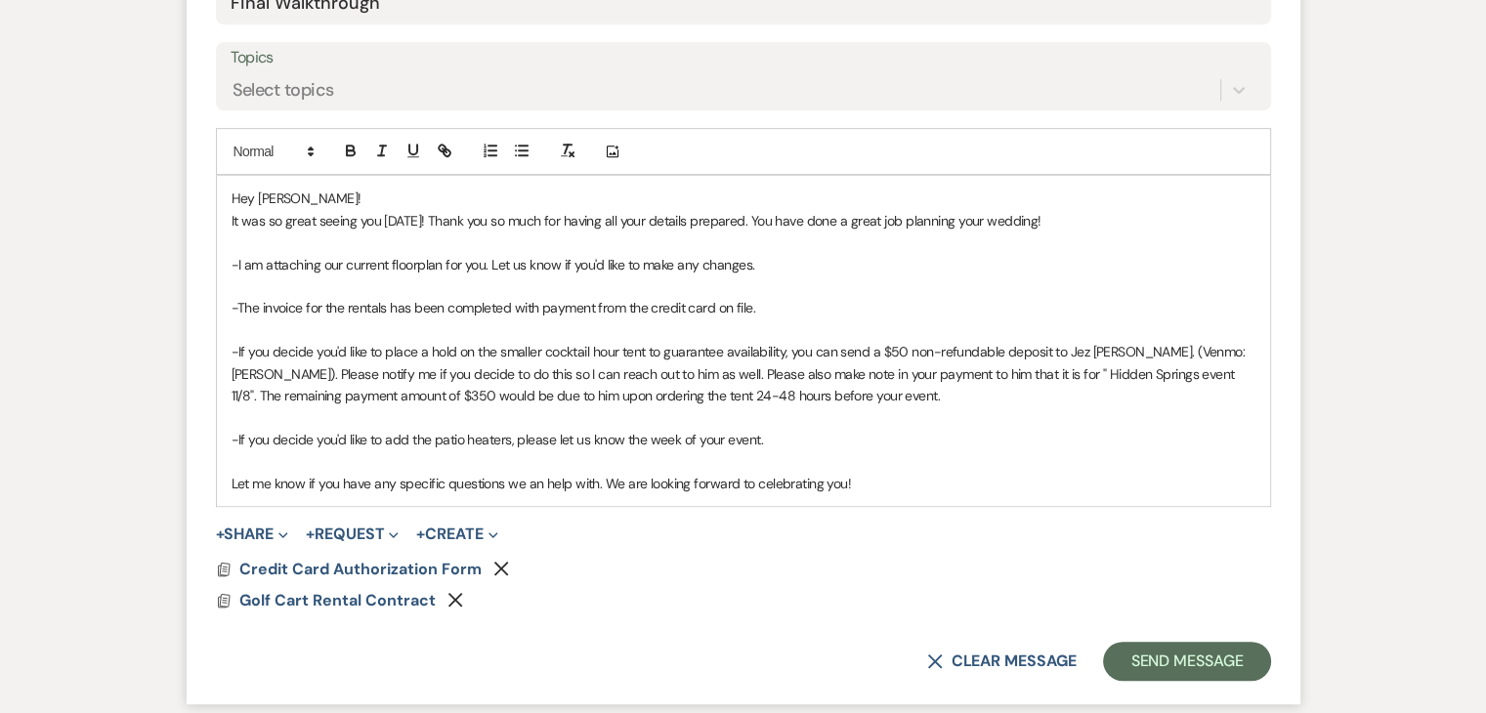
scroll to position [932, 0]
click at [496, 570] on icon "Remove" at bounding box center [501, 567] width 16 height 16
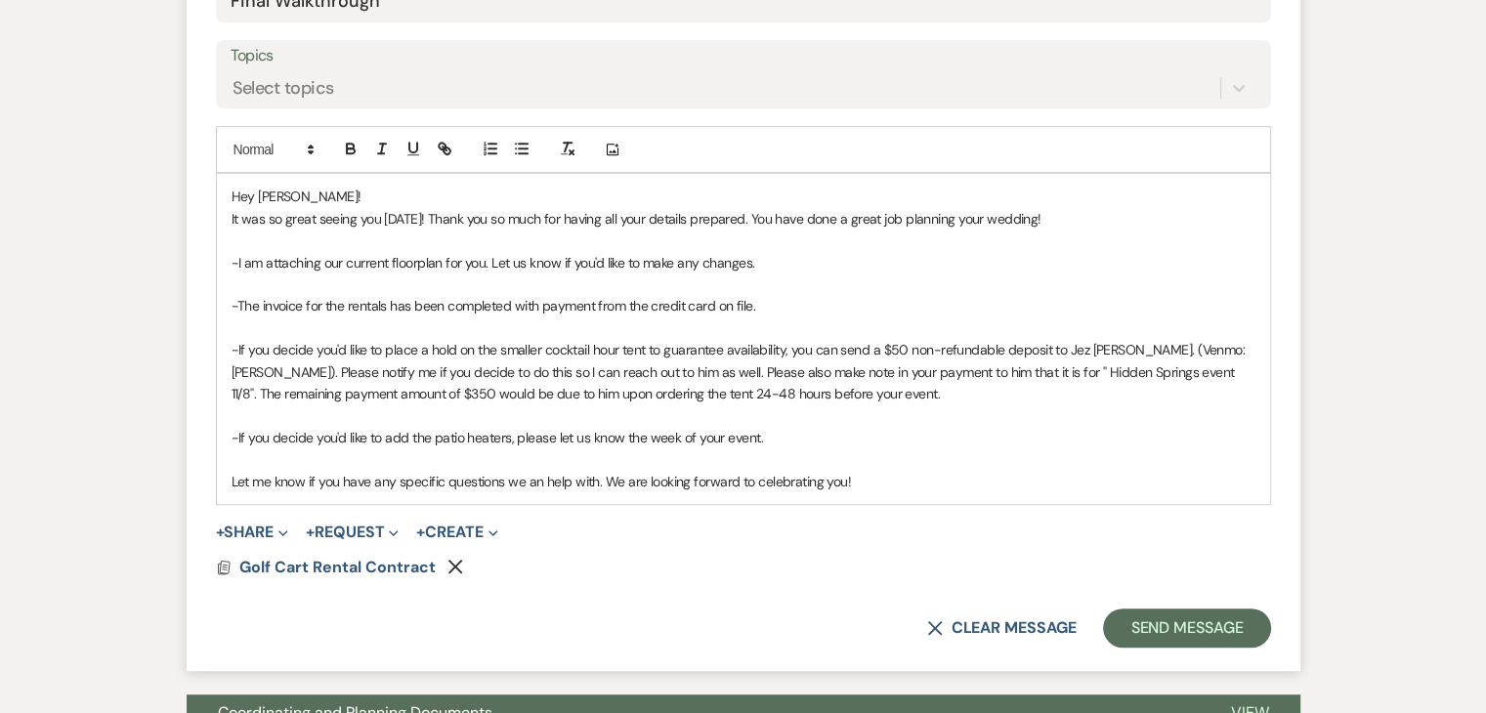
click at [454, 562] on icon "Remove" at bounding box center [455, 567] width 16 height 16
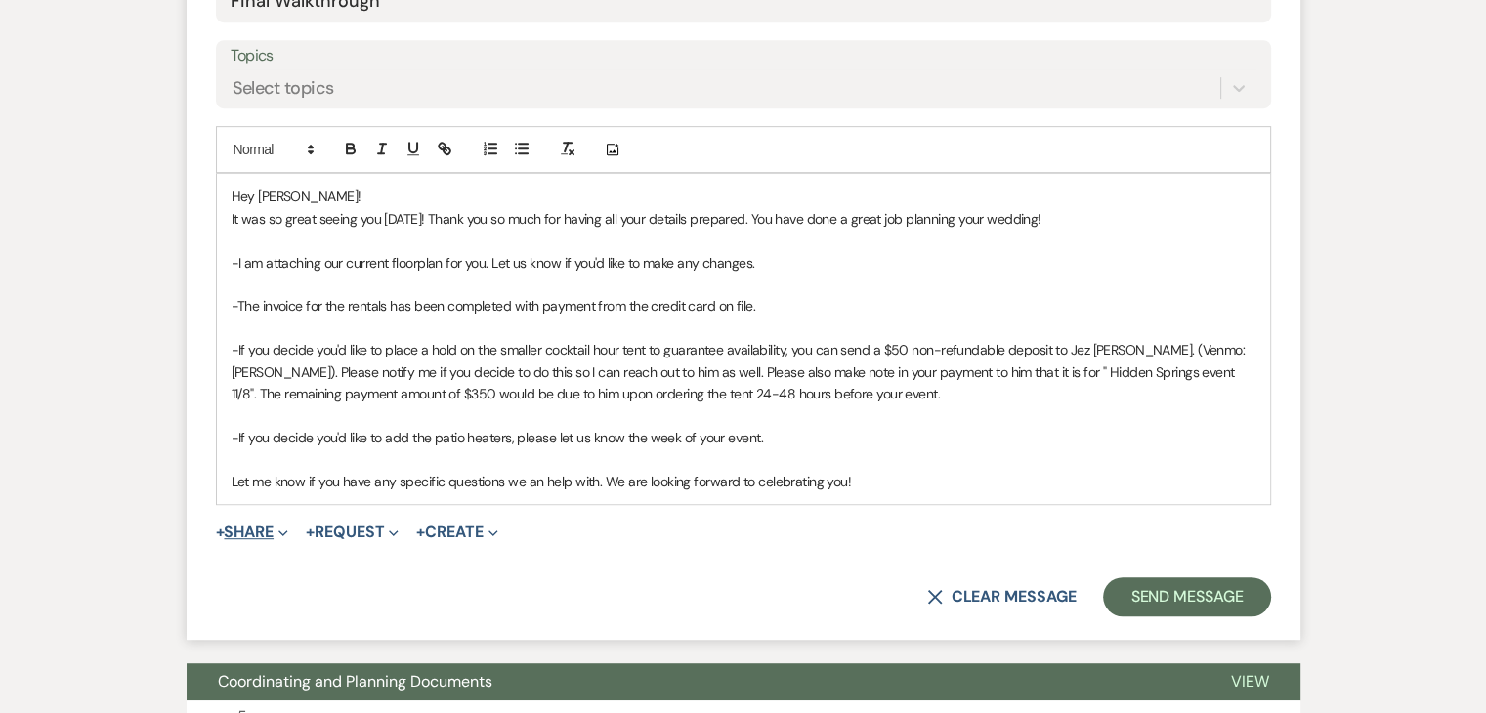
click at [273, 533] on button "+ Share Expand" at bounding box center [252, 533] width 73 height 16
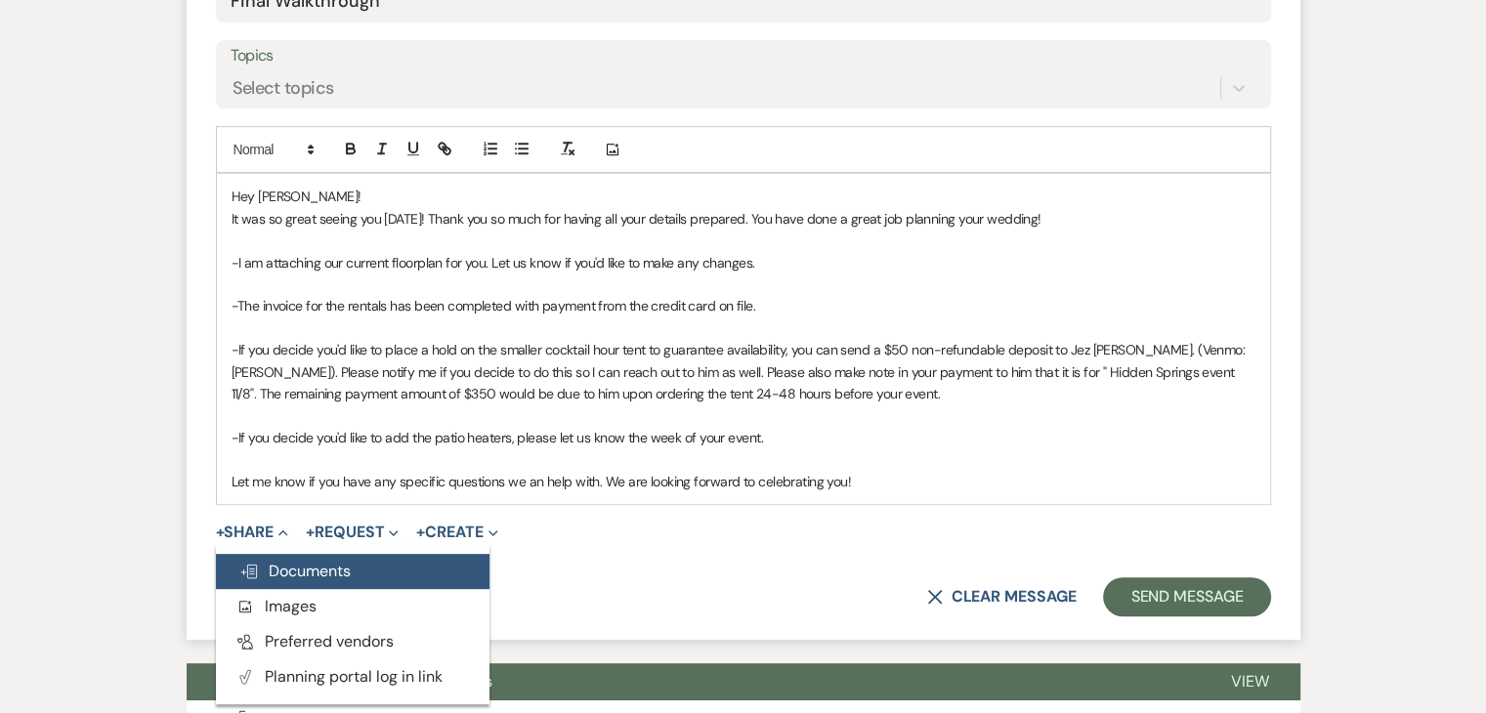
click at [286, 564] on span "Doc Upload Documents" at bounding box center [294, 571] width 111 height 21
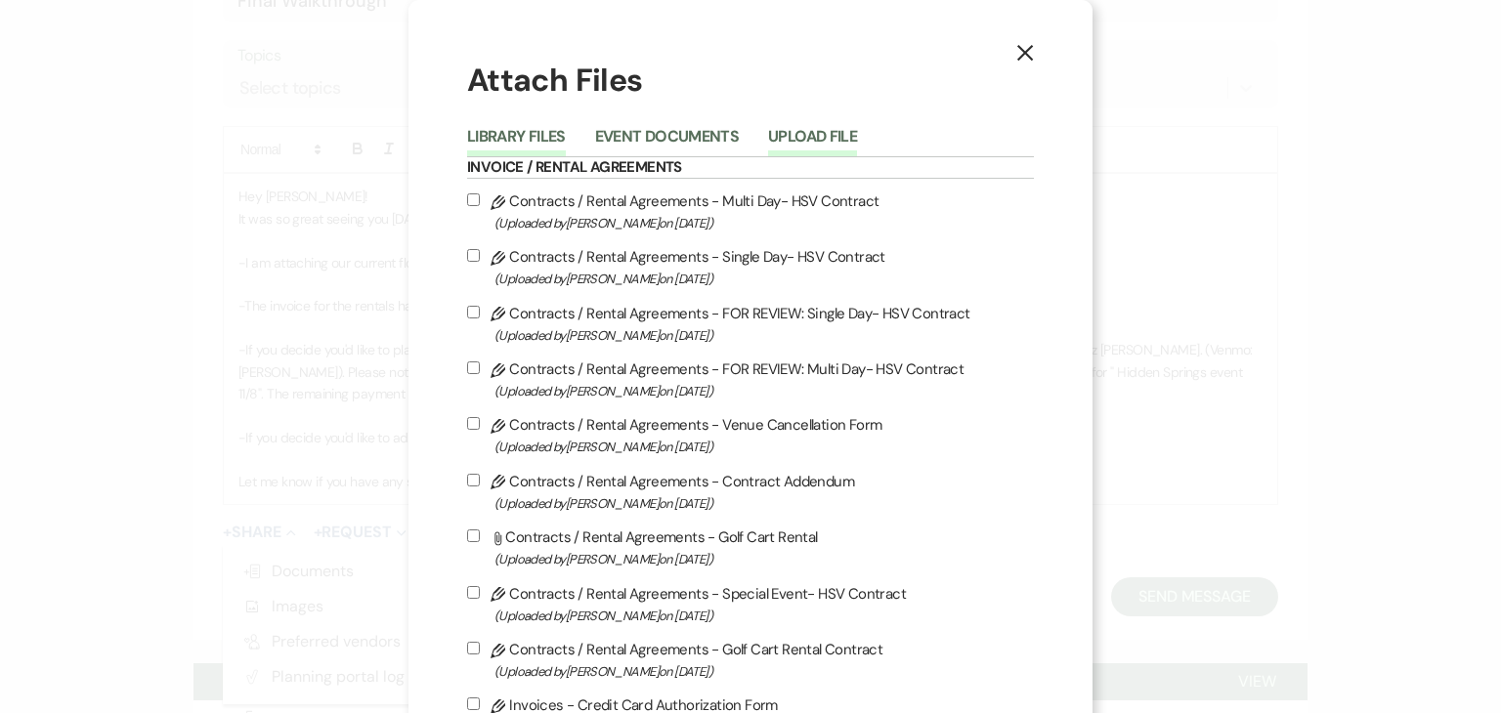
click at [812, 138] on button "Upload File" at bounding box center [812, 142] width 89 height 27
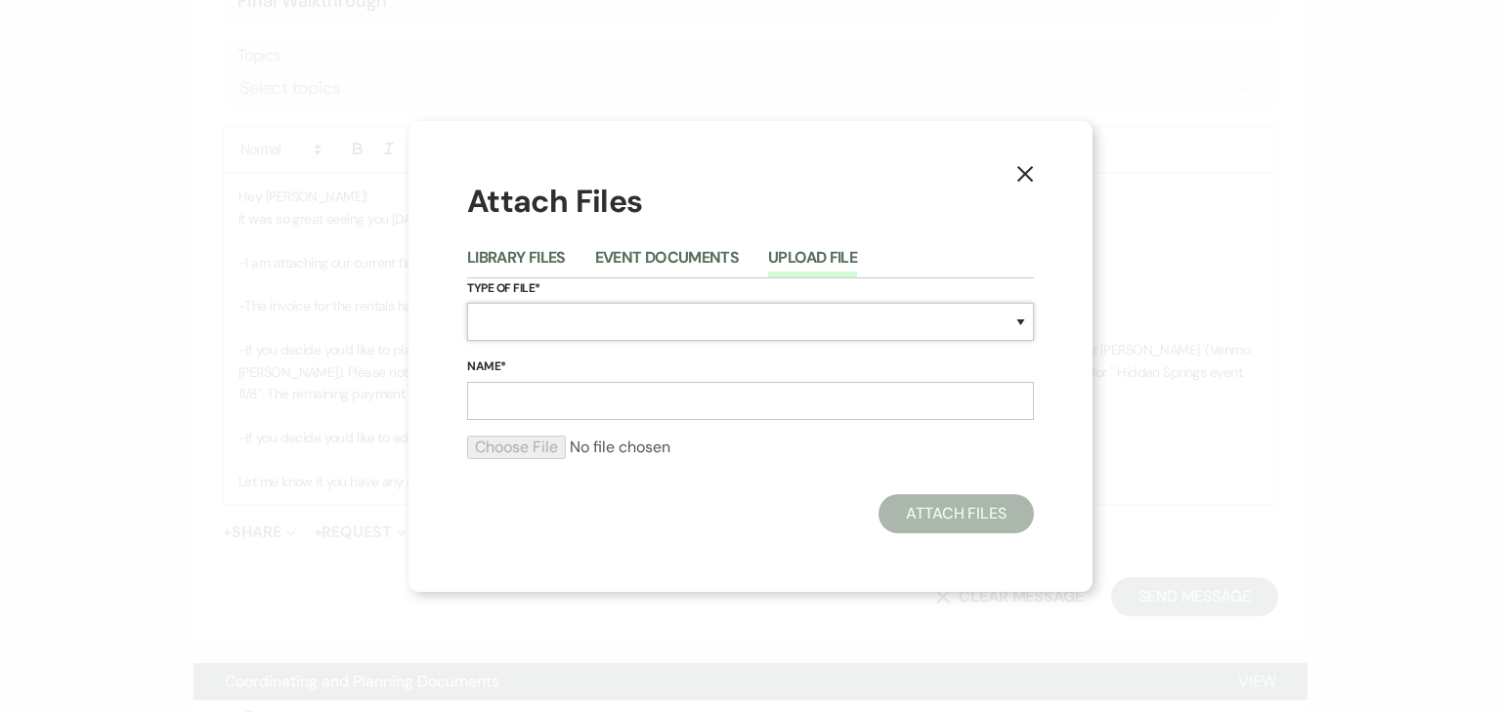
click at [692, 310] on select "Special Event Insurance Vendor Certificate of Insurance Contracts / Rental Agre…" at bounding box center [750, 322] width 567 height 38
select select "24"
click at [467, 303] on select "Special Event Insurance Vendor Certificate of Insurance Contracts / Rental Agre…" at bounding box center [750, 322] width 567 height 38
click at [594, 403] on input "Name*" at bounding box center [750, 401] width 567 height 38
type input "Reception Floorplan"
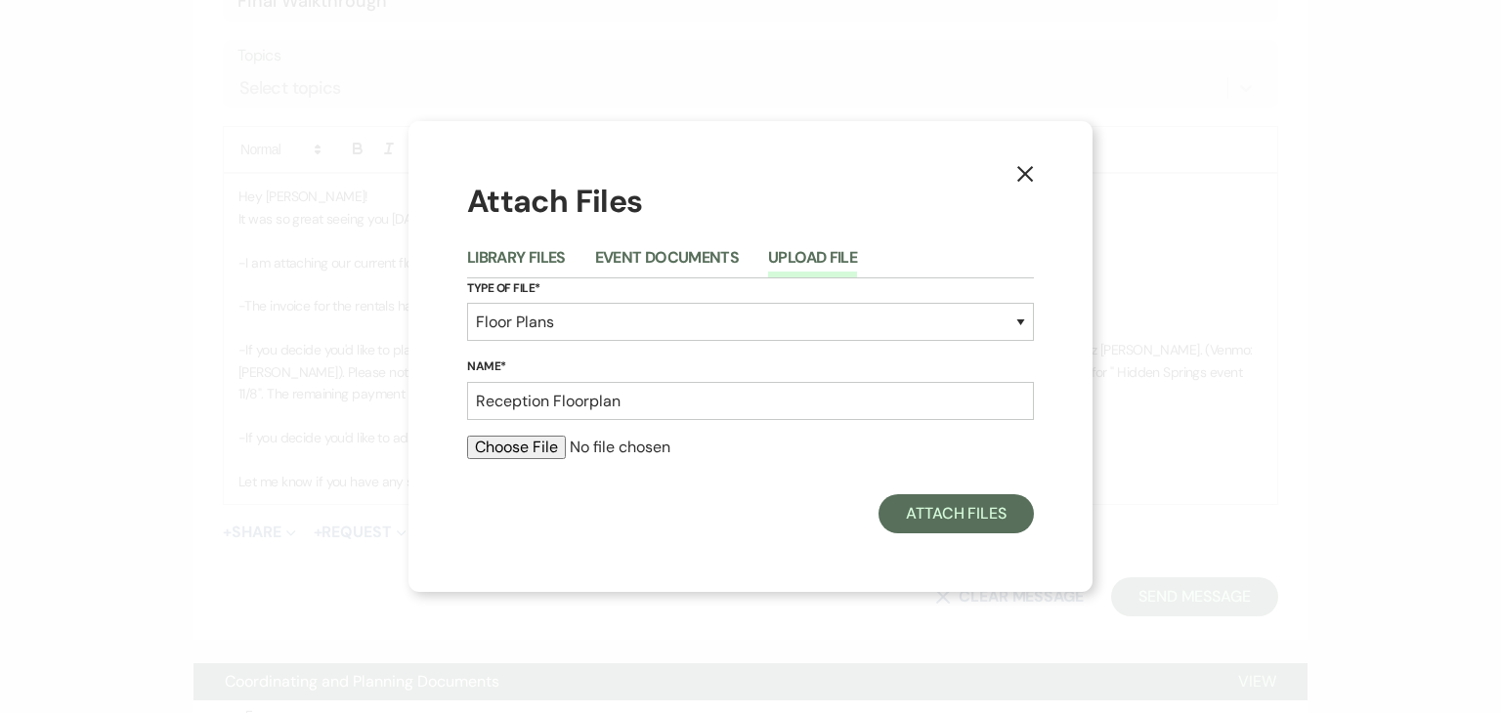
click at [550, 443] on input "file" at bounding box center [750, 447] width 567 height 23
type input "C:\fakepath\Madison Floorplan.pdf"
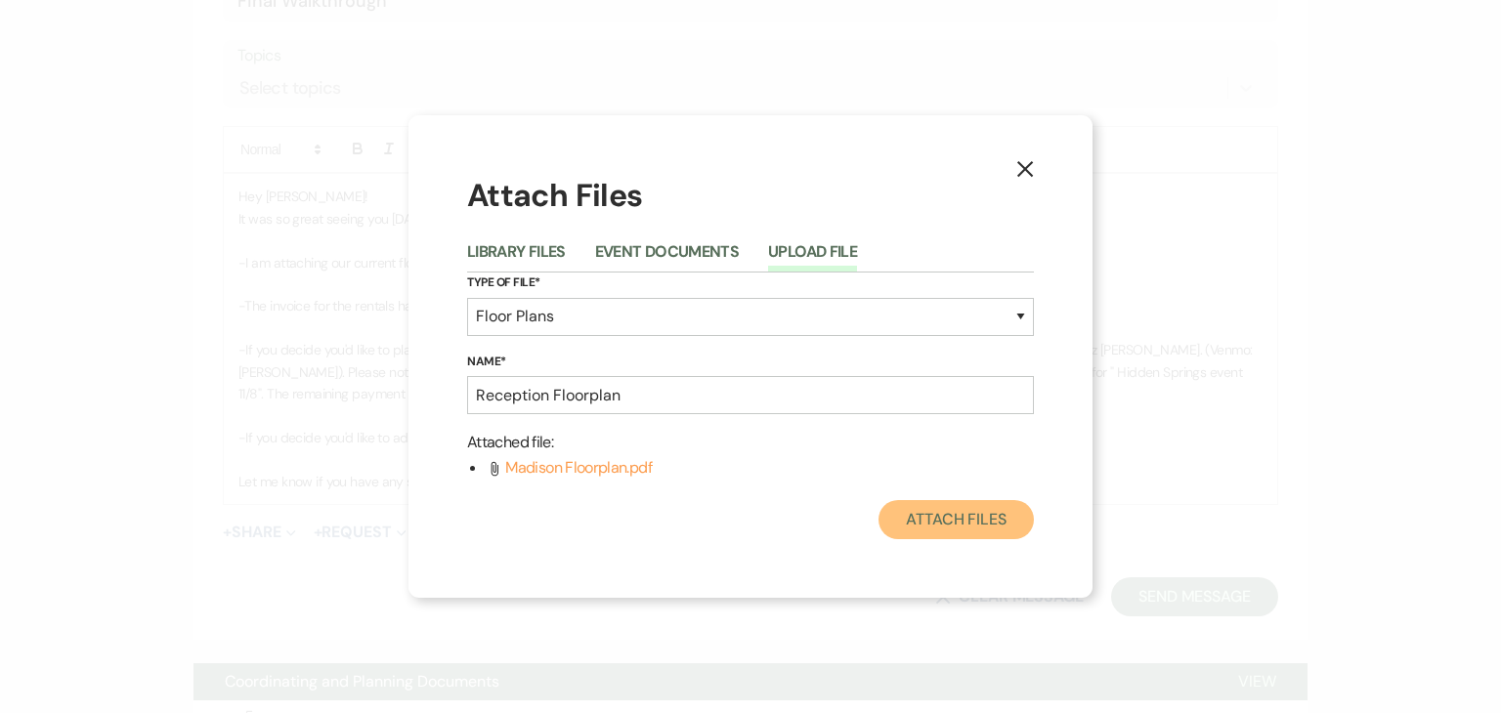
click at [984, 521] on button "Attach Files" at bounding box center [955, 519] width 155 height 39
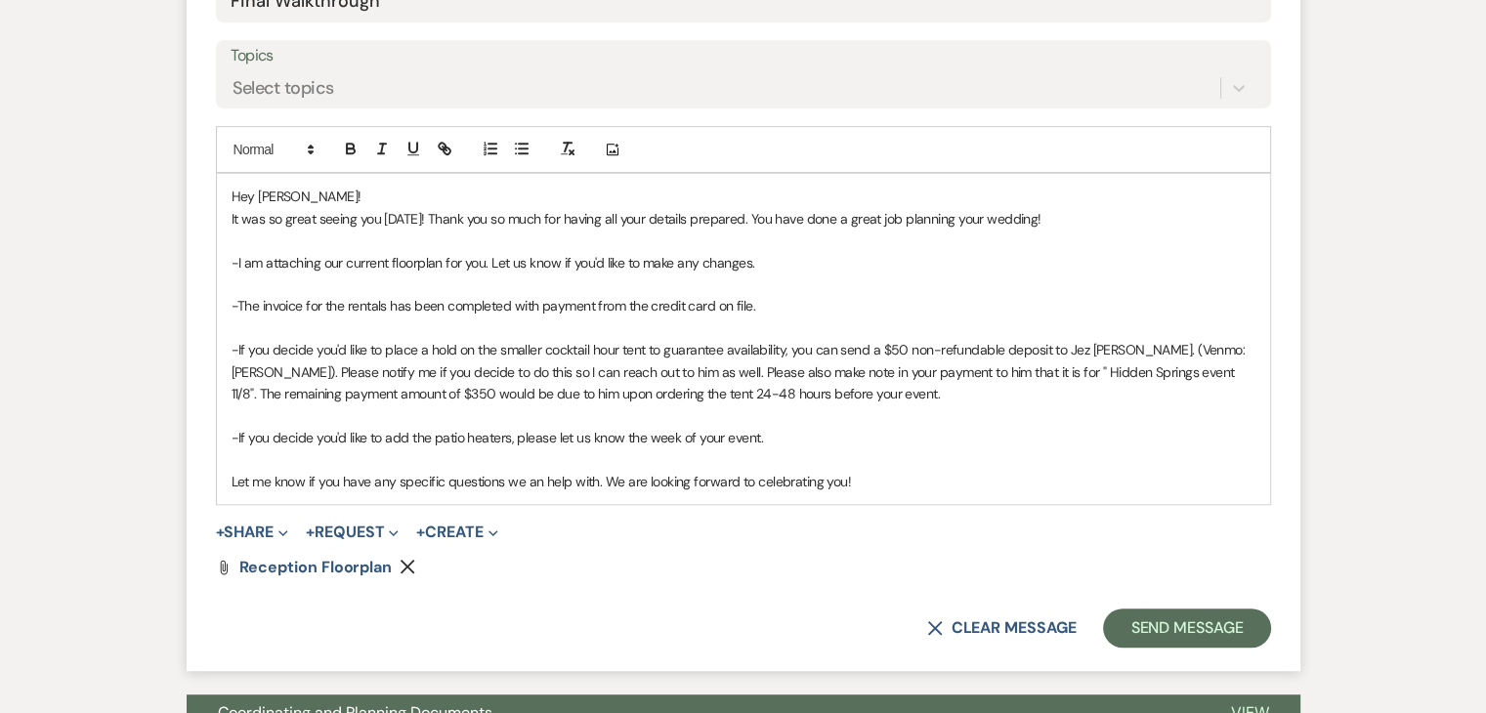
click at [788, 306] on p "-The invoice for the rentals has been completed with payment from the credit ca…" at bounding box center [744, 305] width 1024 height 21
click at [621, 441] on p "-If you decide you'd like to add the patio heaters, please let us know the week…" at bounding box center [744, 437] width 1024 height 21
click at [926, 474] on p "Let me know if you have any specific questions we an help with. We are looking …" at bounding box center [744, 481] width 1024 height 21
drag, startPoint x: 601, startPoint y: 482, endPoint x: 208, endPoint y: 485, distance: 392.8
click at [208, 485] on form "New Message X Draft Recipients* Planning Portal Users ( Madison [PERSON_NAME] )…" at bounding box center [744, 180] width 1114 height 982
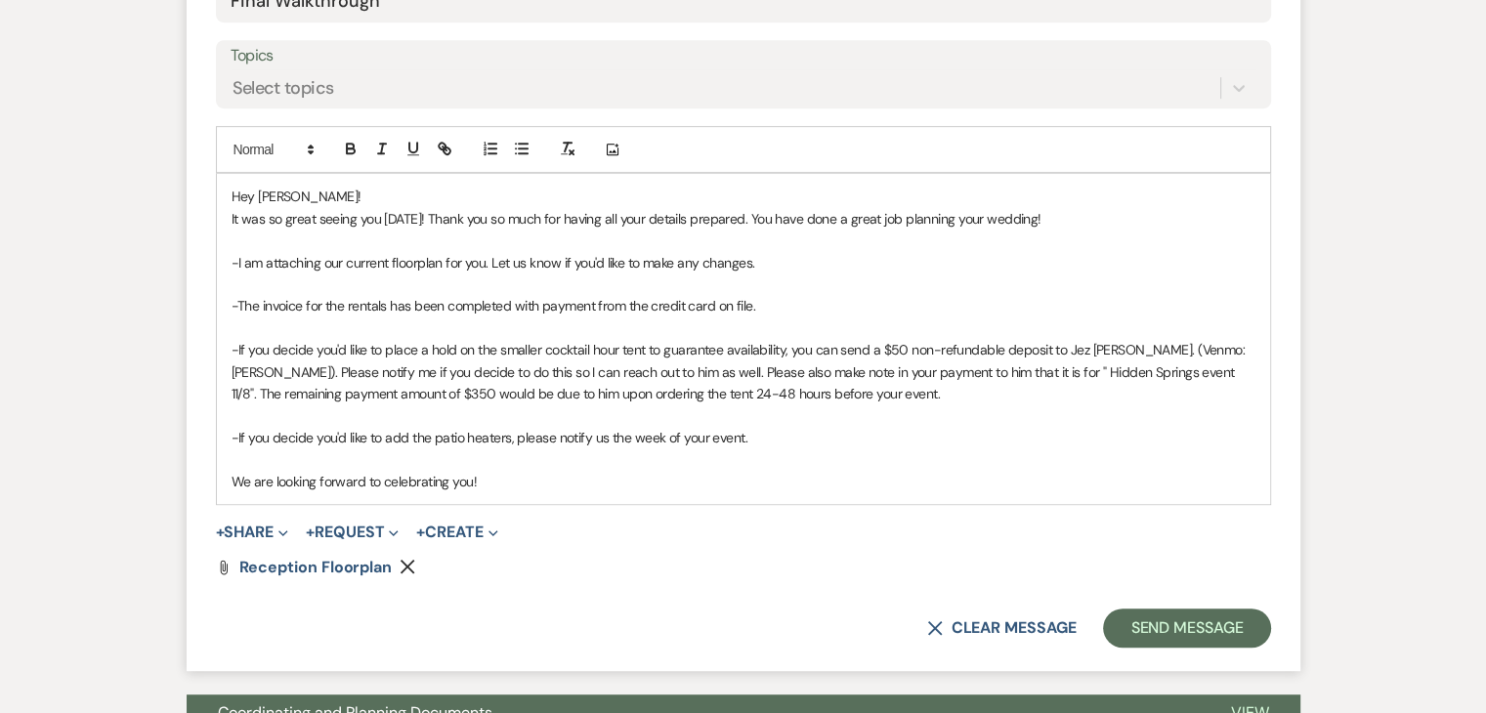
click at [504, 473] on p "We are looking forward to celebrating you!" at bounding box center [744, 481] width 1024 height 21
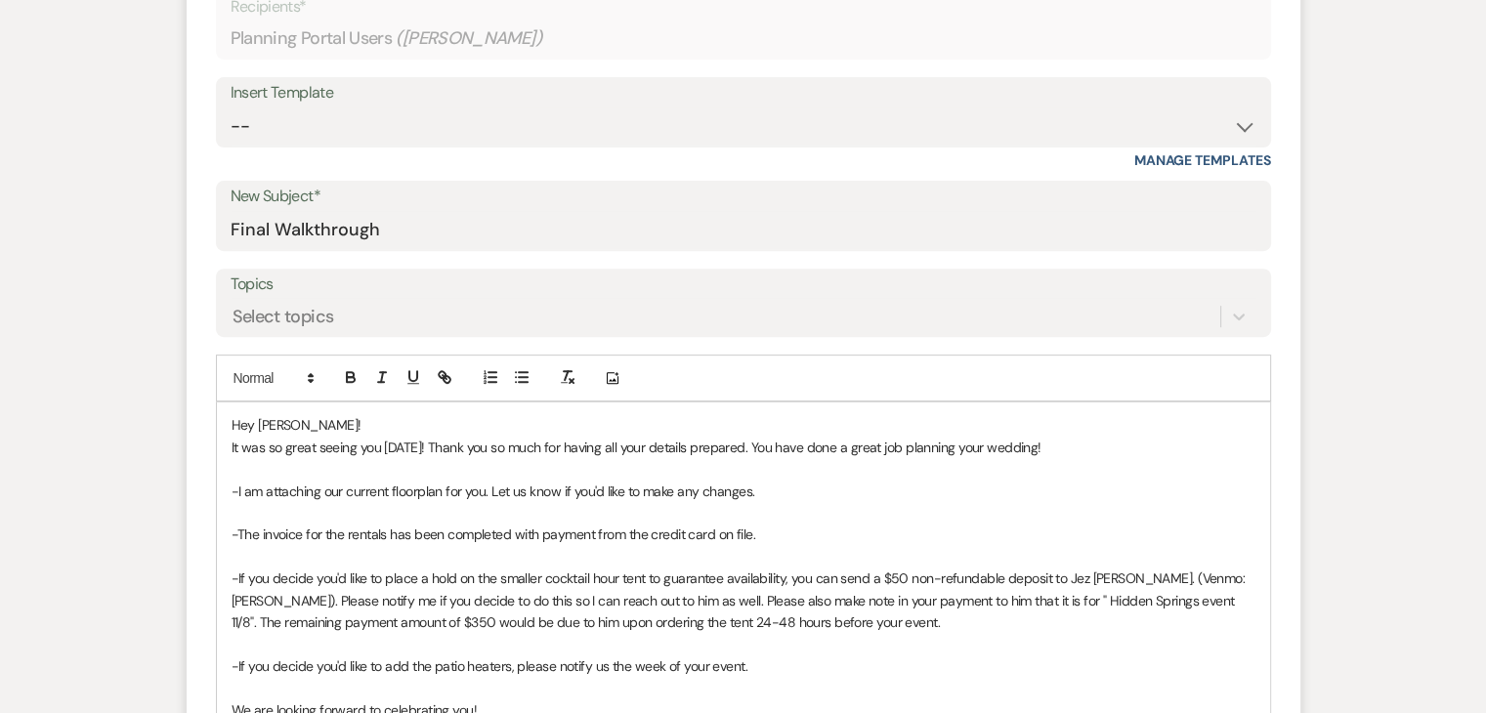
scroll to position [699, 0]
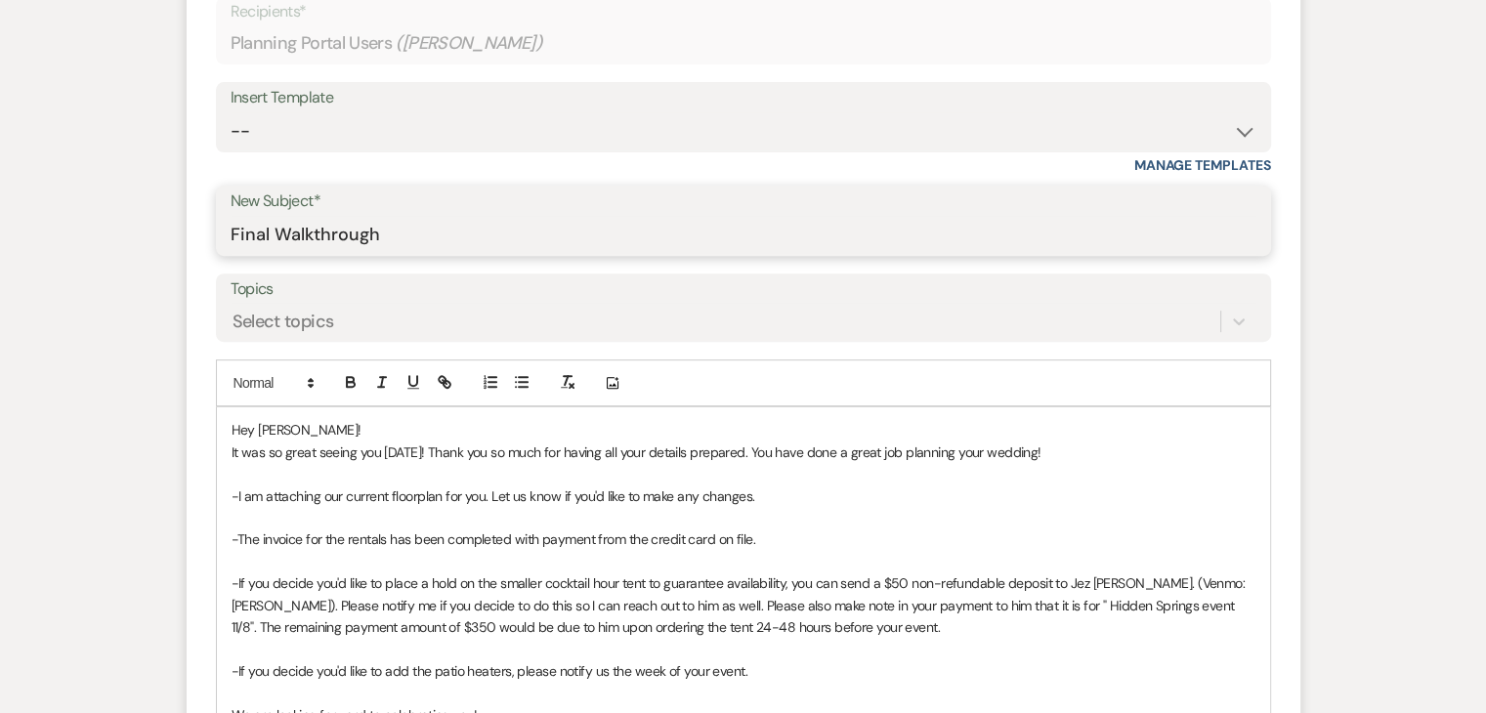
click at [474, 240] on input "Final Walkthrough" at bounding box center [744, 235] width 1026 height 38
type input "Final Walkthrough Follow Up"
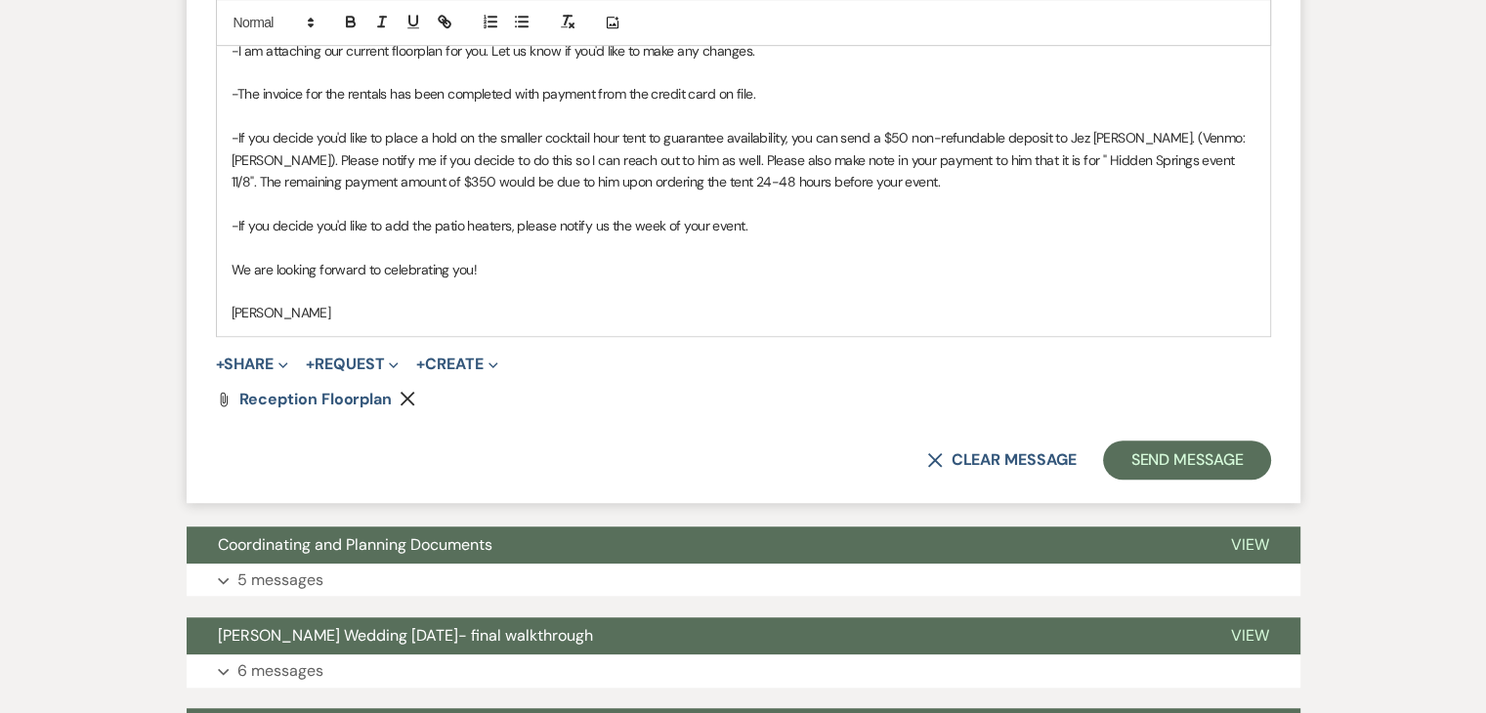
scroll to position [1149, 0]
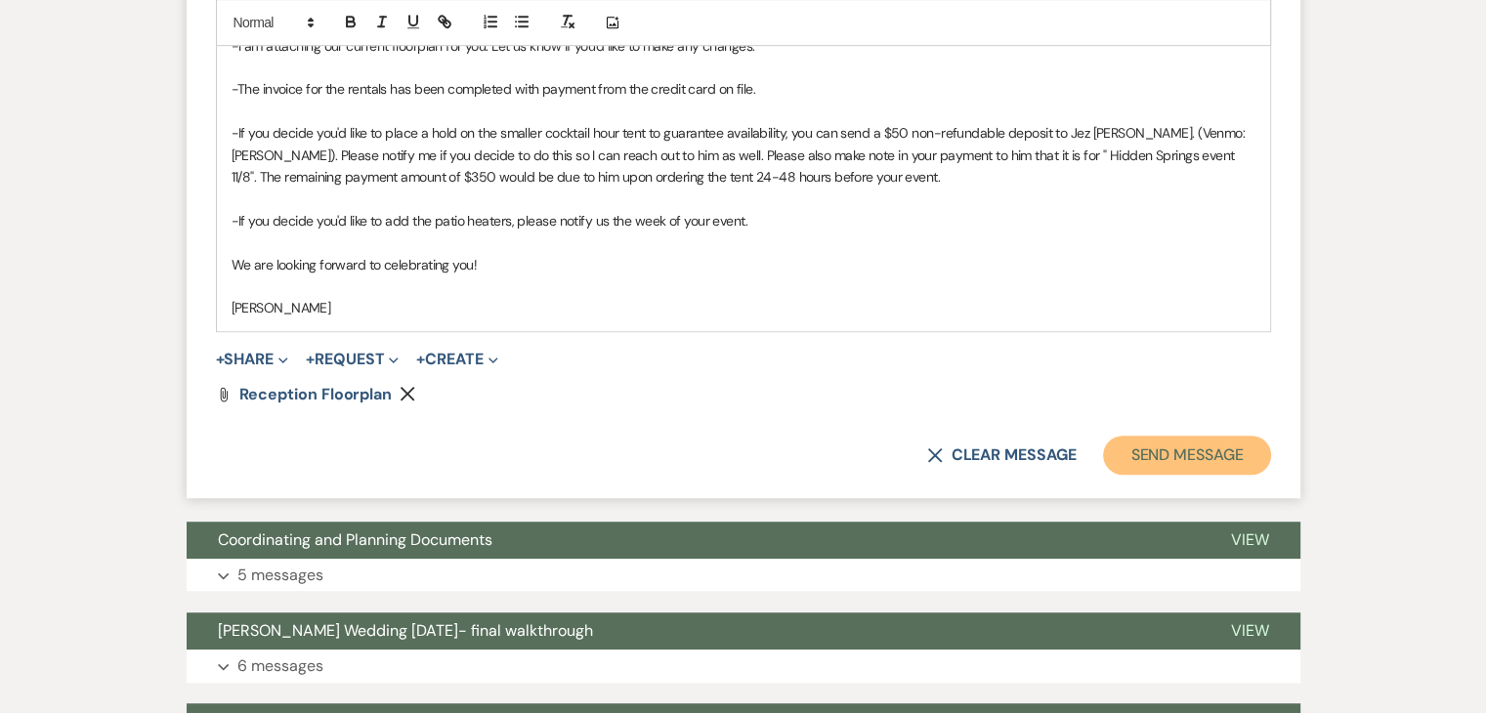
click at [1243, 446] on button "Send Message" at bounding box center [1186, 455] width 167 height 39
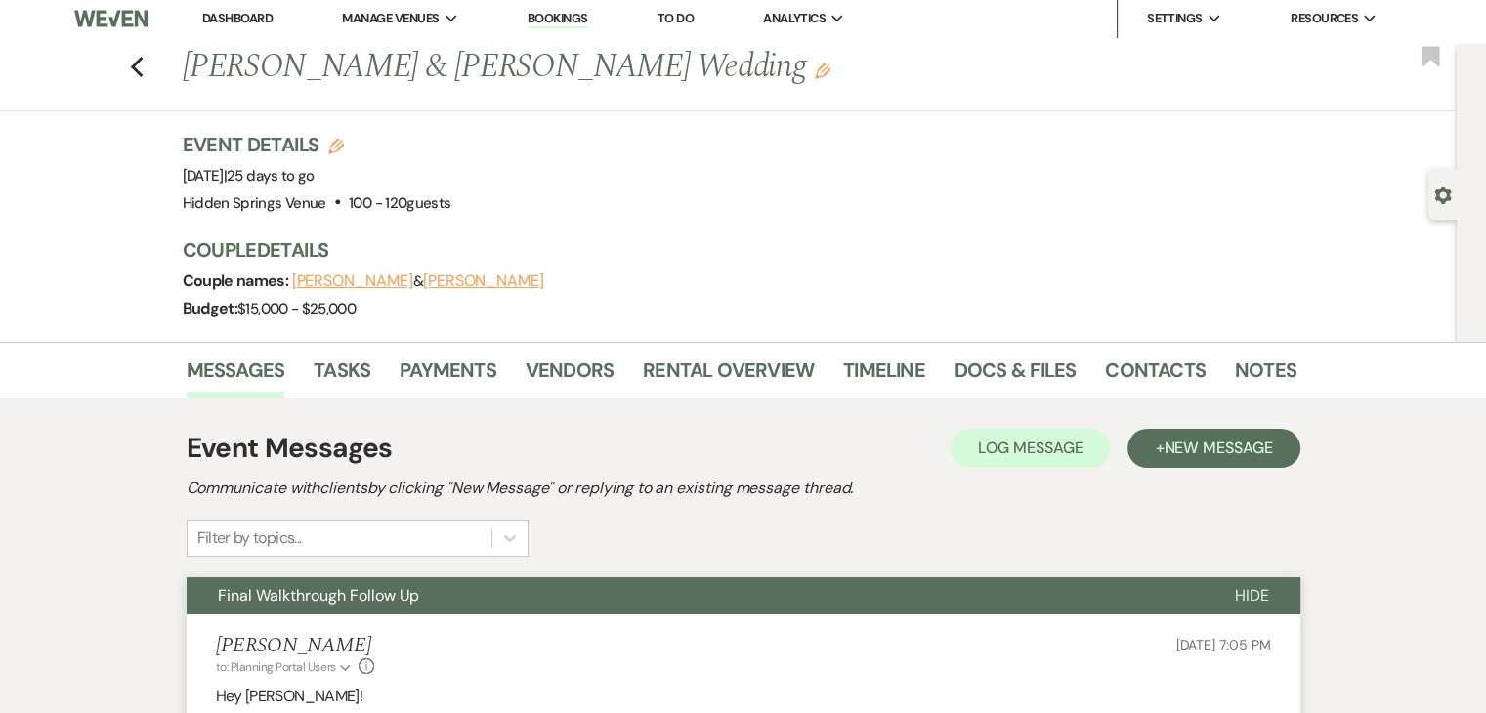
scroll to position [0, 0]
